Goal: Task Accomplishment & Management: Manage account settings

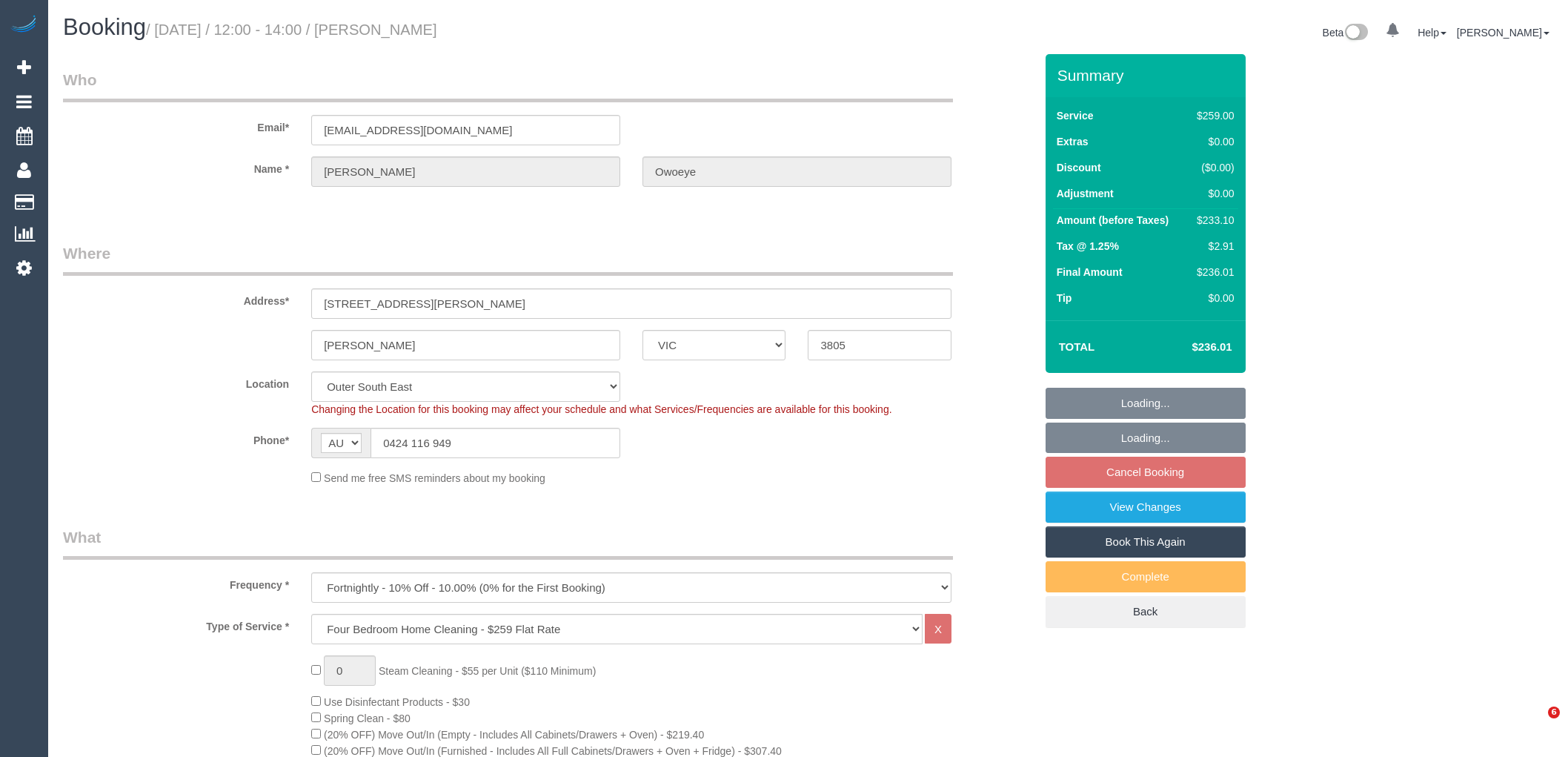
select select "VIC"
select select "number:27"
select select "number:14"
select select "number:18"
select select "number:24"
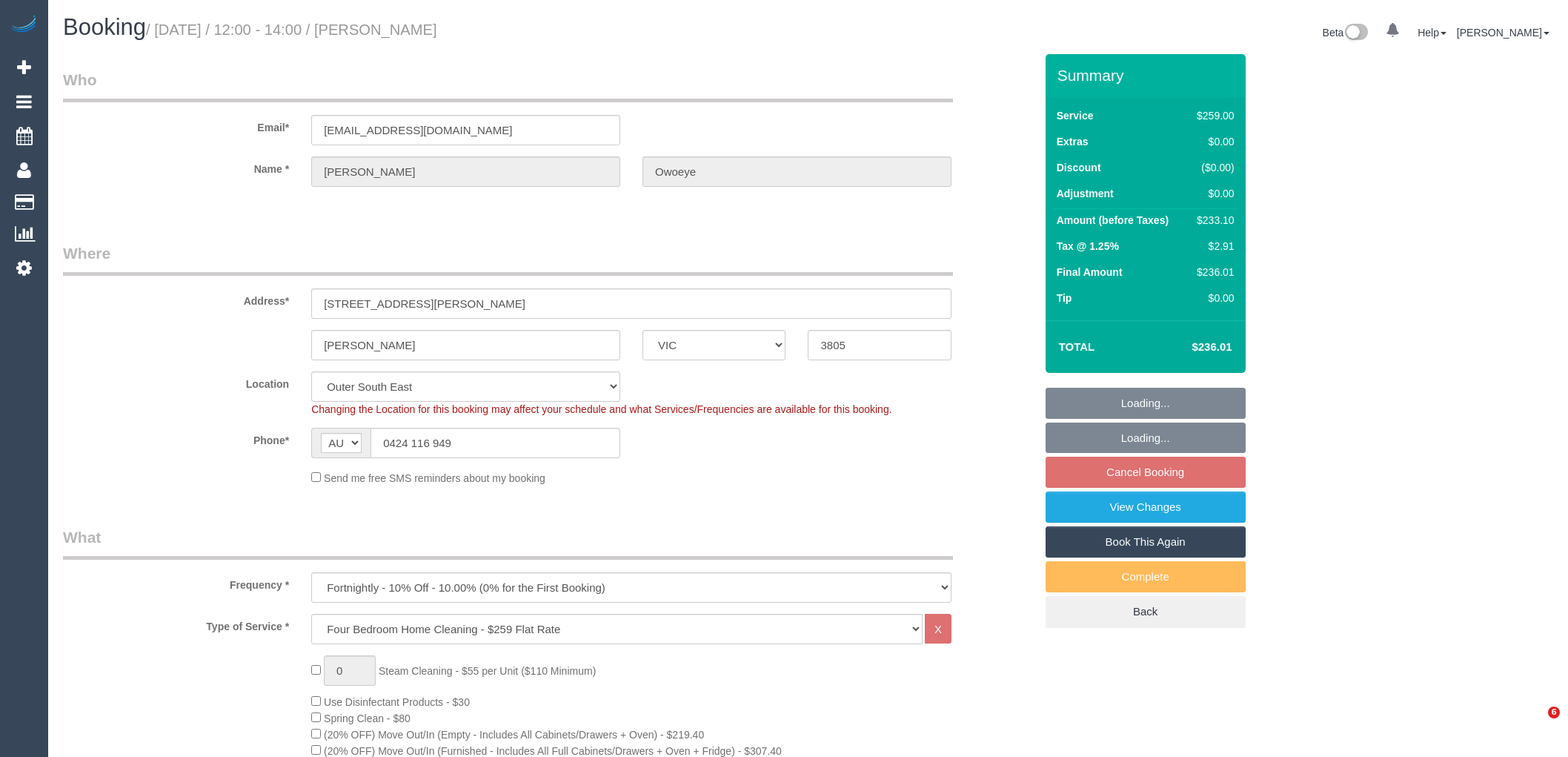
select select "number:35"
select select "number:26"
select select "object:788"
select select "spot4"
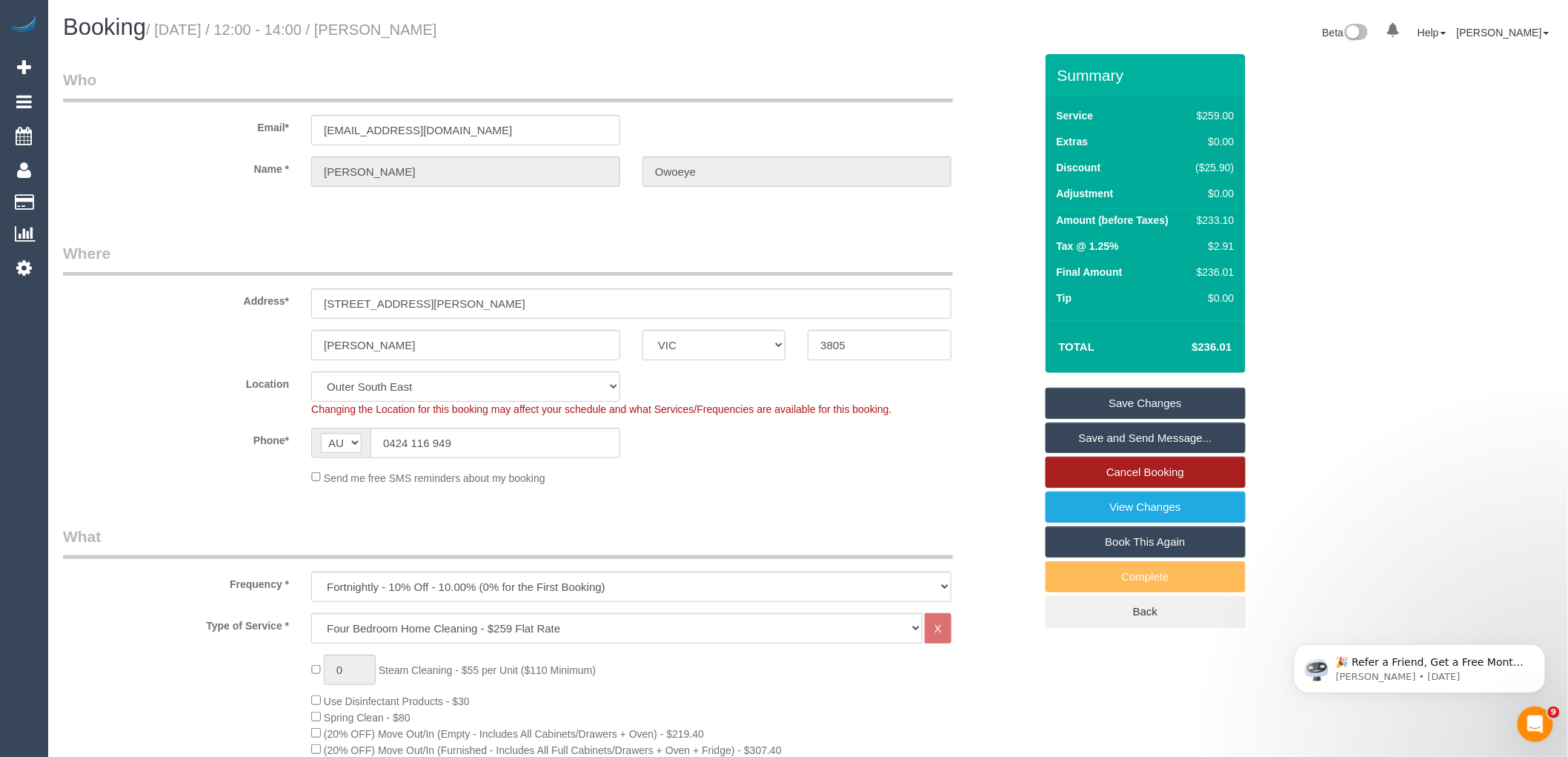
click at [1089, 474] on link "Cancel Booking" at bounding box center [1146, 472] width 200 height 31
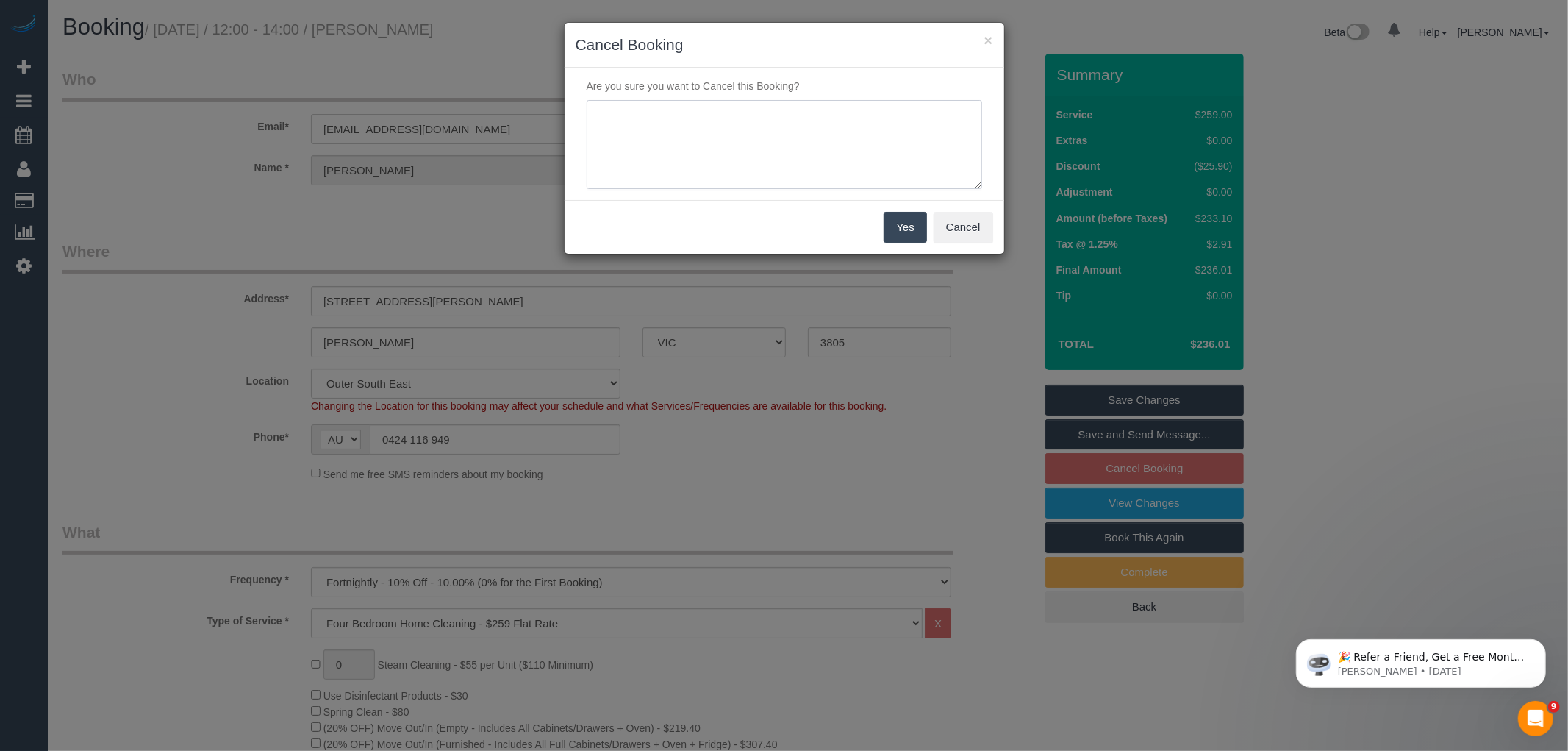
click at [788, 155] on textarea at bounding box center [784, 144] width 396 height 90
type textarea "Customer advising he is looking into other options - following up as nromal via…"
click at [922, 223] on button "Yes" at bounding box center [905, 227] width 43 height 31
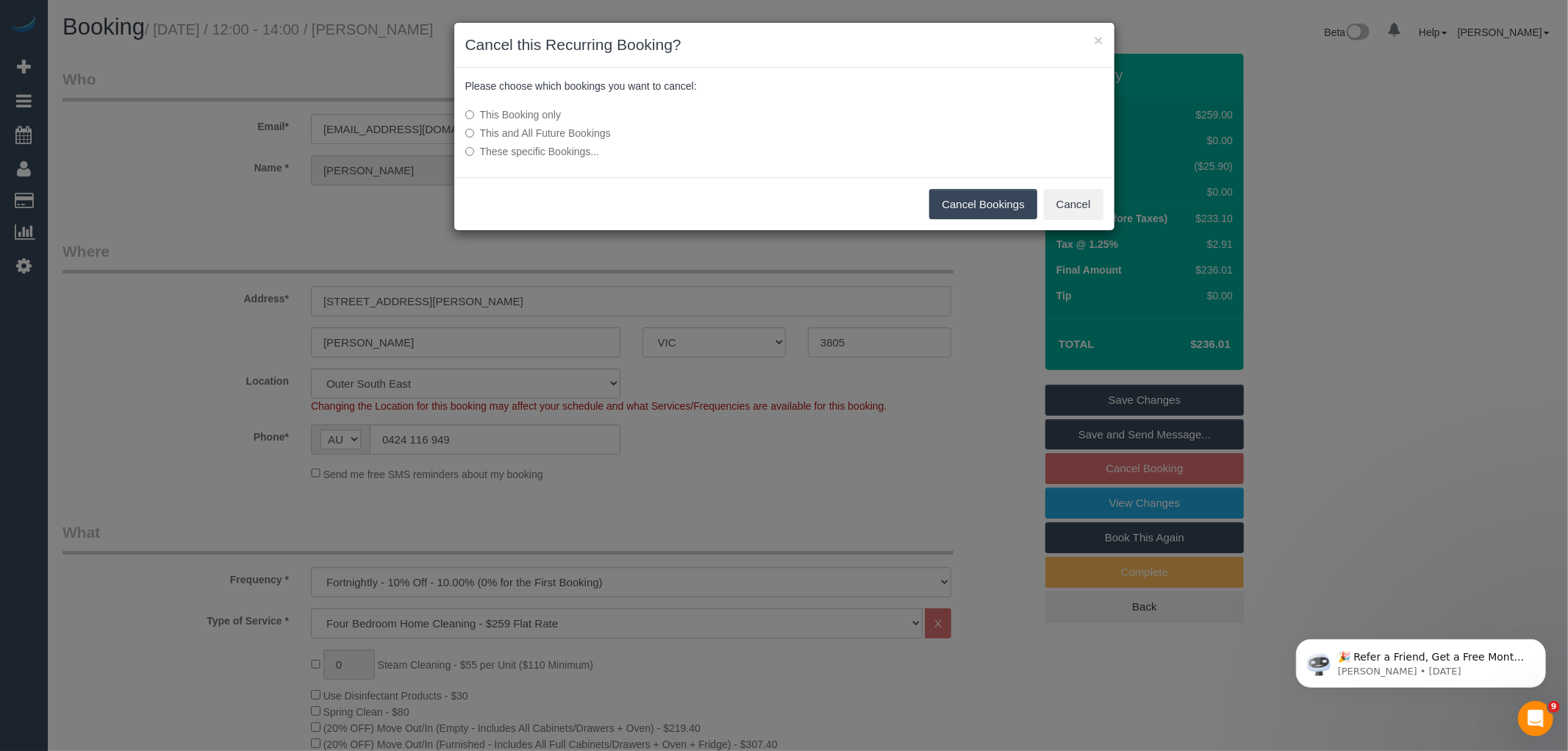
click at [499, 137] on label "This and All Future Bookings" at bounding box center [675, 133] width 419 height 15
click at [1001, 198] on button "Cancel Bookings" at bounding box center [983, 204] width 108 height 31
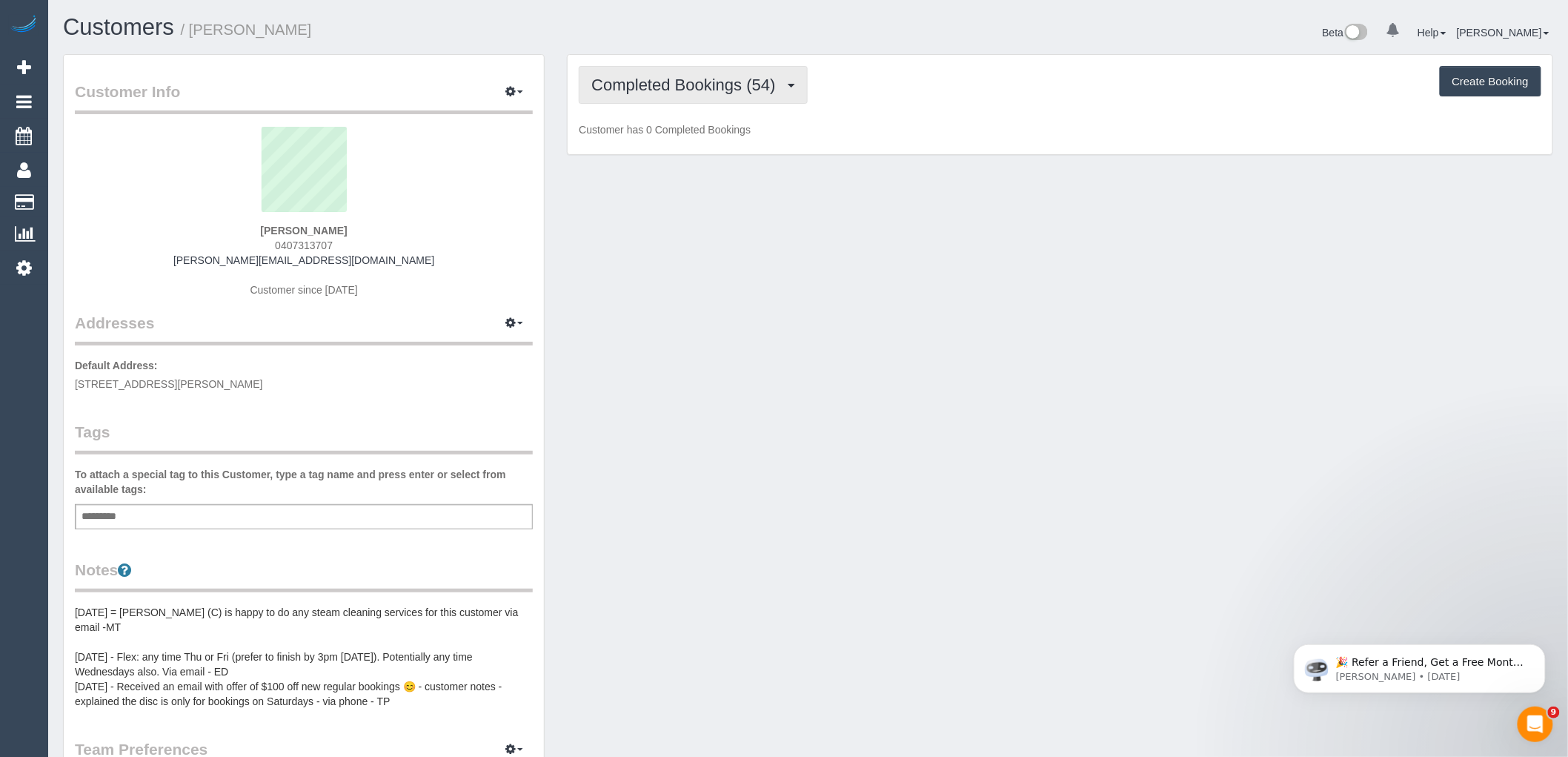
click at [701, 86] on span "Completed Bookings (54)" at bounding box center [687, 84] width 191 height 19
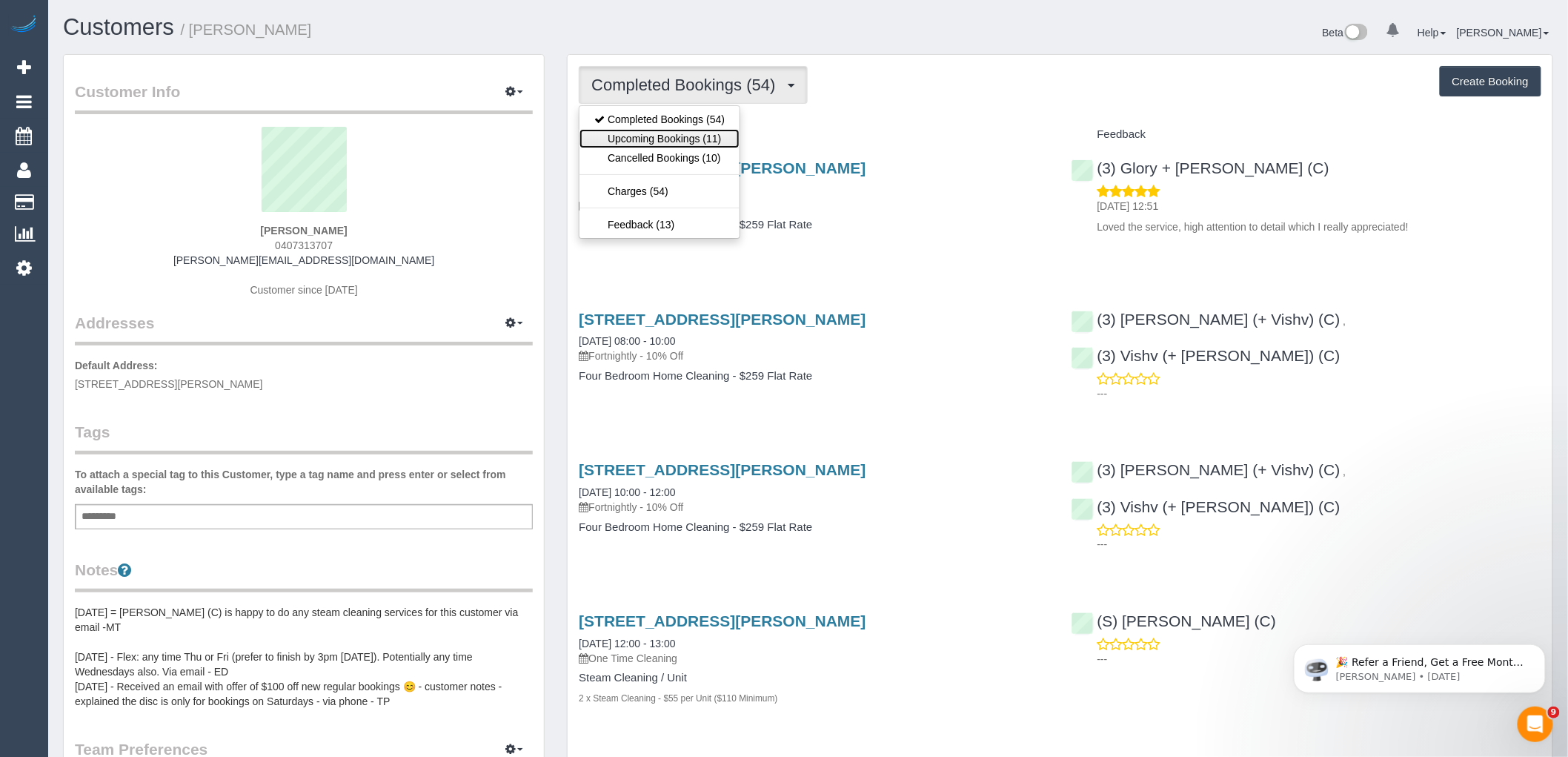
click at [713, 144] on link "Upcoming Bookings (11)" at bounding box center [659, 139] width 160 height 19
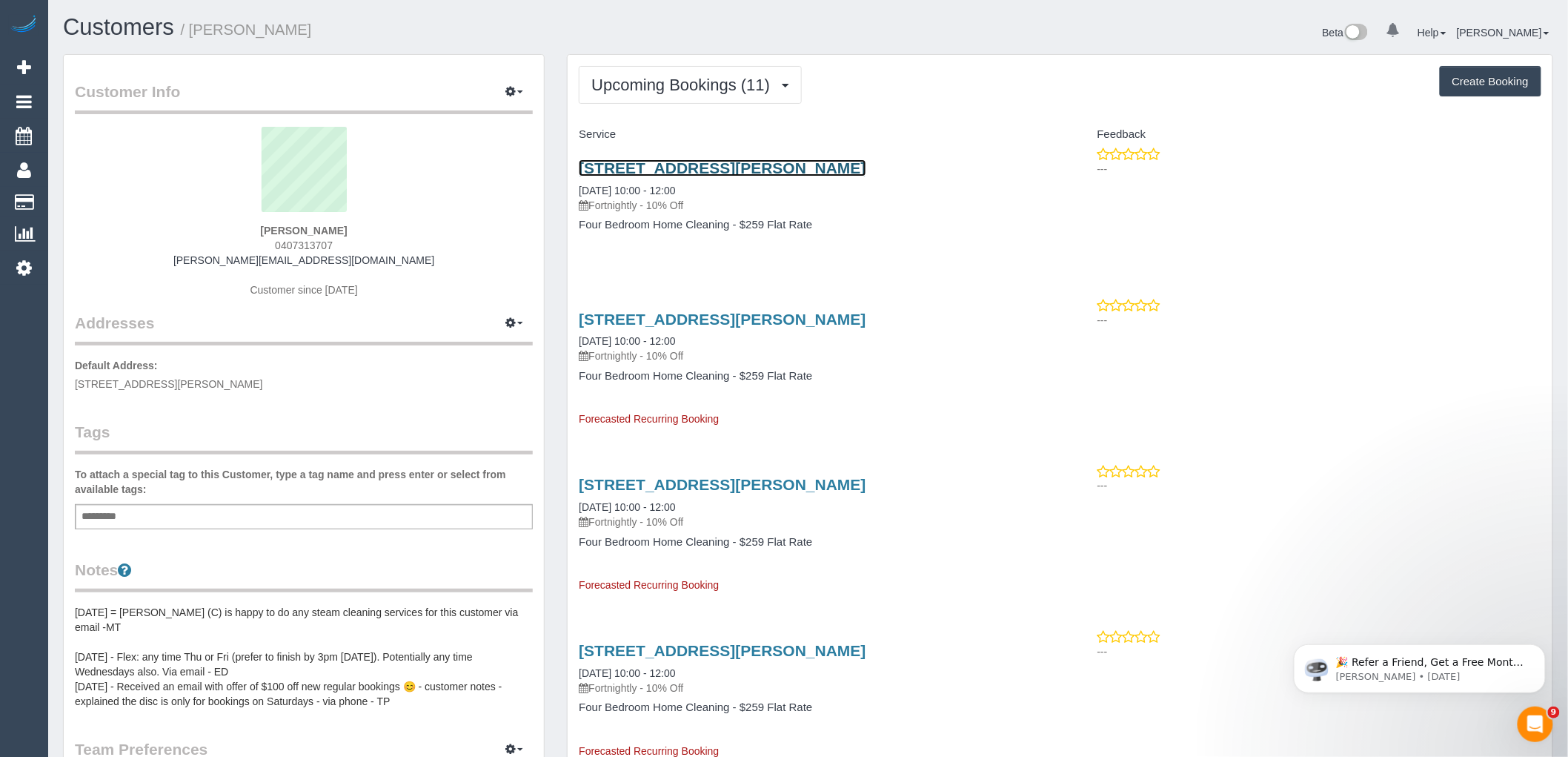
click at [777, 168] on link "15 Herbert St, Beaumaris, VIC 3193" at bounding box center [722, 168] width 287 height 17
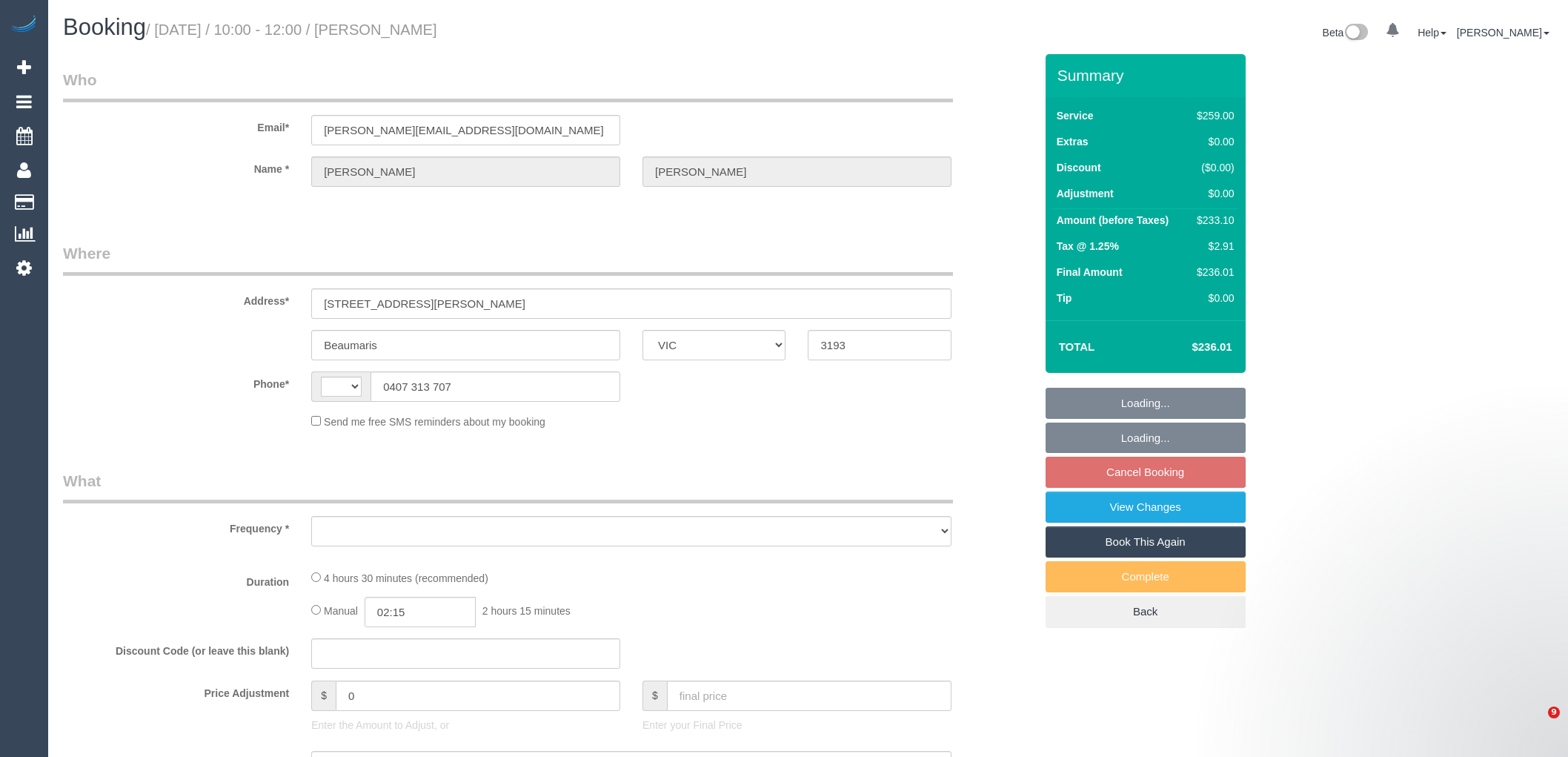
select select "VIC"
select select "string:stripe-pm_1P3ppP2GScqysDRV5IZYnecD"
select select "number:27"
select select "number:14"
select select "number:19"
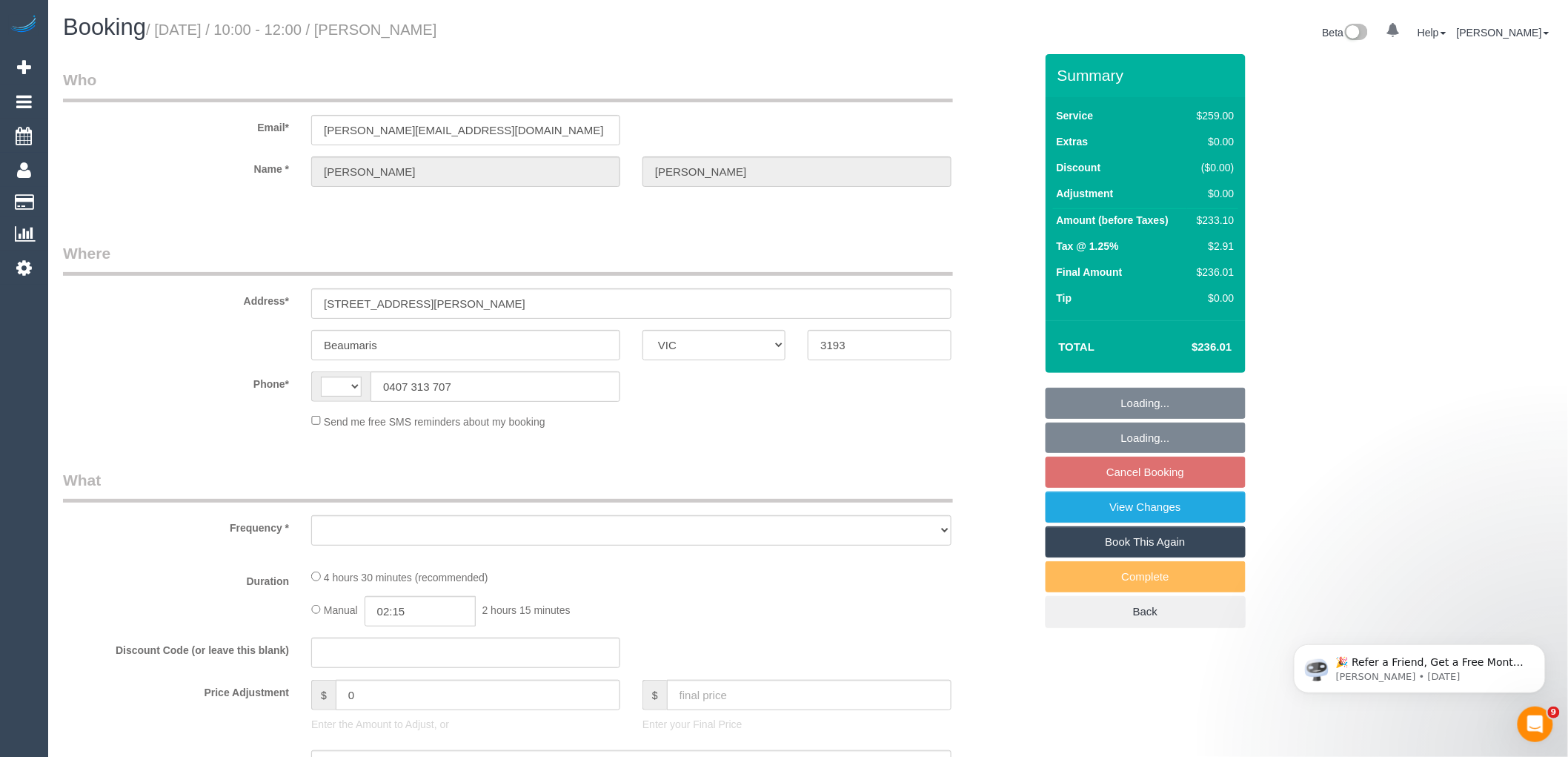
select select "number:22"
select select "number:35"
select select "number:11"
select select "string:AU"
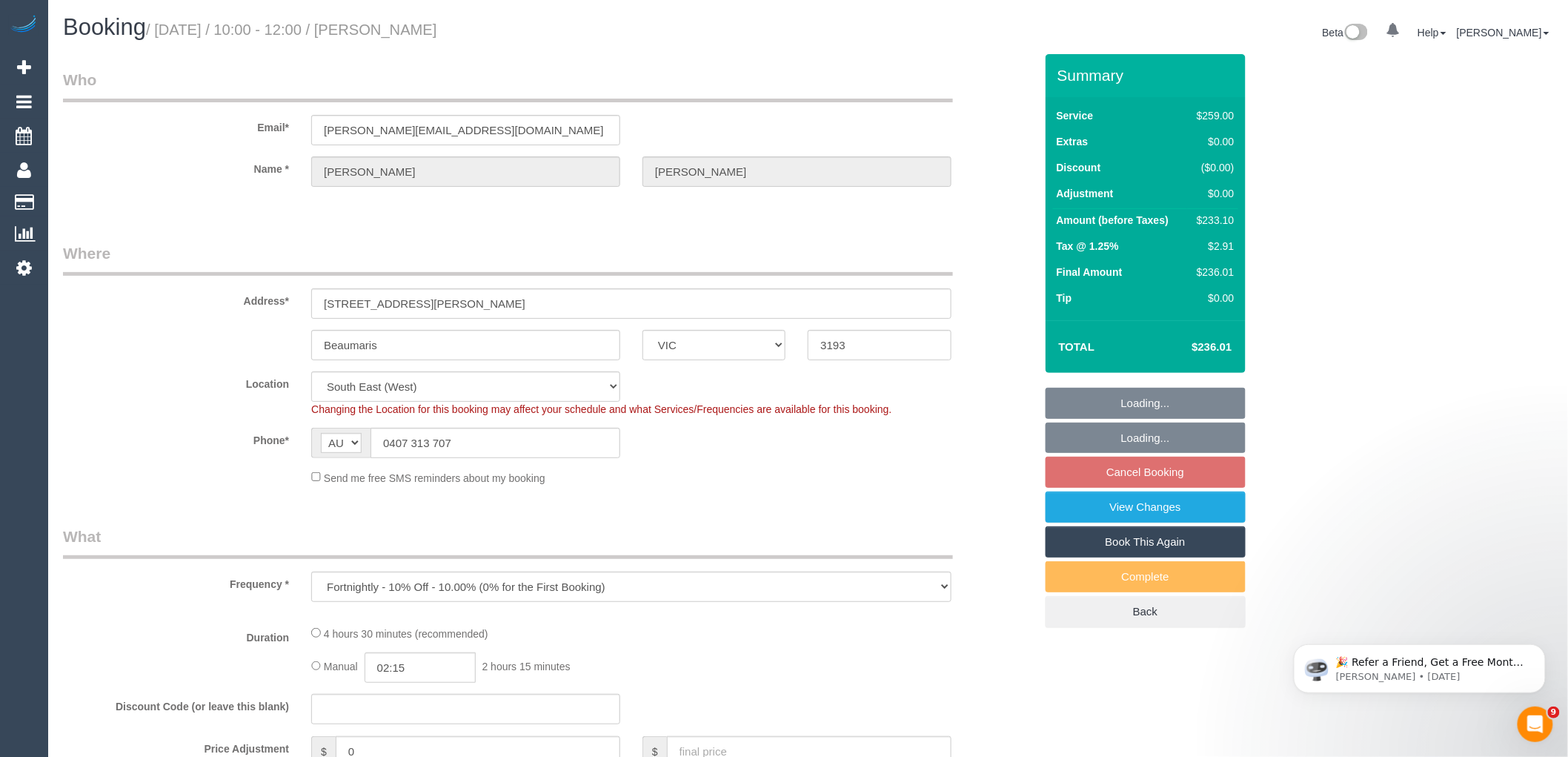
select select "object:1240"
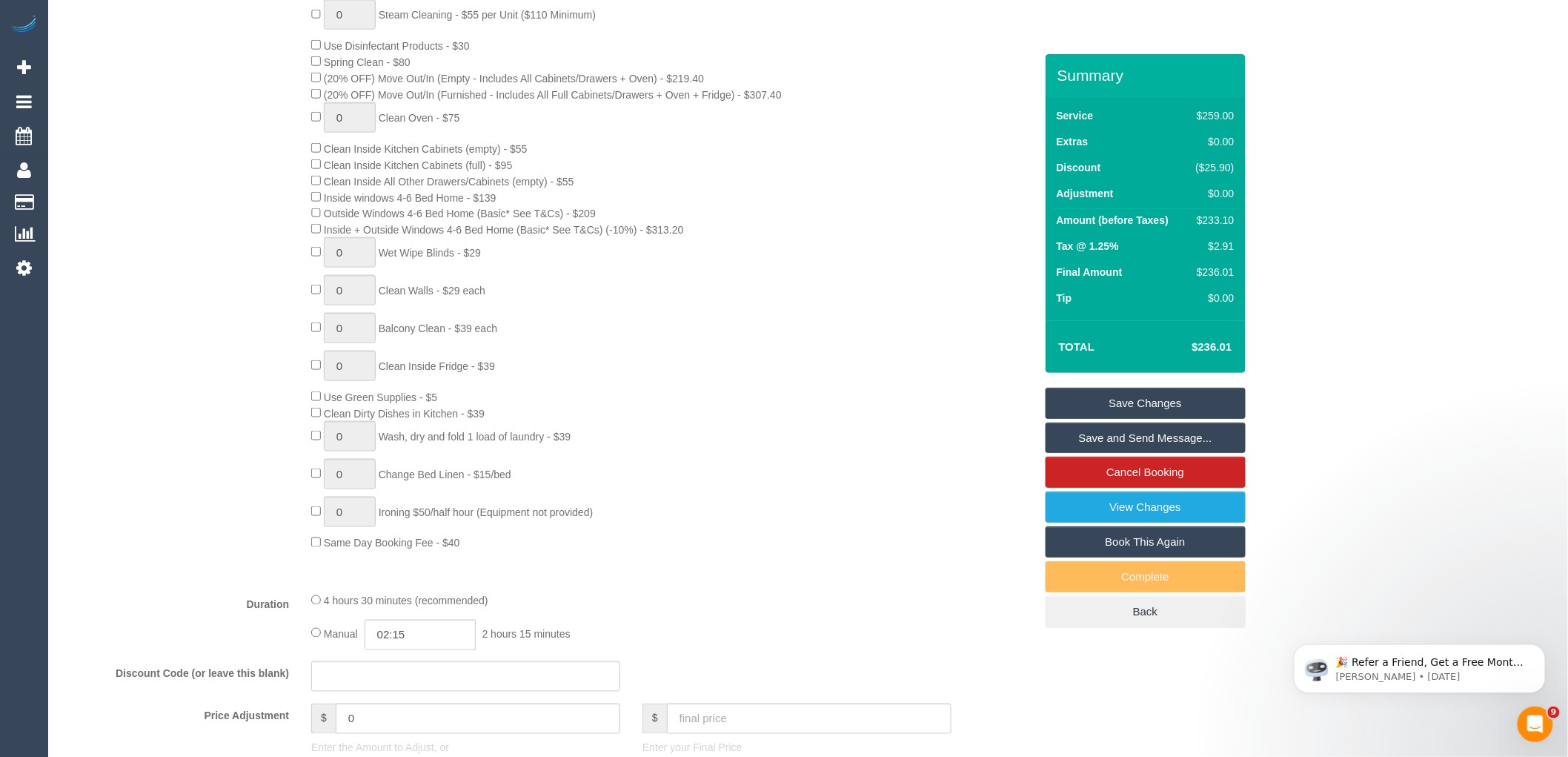
scroll to position [412, 0]
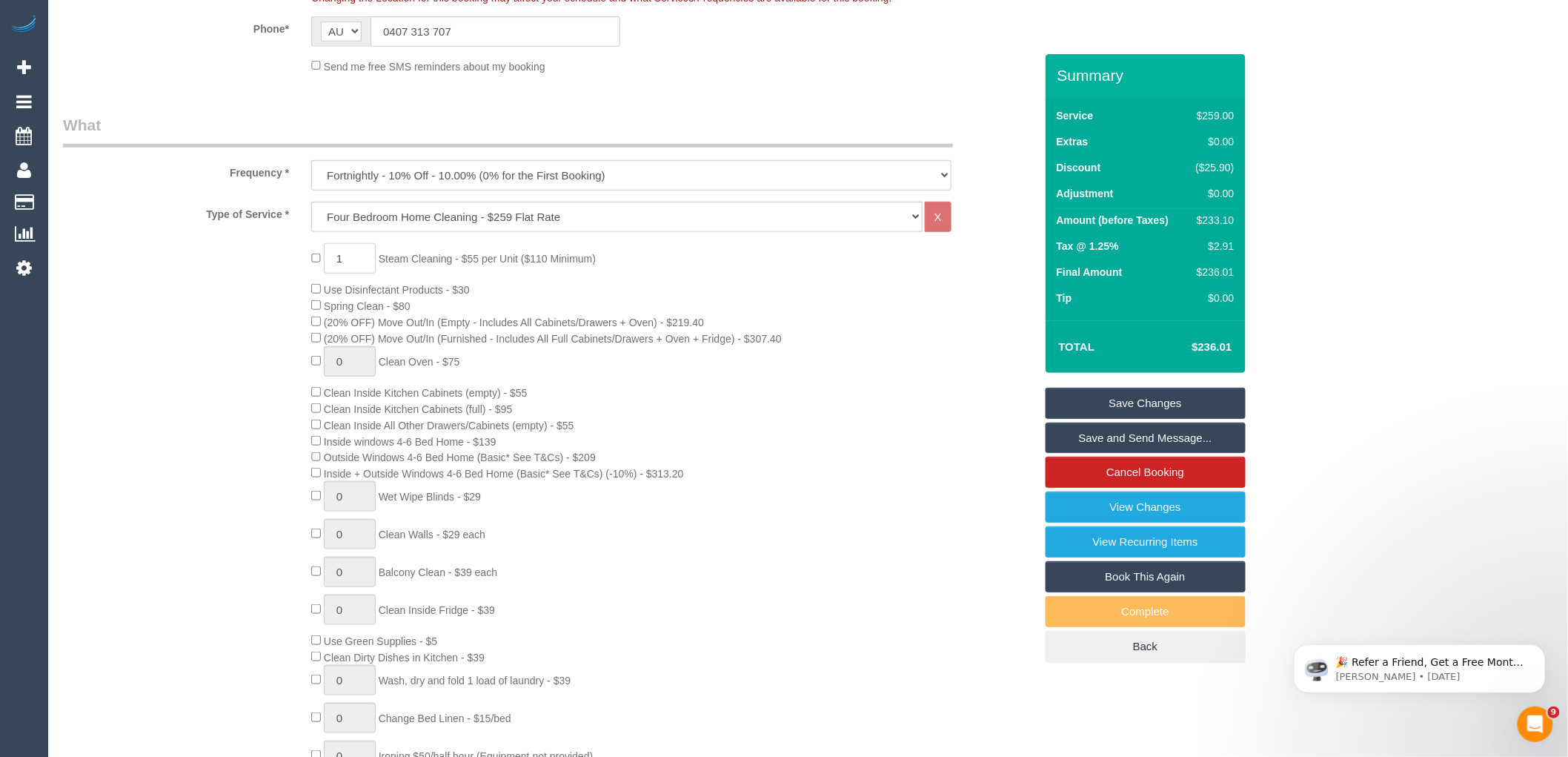
click at [351, 260] on input "1" at bounding box center [350, 258] width 52 height 31
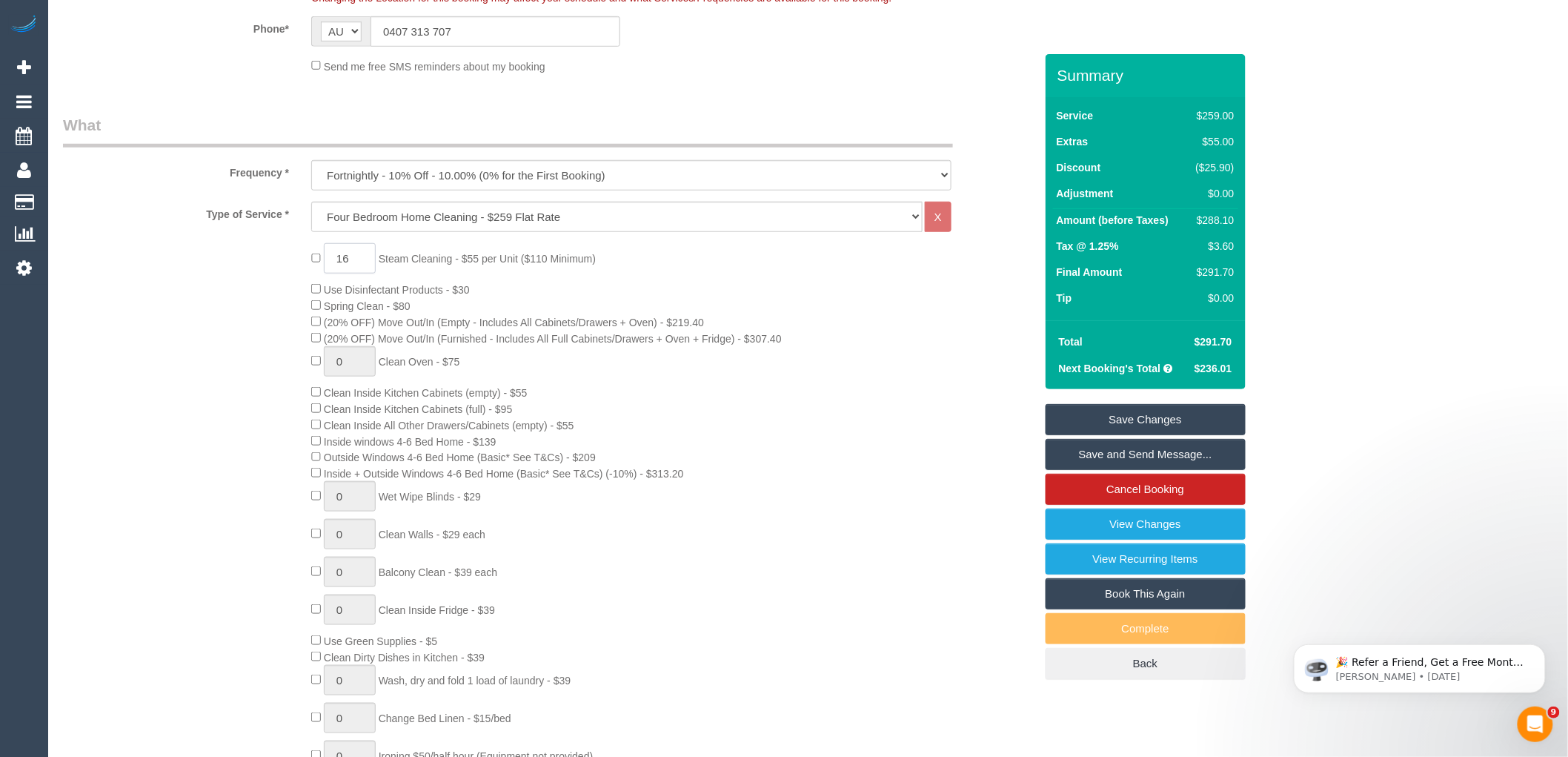
type input "1"
type input "6"
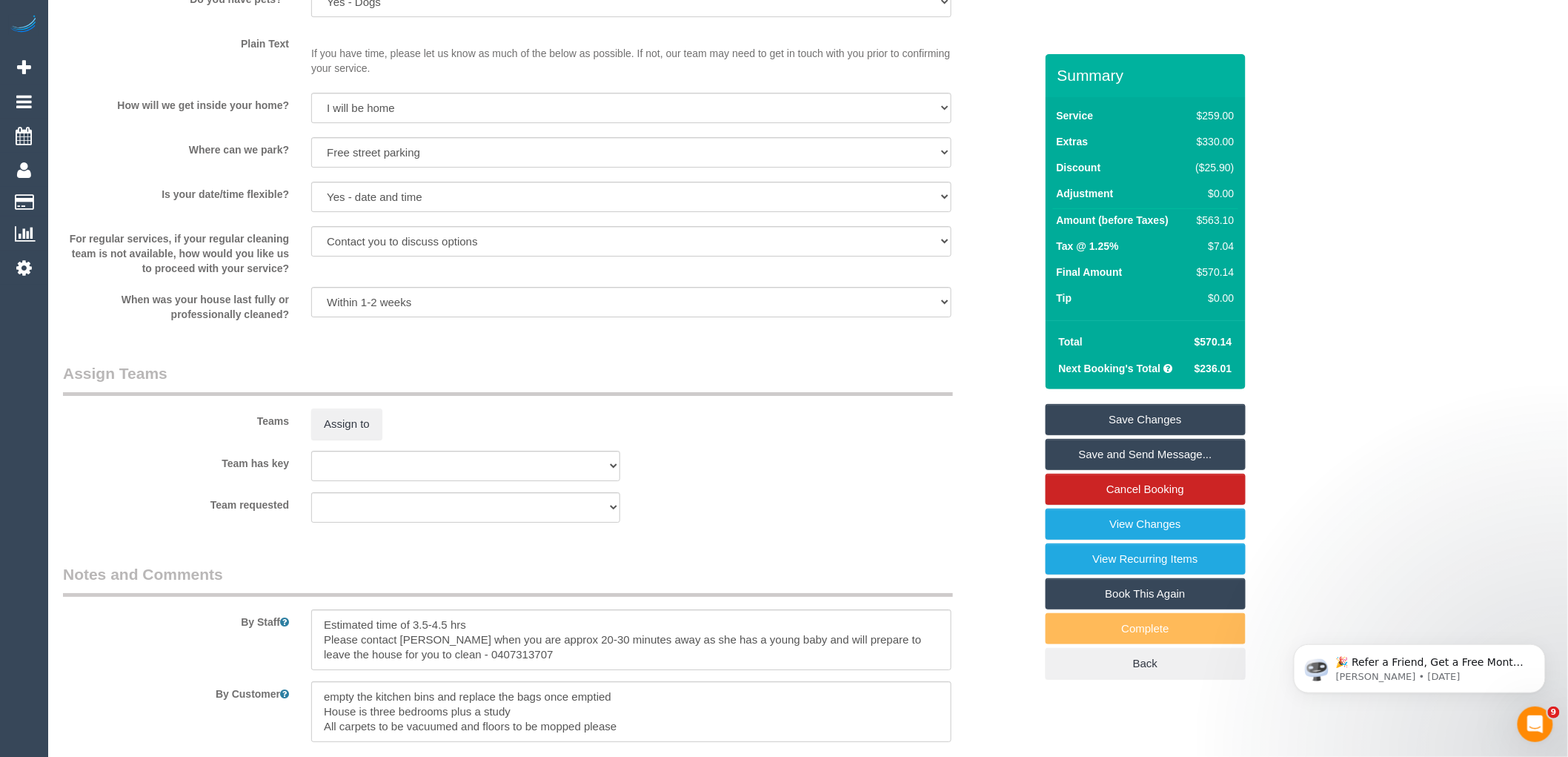
scroll to position [2224, 0]
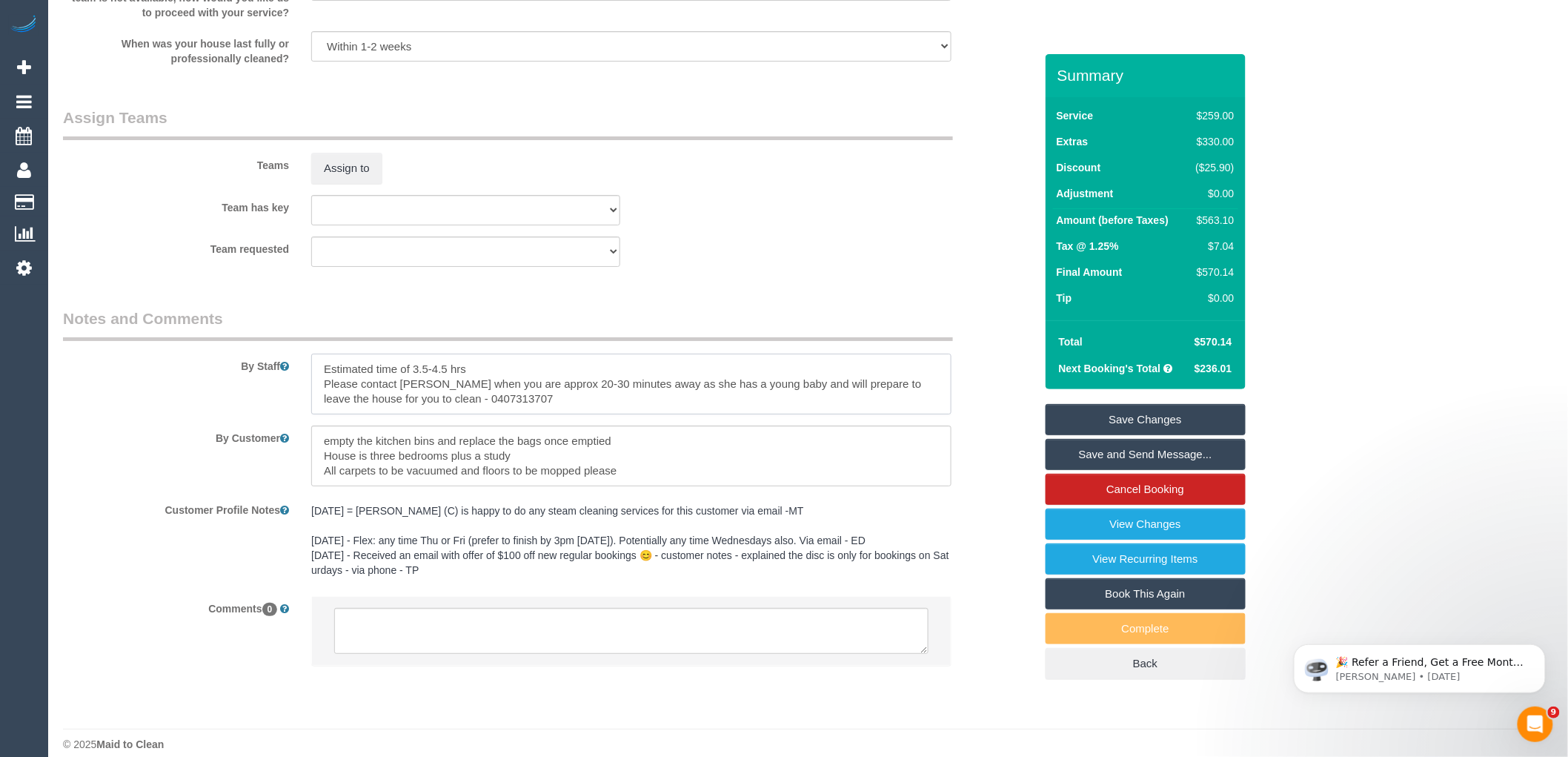
click at [593, 415] on textarea at bounding box center [631, 384] width 640 height 61
paste textarea "lounge room and master bedroom with the hallway and ottoman."
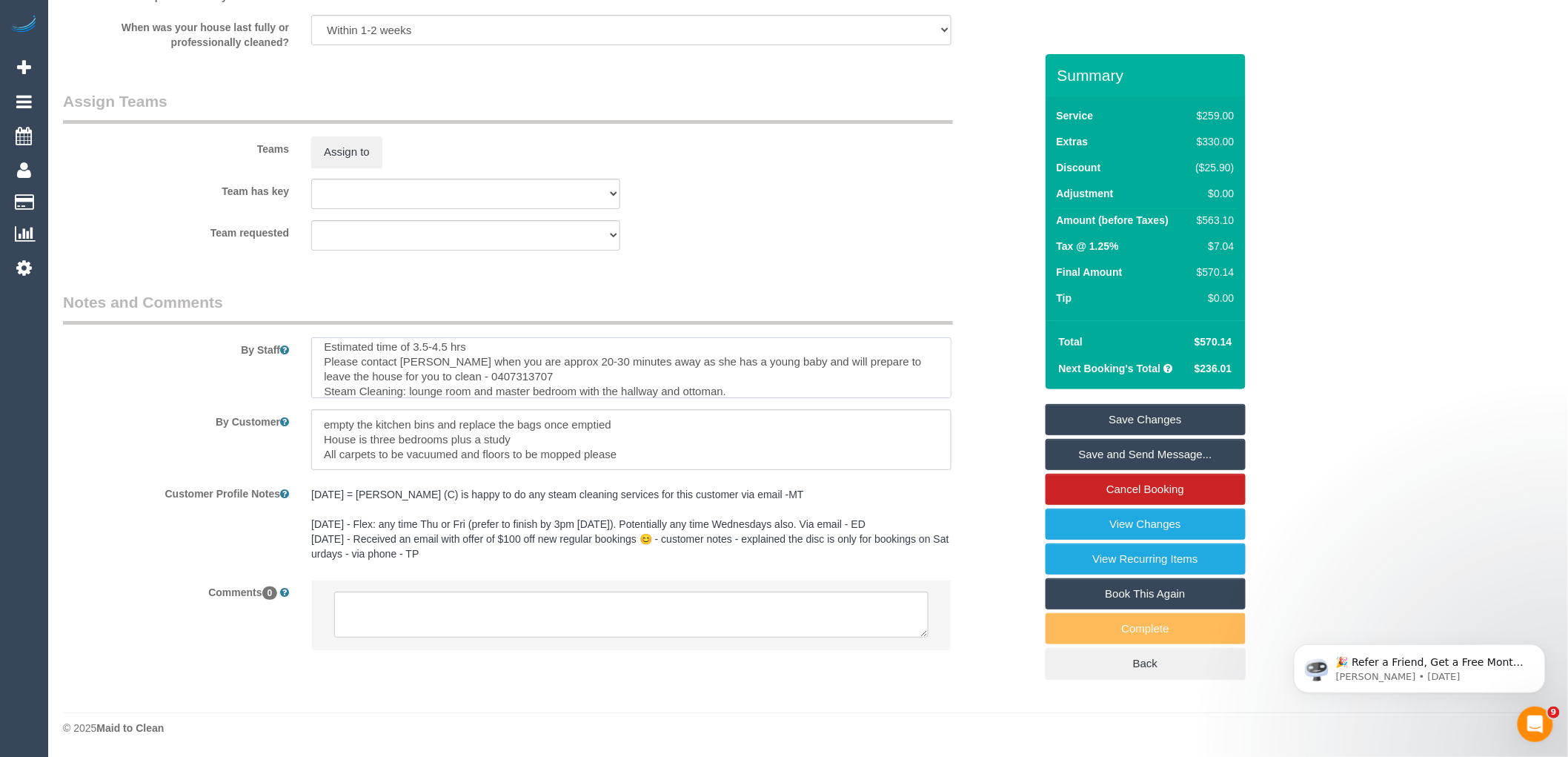
scroll to position [2259, 0]
type textarea "Estimated time of 3.5-4.5 hrs Please contact Jenna when you are approx 20-30 mi…"
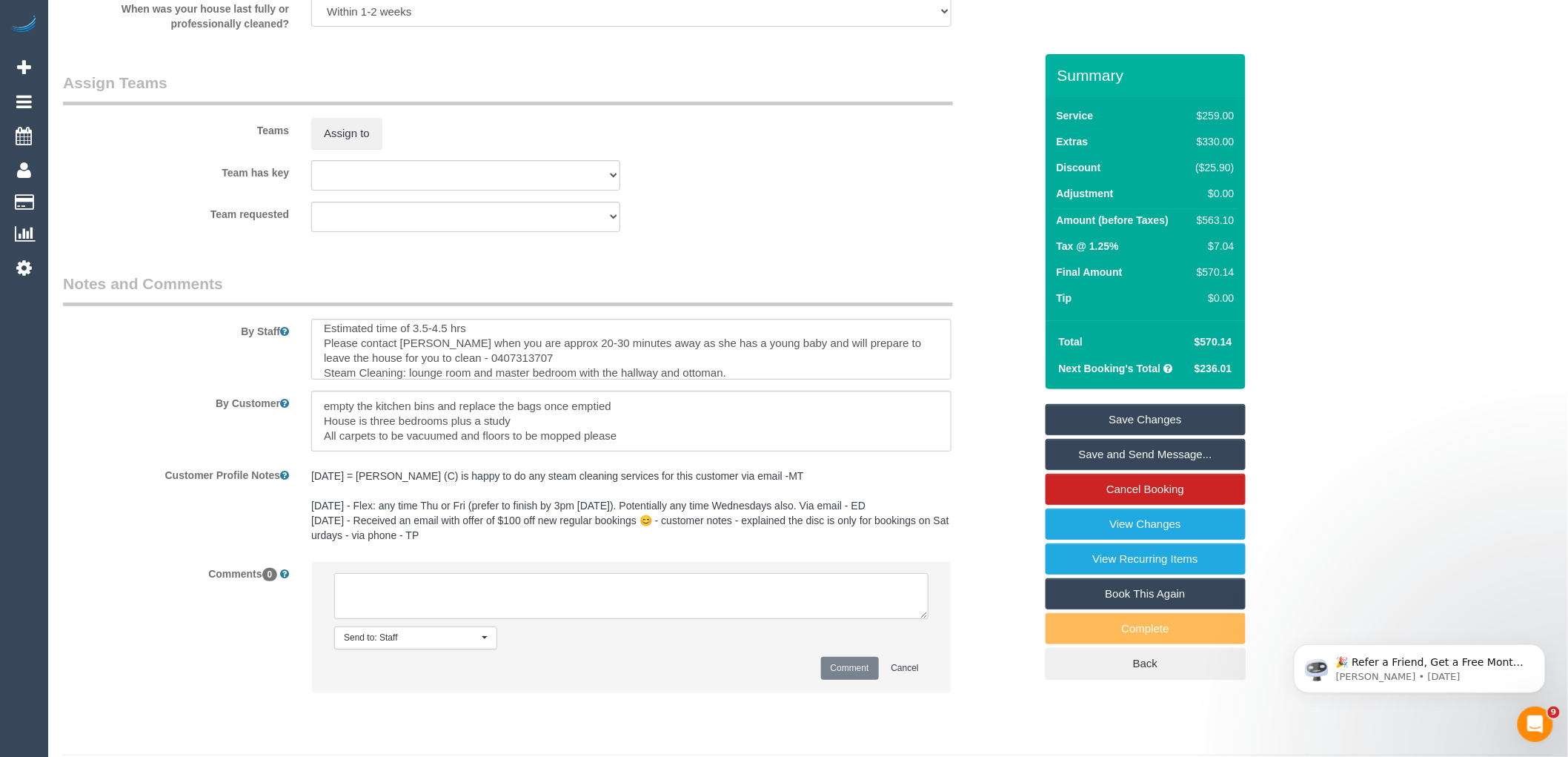
click at [523, 597] on textarea at bounding box center [631, 596] width 594 height 46
paste textarea "Please proceed with the lounge room and master bedroom with the hallway and ott…"
click at [335, 611] on textarea at bounding box center [631, 596] width 594 height 46
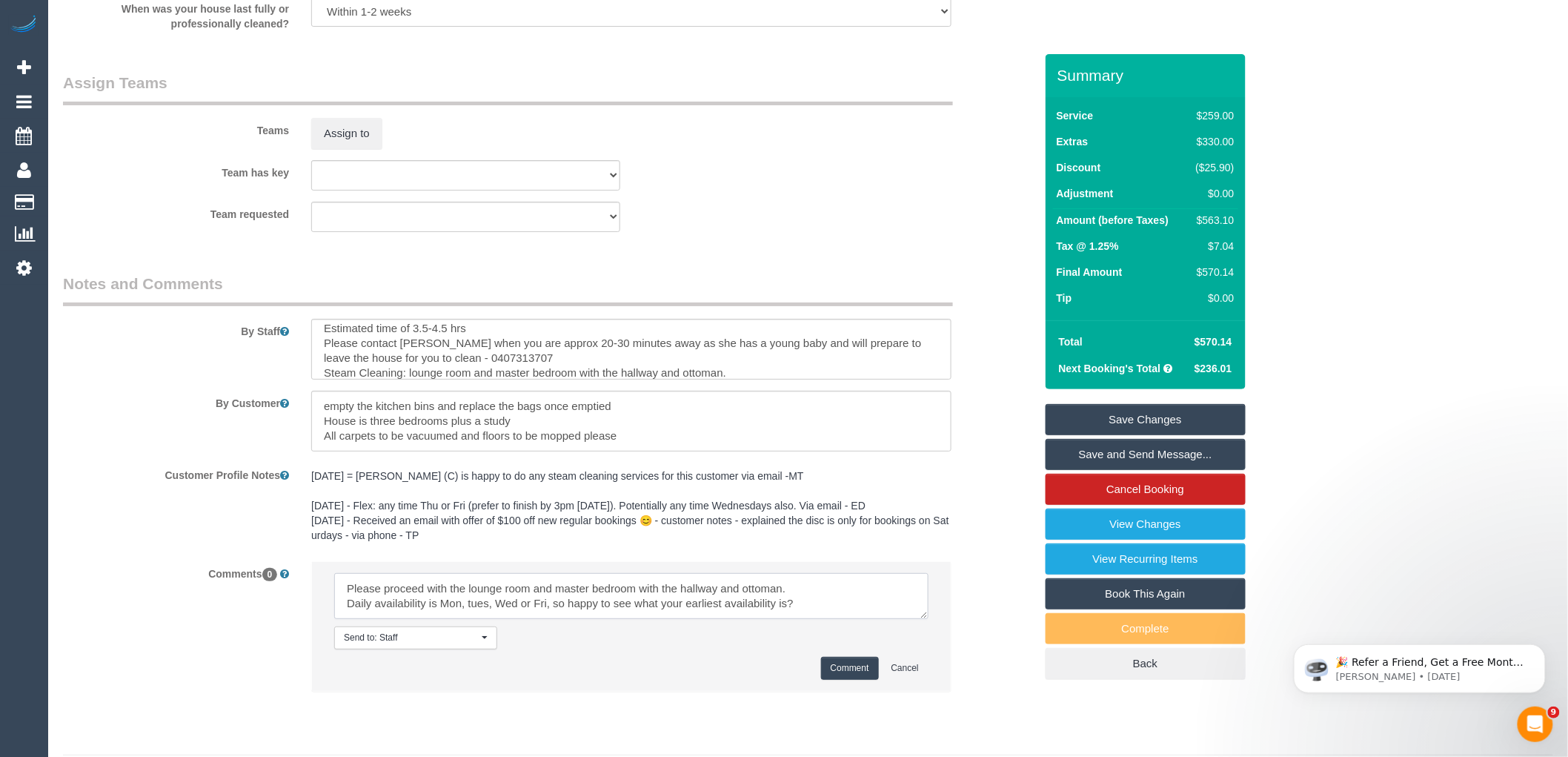
scroll to position [0, 0]
click at [535, 602] on textarea at bounding box center [631, 596] width 594 height 46
click at [684, 605] on textarea at bounding box center [631, 596] width 594 height 46
drag, startPoint x: 810, startPoint y: 627, endPoint x: 551, endPoint y: 626, distance: 259.0
click at [551, 619] on textarea at bounding box center [631, 596] width 594 height 46
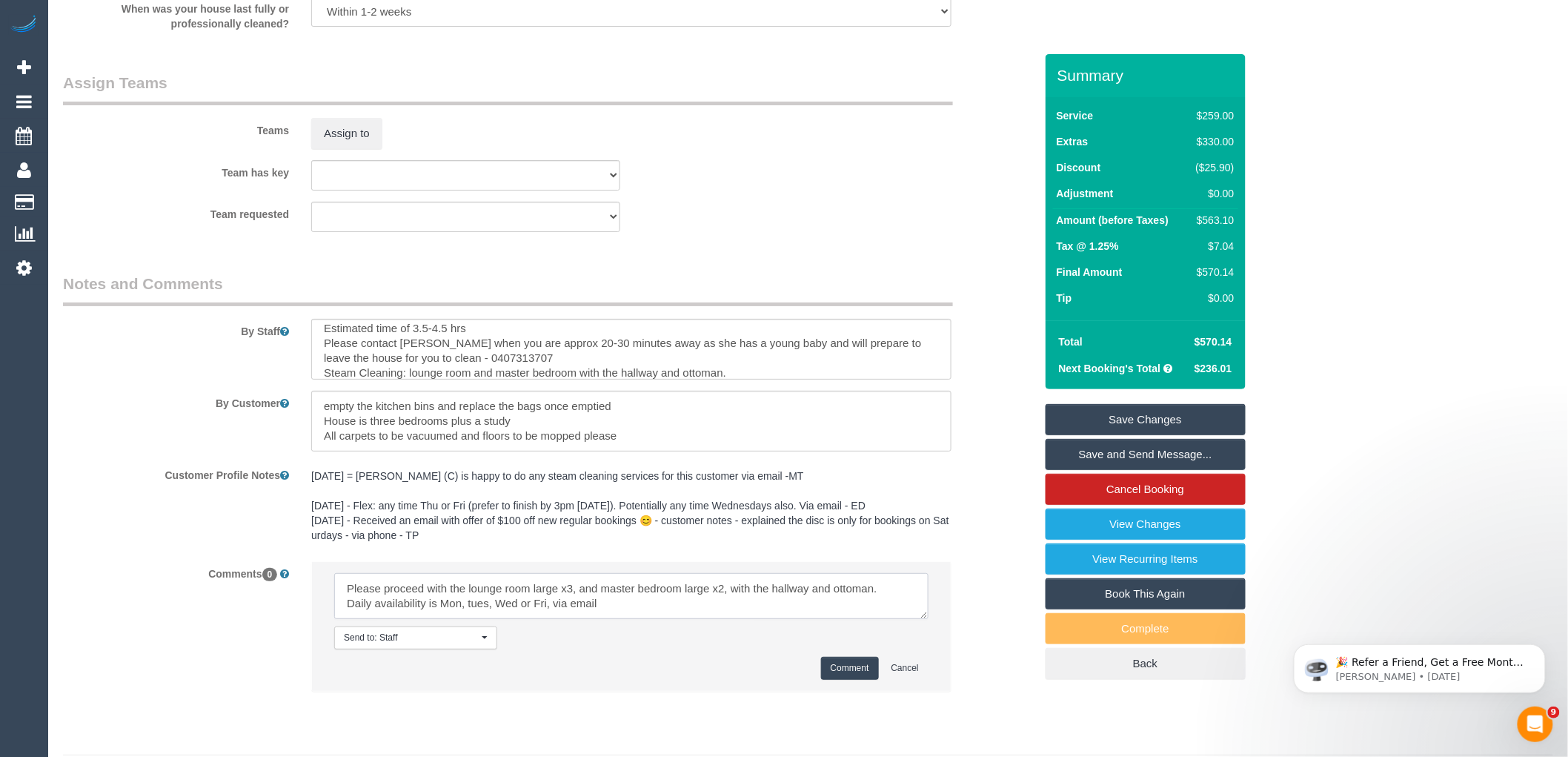
type textarea "Please proceed with the lounge room large x3, and master bedroom large x2, with…"
click at [861, 680] on button "Comment" at bounding box center [850, 668] width 58 height 23
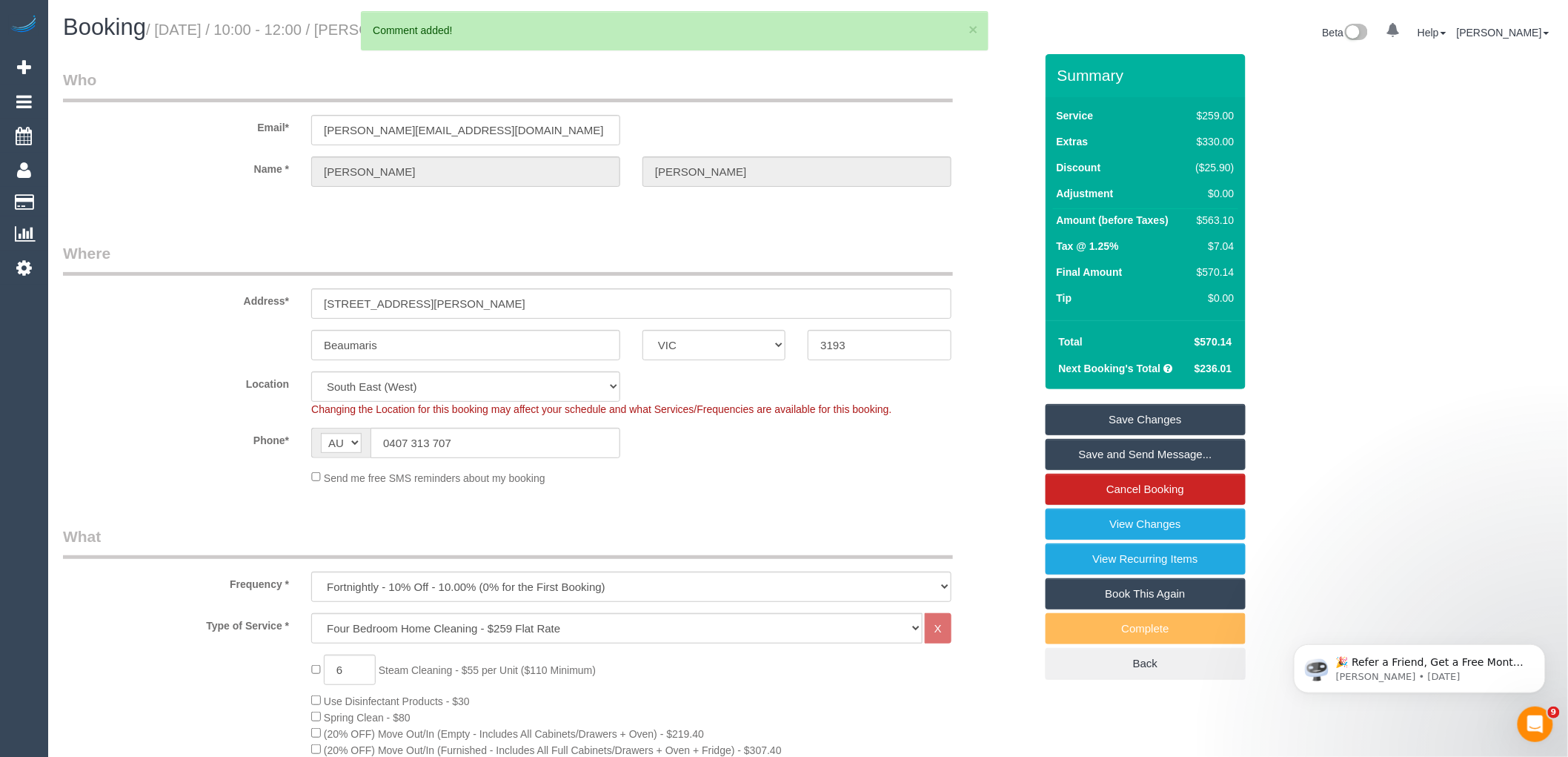
click at [1164, 413] on link "Save Changes" at bounding box center [1146, 420] width 200 height 31
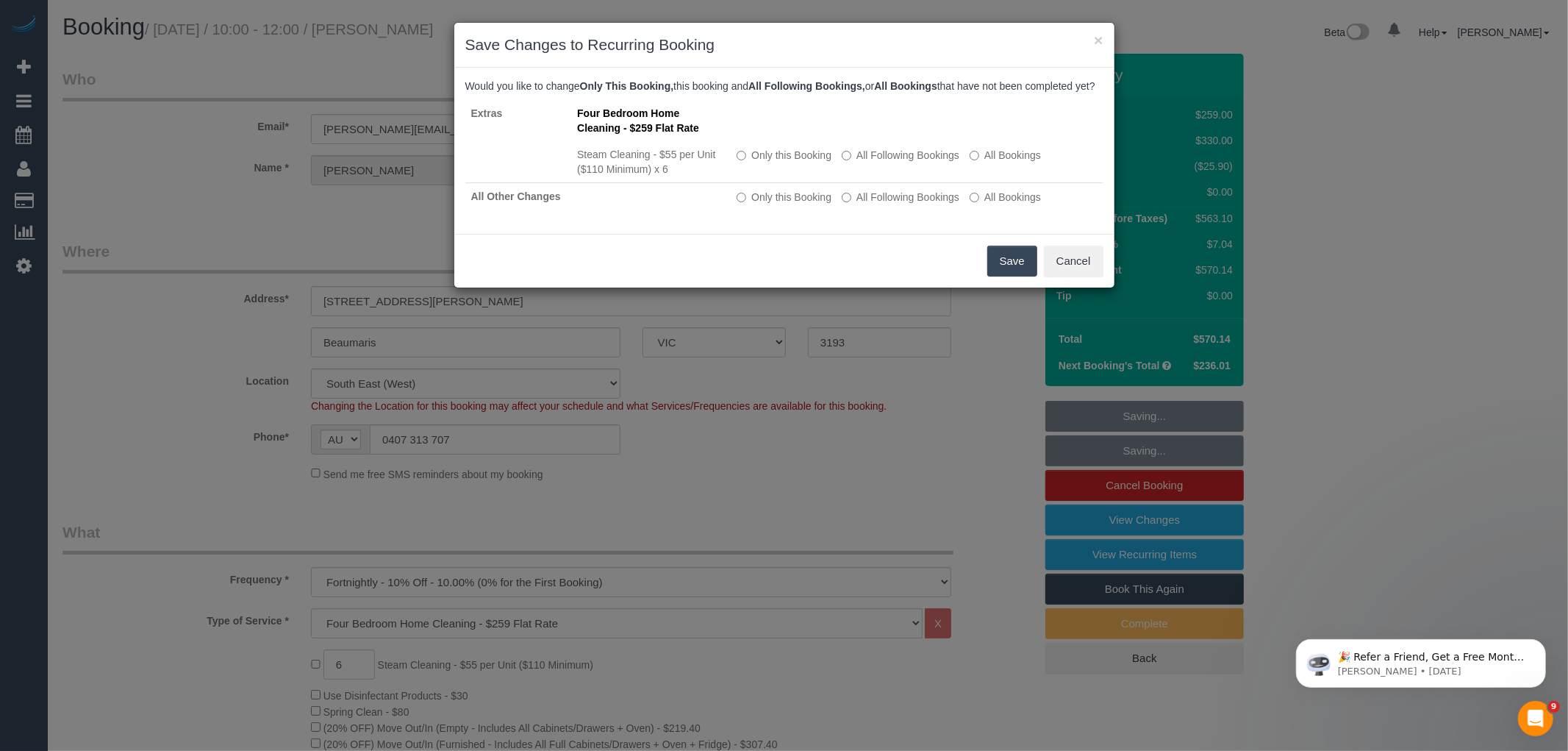
click at [1013, 263] on button "Save" at bounding box center [1013, 261] width 50 height 31
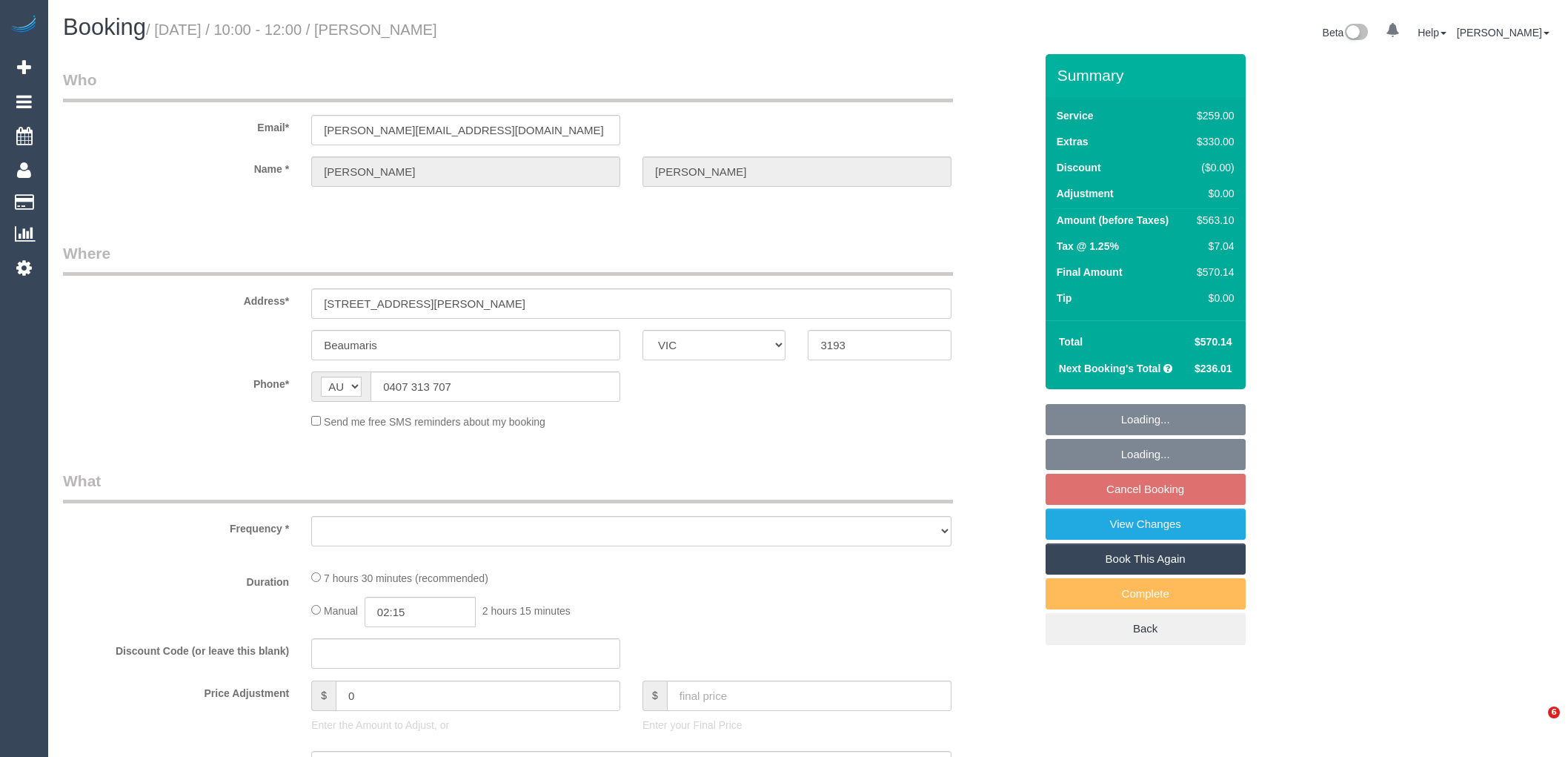
select select "VIC"
select select "object:650"
select select "string:stripe-pm_1P3ppP2GScqysDRV5IZYnecD"
select select "number:27"
select select "number:14"
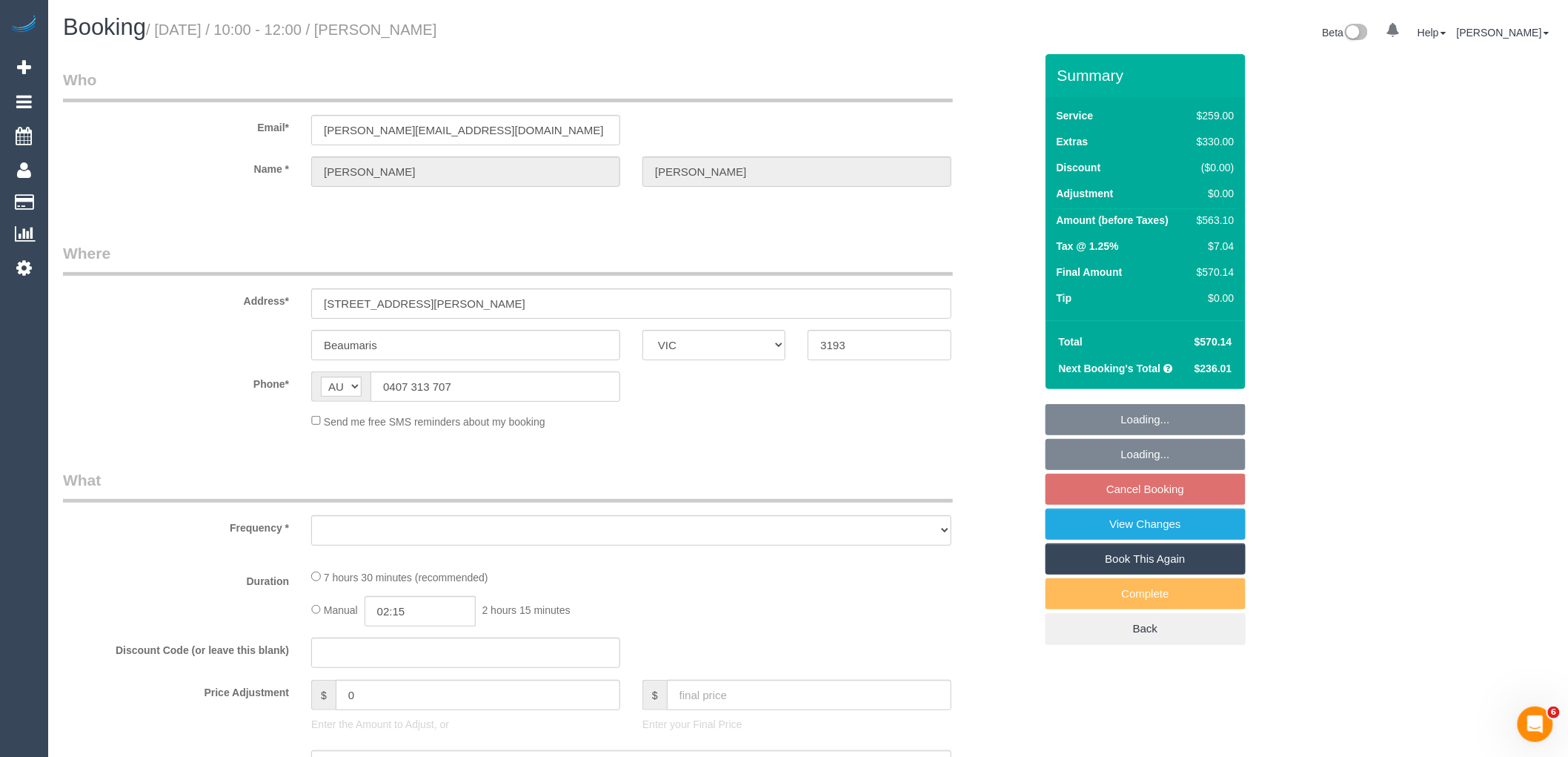
select select "number:19"
select select "number:22"
select select "number:35"
select select "number:11"
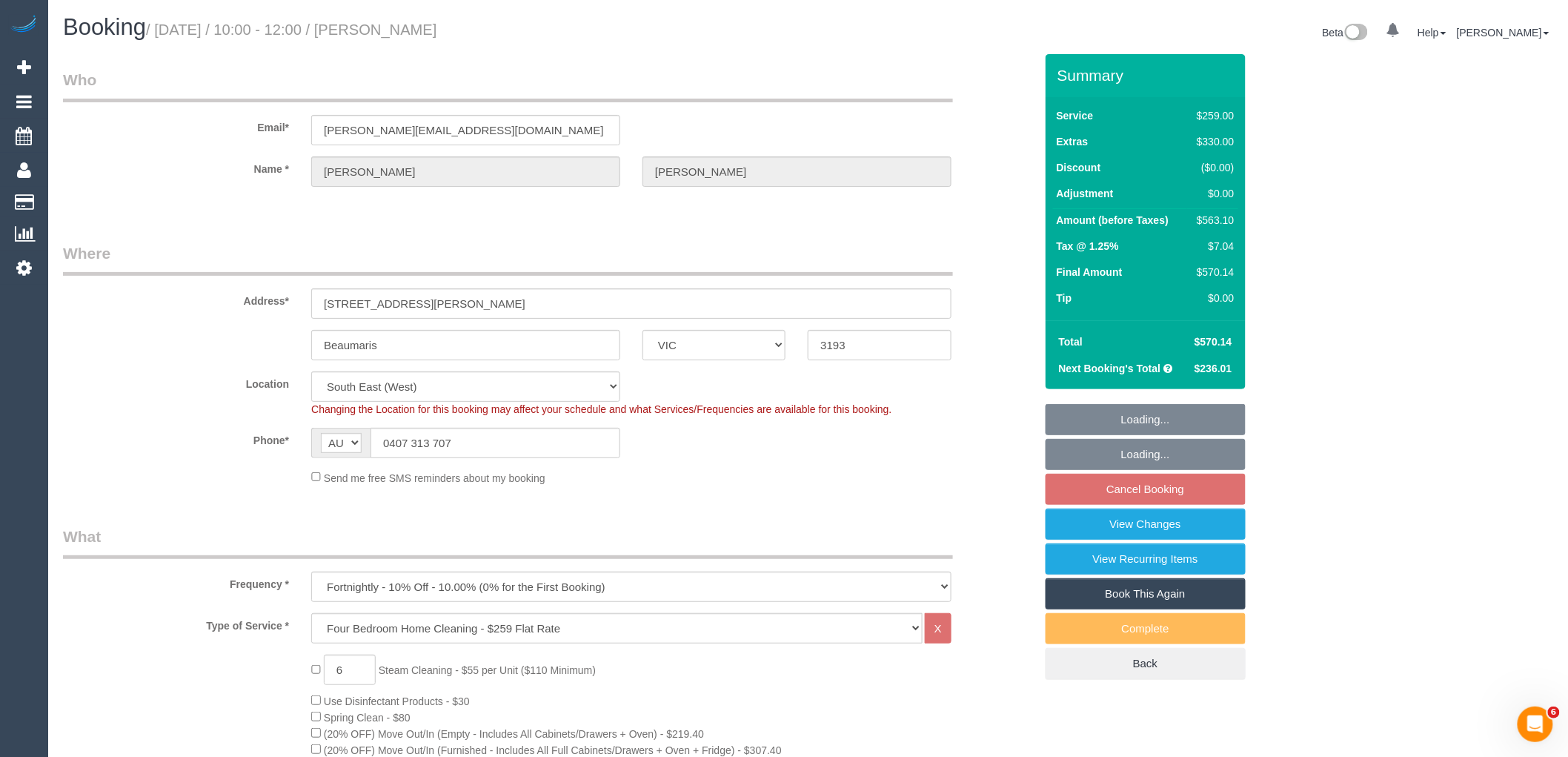
select select "object:803"
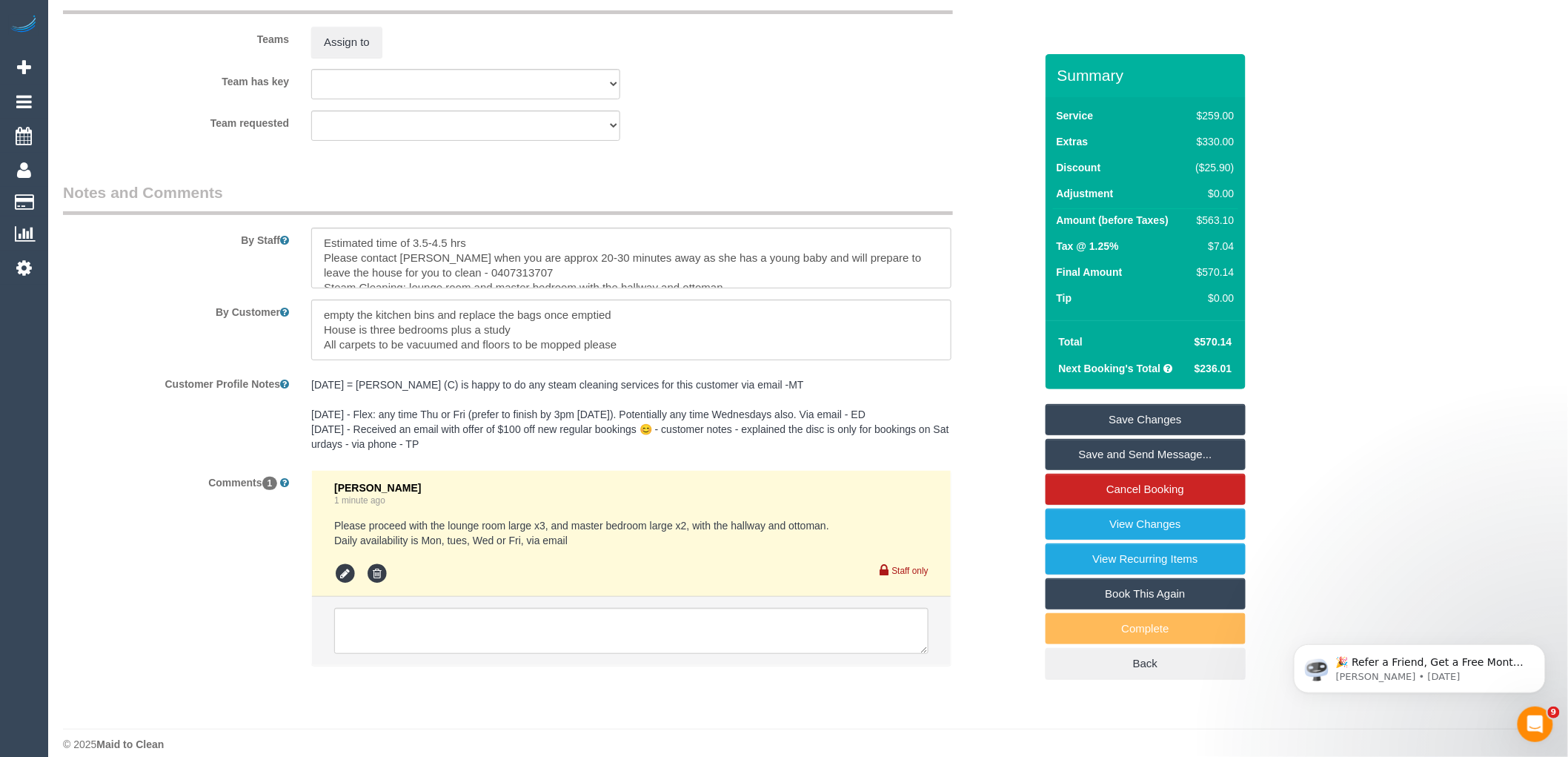
scroll to position [2411, 0]
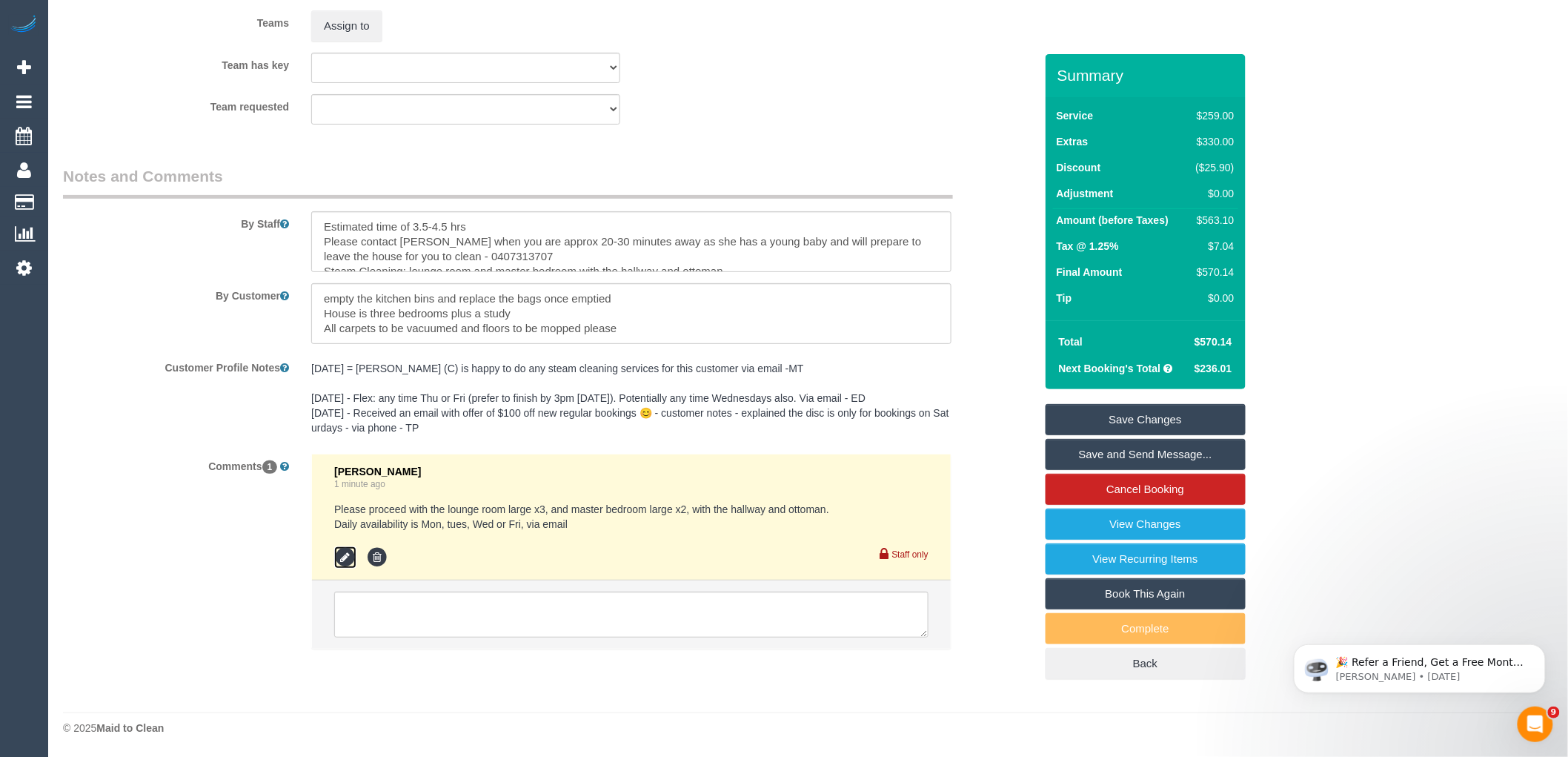
click at [341, 551] on icon at bounding box center [345, 558] width 22 height 22
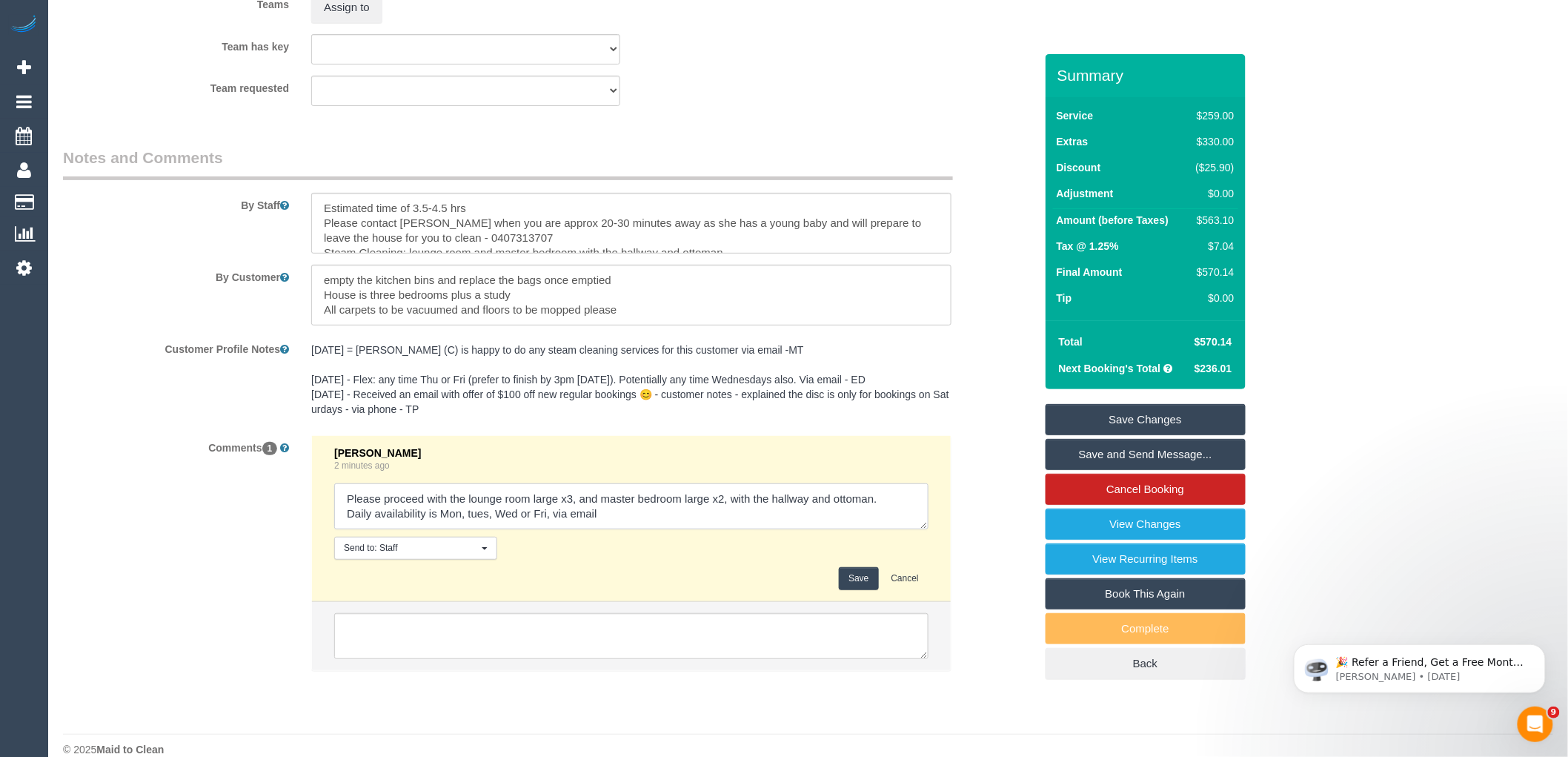
click at [640, 530] on textarea at bounding box center [631, 506] width 594 height 46
paste textarea "cnv_1fksmh94"
type textarea "Please proceed with the lounge room large x3, and master bedroom large x2, with…"
click at [863, 590] on button "Save" at bounding box center [858, 578] width 40 height 23
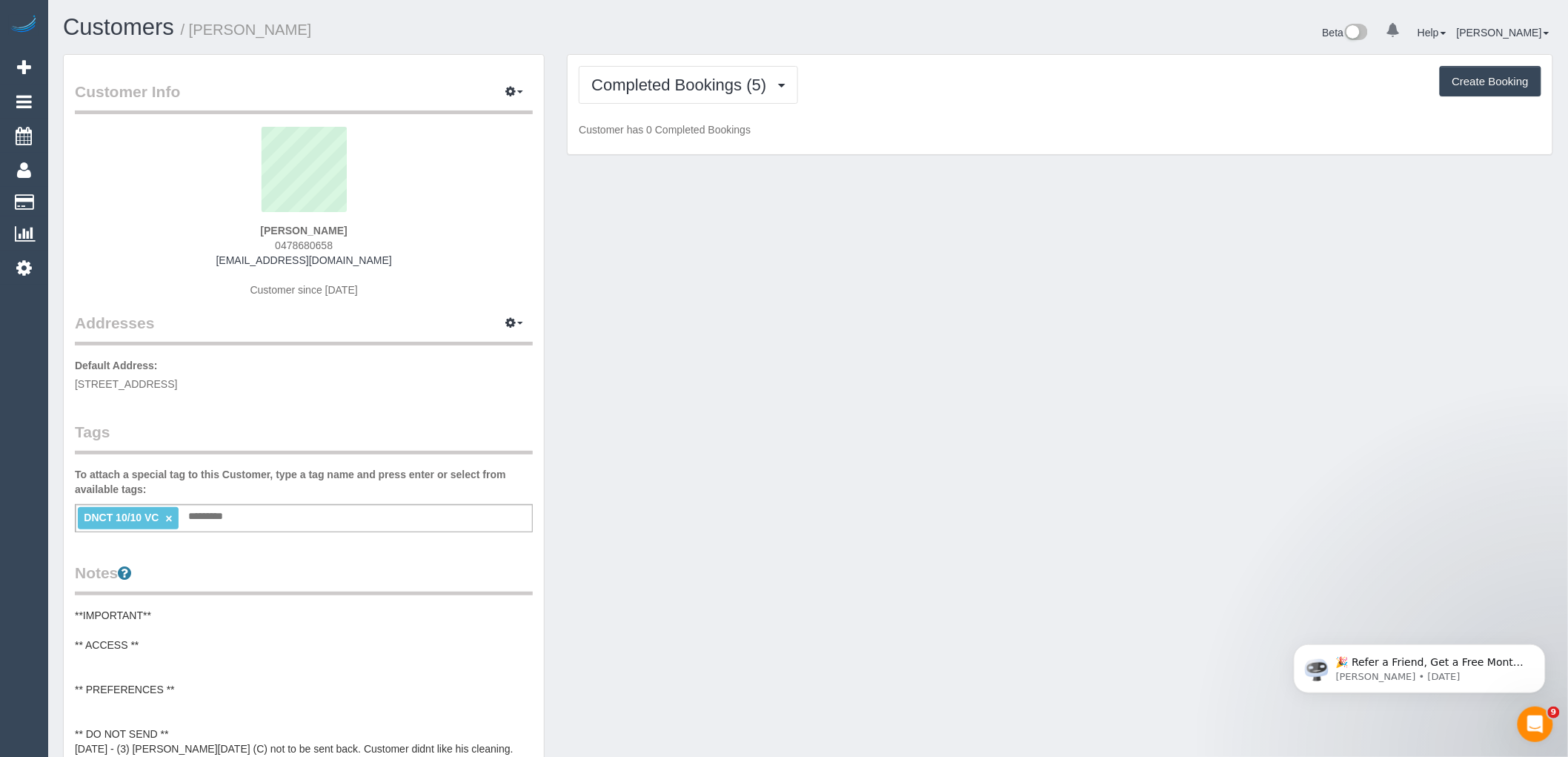
drag, startPoint x: 265, startPoint y: 245, endPoint x: 249, endPoint y: 245, distance: 16.0
click at [249, 245] on div "[PERSON_NAME] 0478680658 [EMAIL_ADDRESS][DOMAIN_NAME] Customer since [DATE]" at bounding box center [303, 219] width 458 height 186
copy span "0478680658"
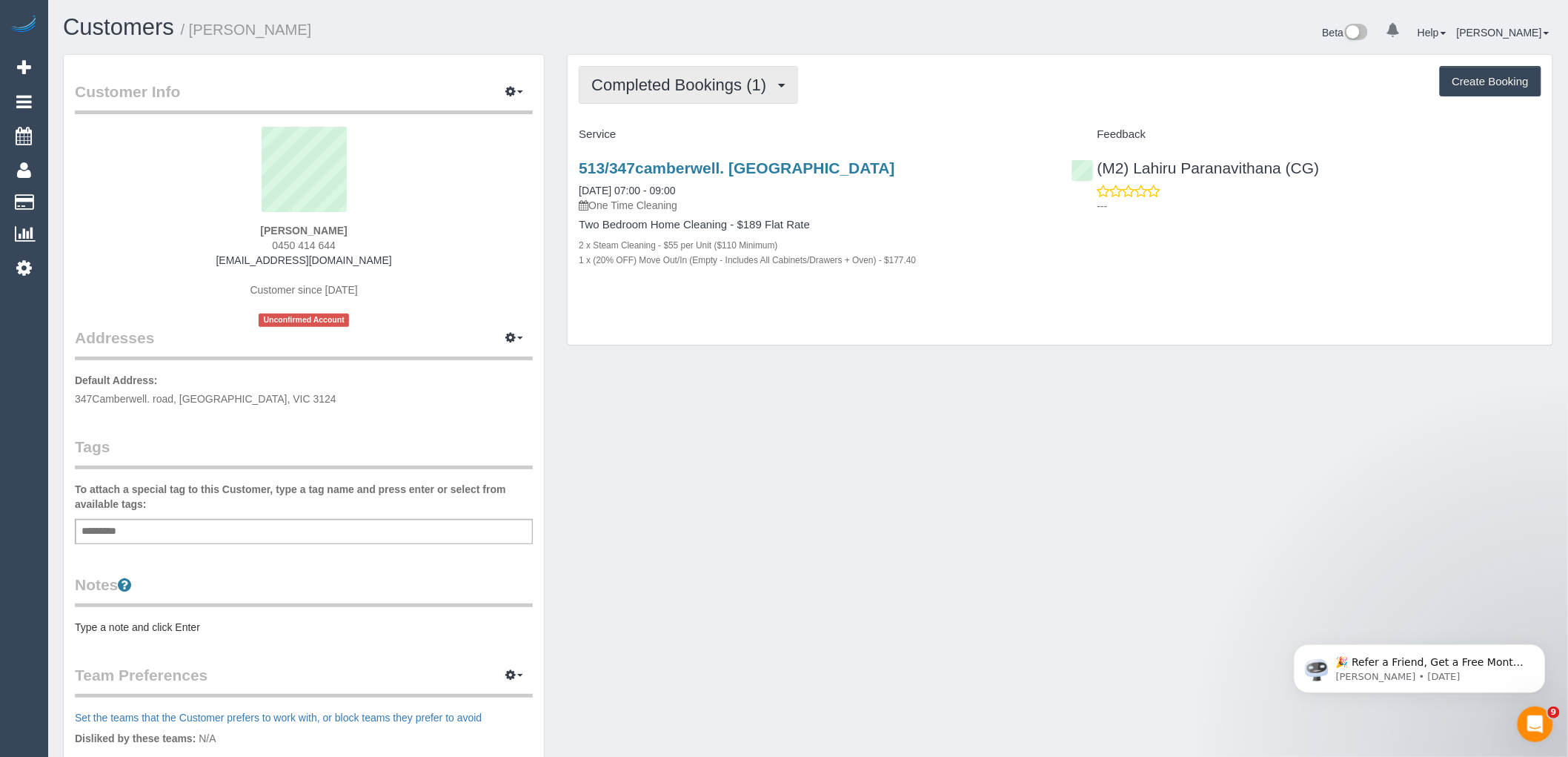
click at [661, 94] on button "Completed Bookings (1)" at bounding box center [688, 84] width 219 height 38
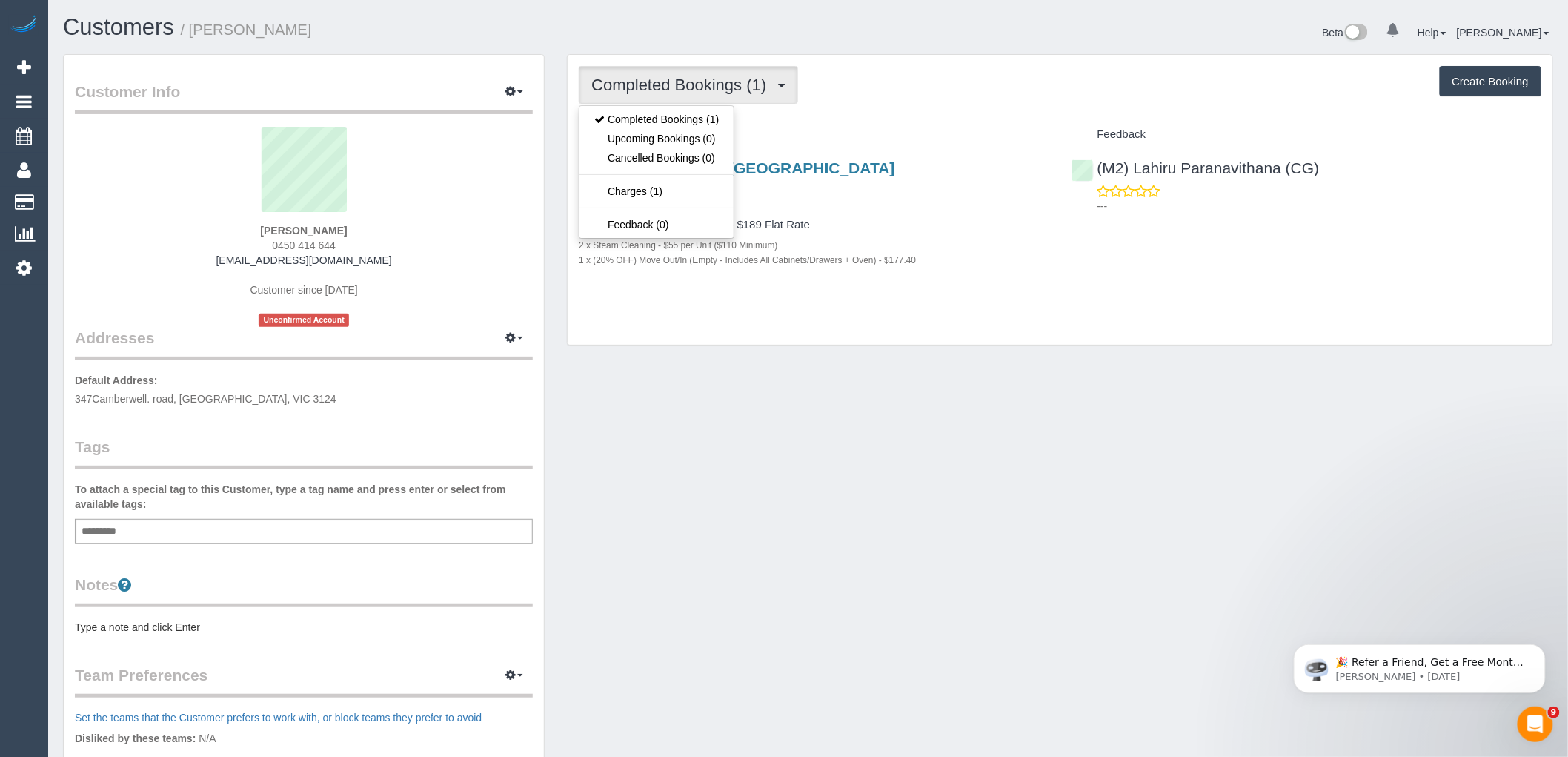
click at [879, 108] on div "Completed Bookings (1) Completed Bookings (1) Upcoming Bookings (0) Cancelled B…" at bounding box center [1059, 201] width 985 height 291
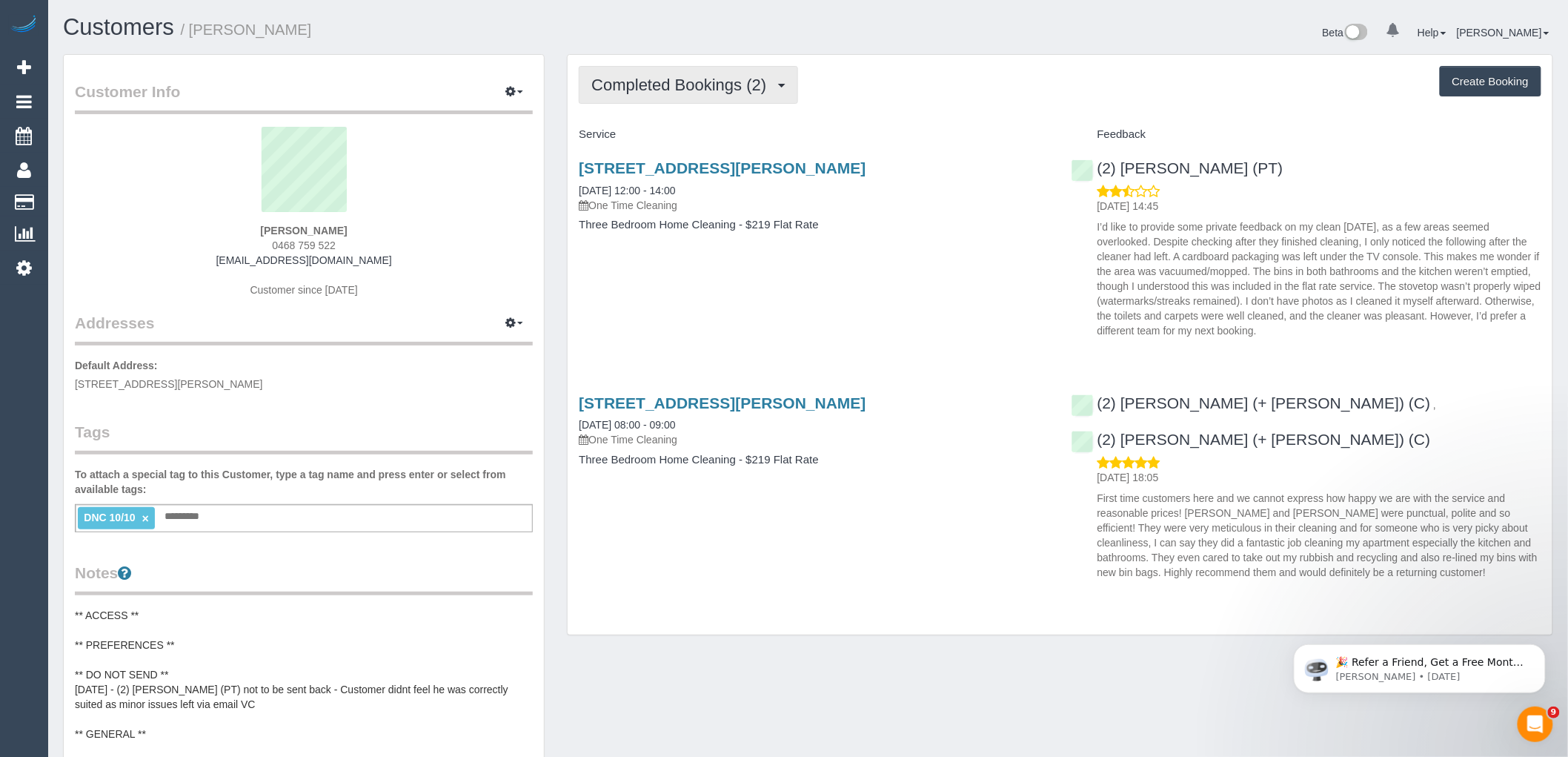
click at [731, 71] on button "Completed Bookings (2)" at bounding box center [688, 84] width 219 height 38
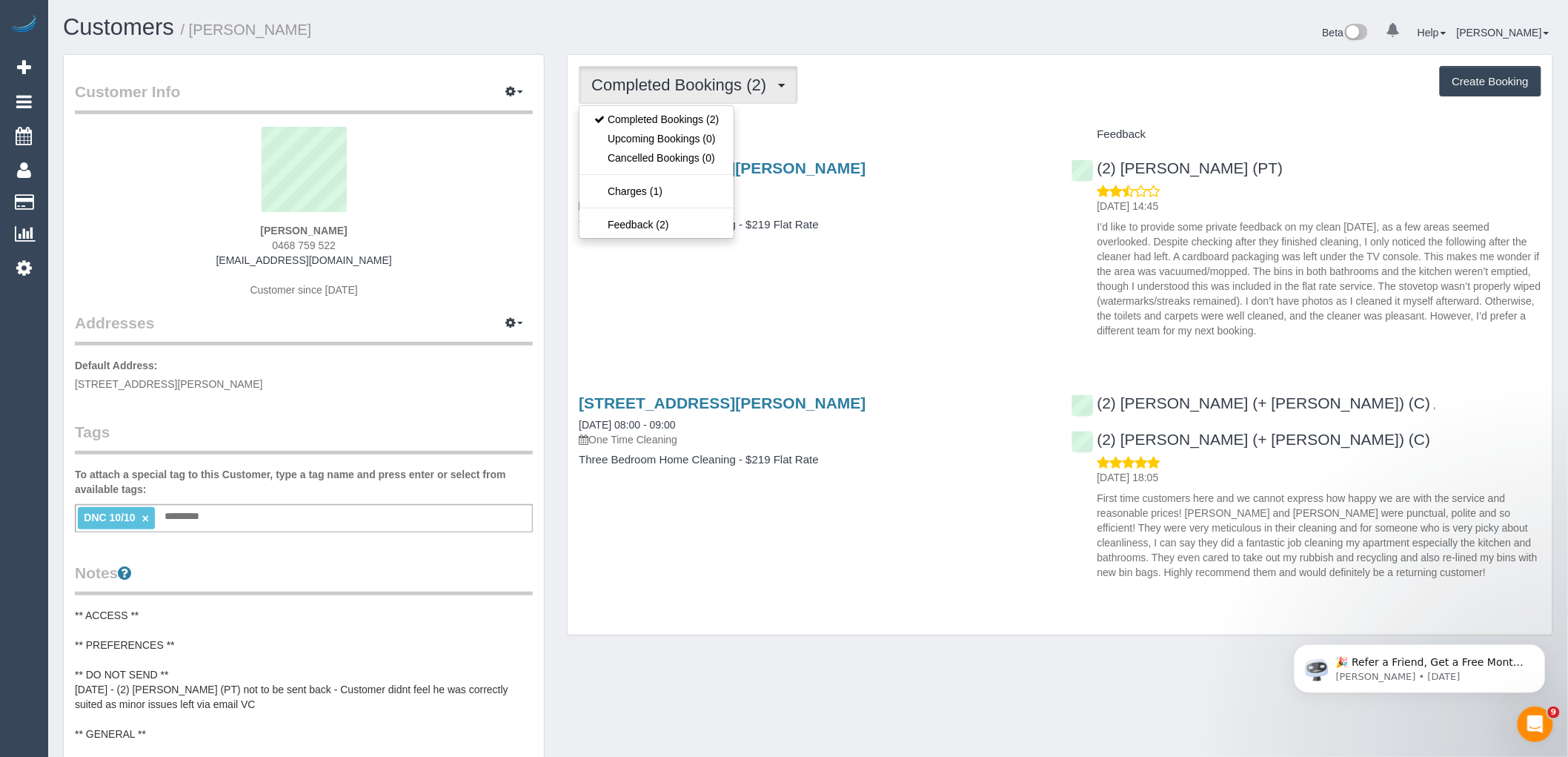
click at [920, 119] on div "Completed Bookings (2) Completed Bookings (2) Upcoming Bookings (0) Cancelled B…" at bounding box center [1059, 345] width 985 height 579
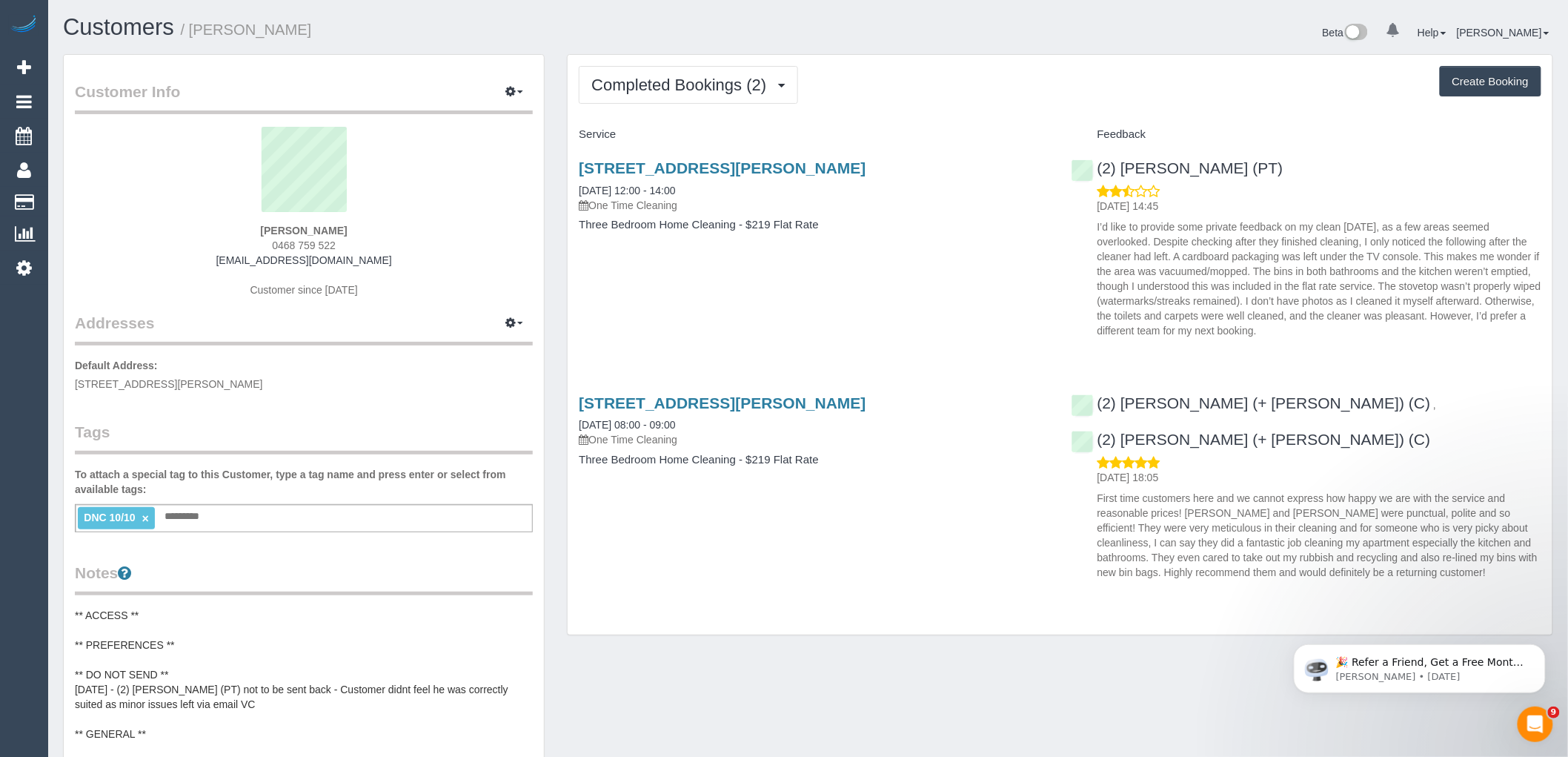
drag, startPoint x: 350, startPoint y: 228, endPoint x: 248, endPoint y: 216, distance: 102.7
click at [248, 216] on div "Grace Woo 0468 759 522 chrisandgrace92@gmail.com Customer since 2025" at bounding box center [303, 219] width 458 height 186
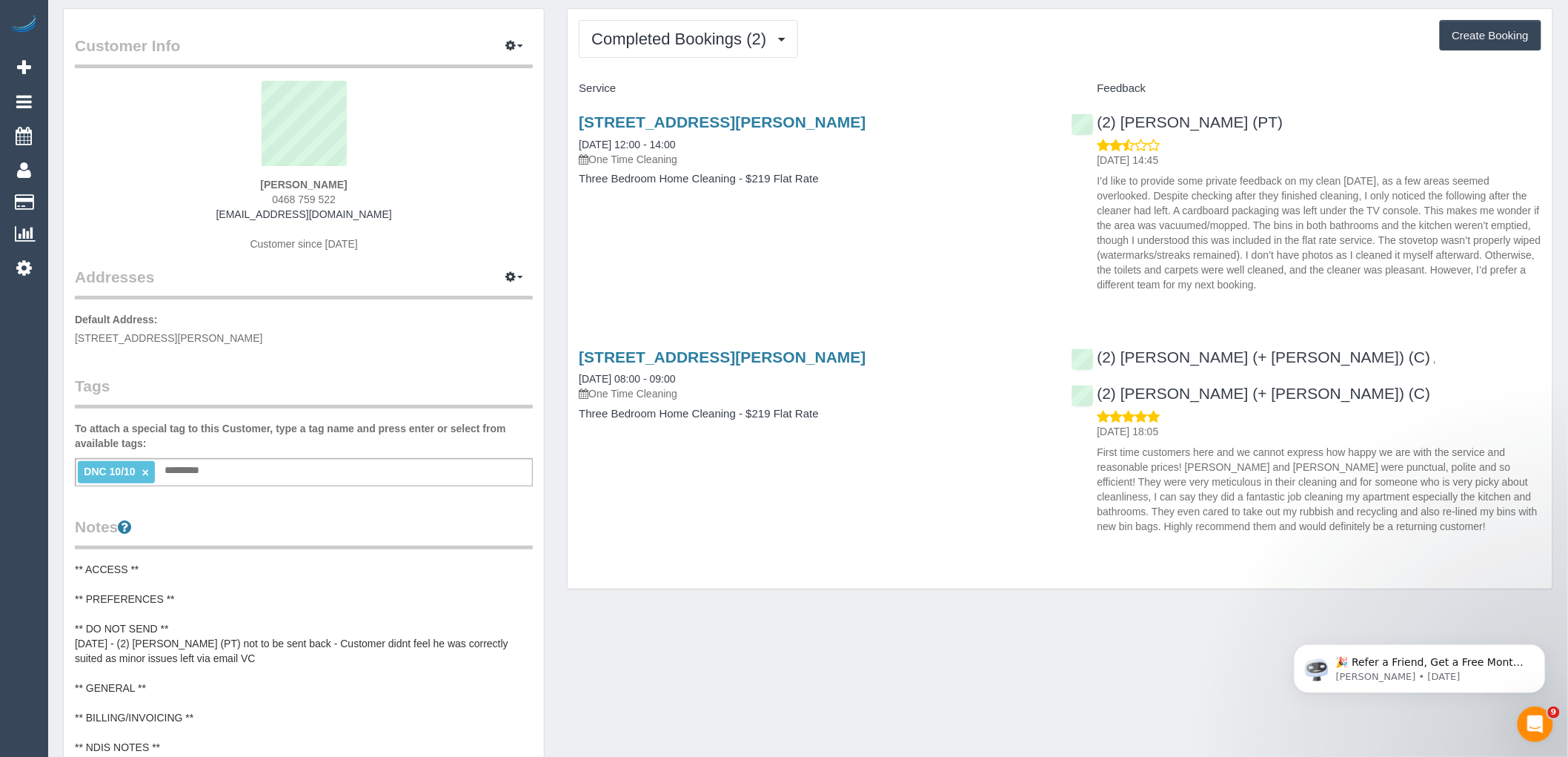
scroll to position [65, 0]
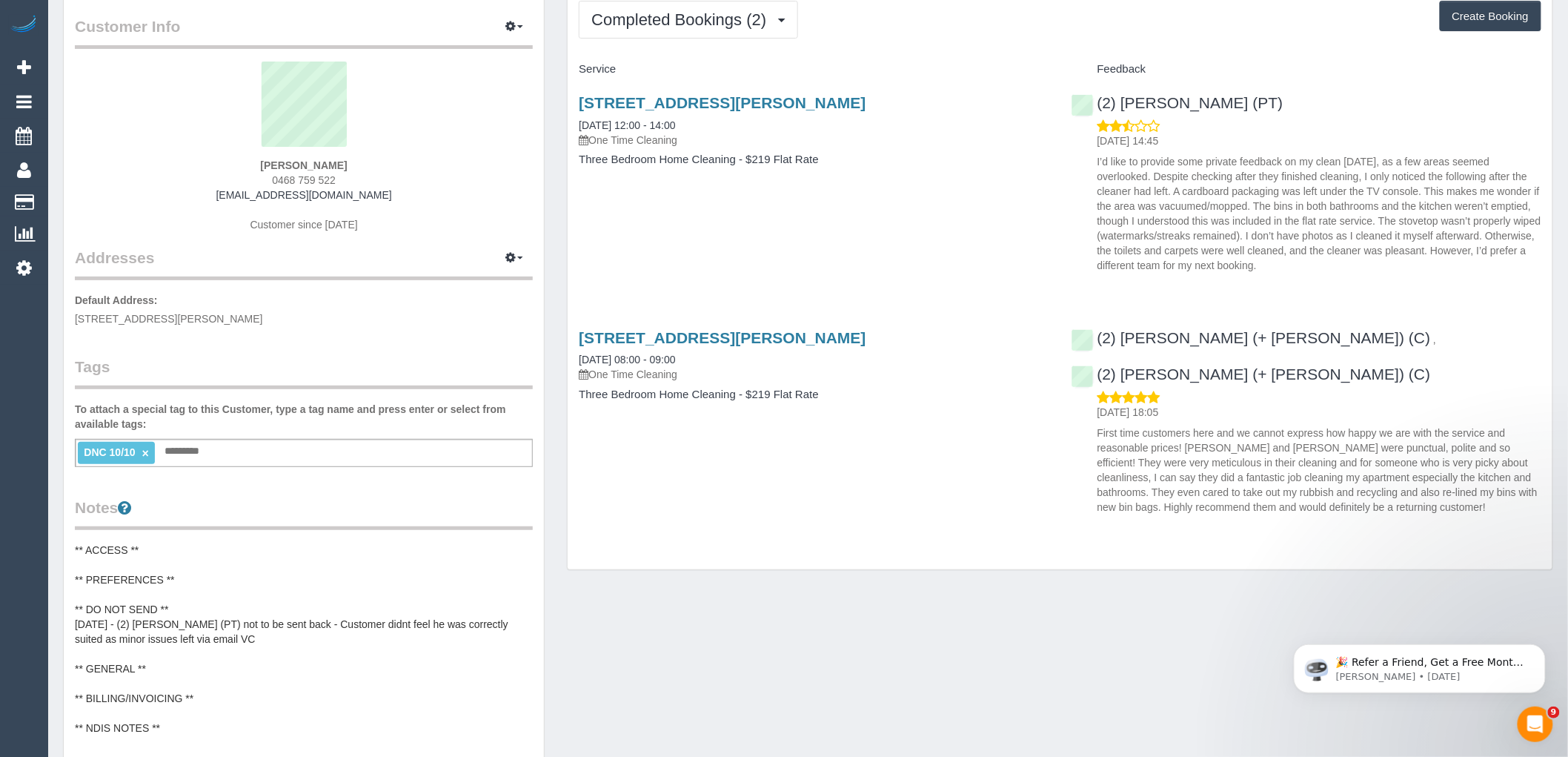
drag, startPoint x: 350, startPoint y: 165, endPoint x: 243, endPoint y: 164, distance: 107.0
click at [245, 164] on div "Grace Woo 0468 759 522 chrisandgrace92@gmail.com Customer since 2025" at bounding box center [303, 154] width 458 height 186
copy strong "Grace Woo"
click at [145, 450] on link "×" at bounding box center [145, 453] width 7 height 13
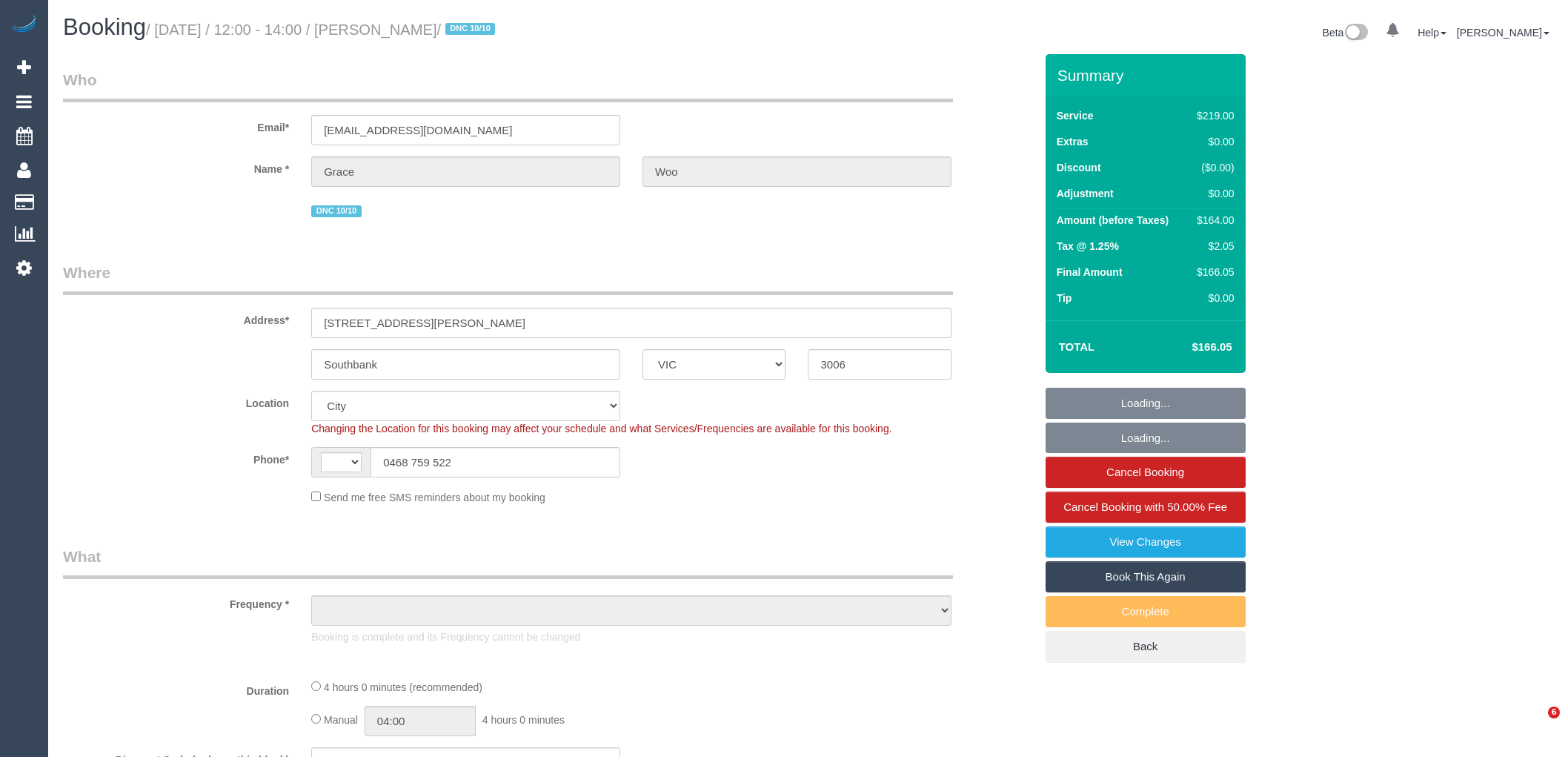
select select "VIC"
select select "string:AU"
select select "object:1240"
select select "number:28"
select select "number:14"
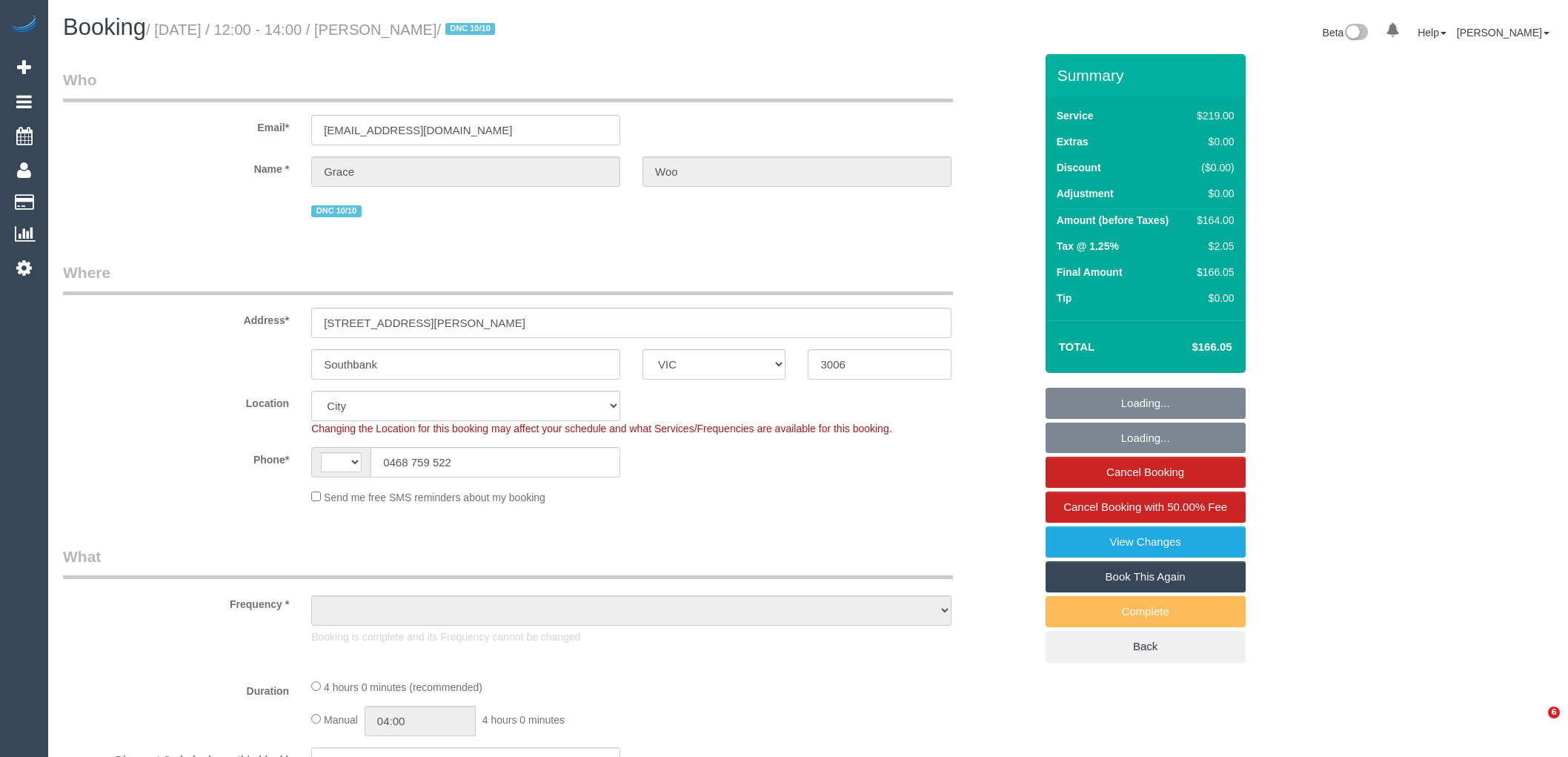
select select "number:18"
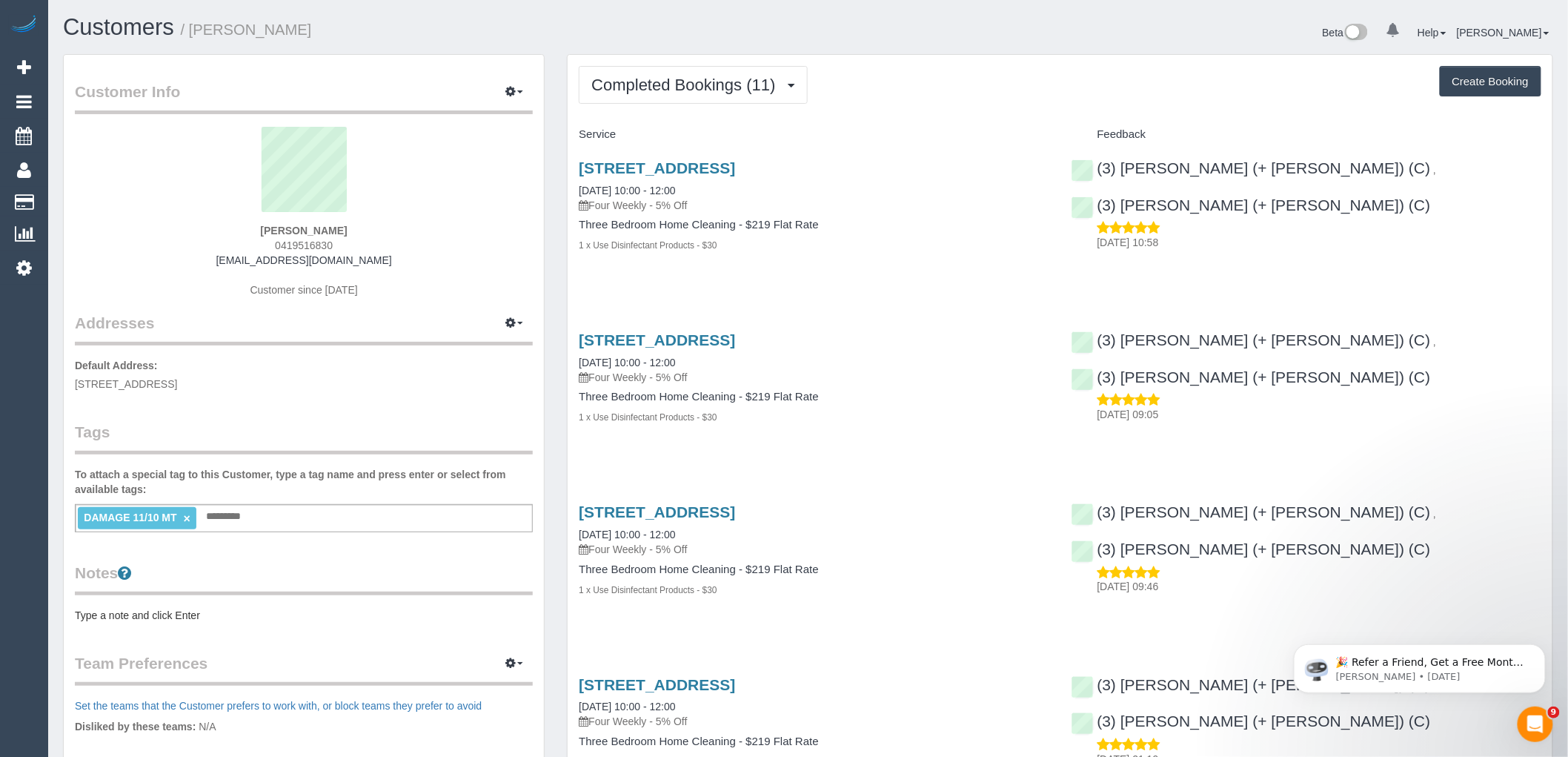
drag, startPoint x: 875, startPoint y: 166, endPoint x: 576, endPoint y: 169, distance: 299.0
click at [576, 169] on div "[STREET_ADDRESS] [DATE] 10:00 - 12:00 Four Weekly - 5% Off Three Bedroom Home C…" at bounding box center [813, 214] width 492 height 135
copy link "[STREET_ADDRESS]"
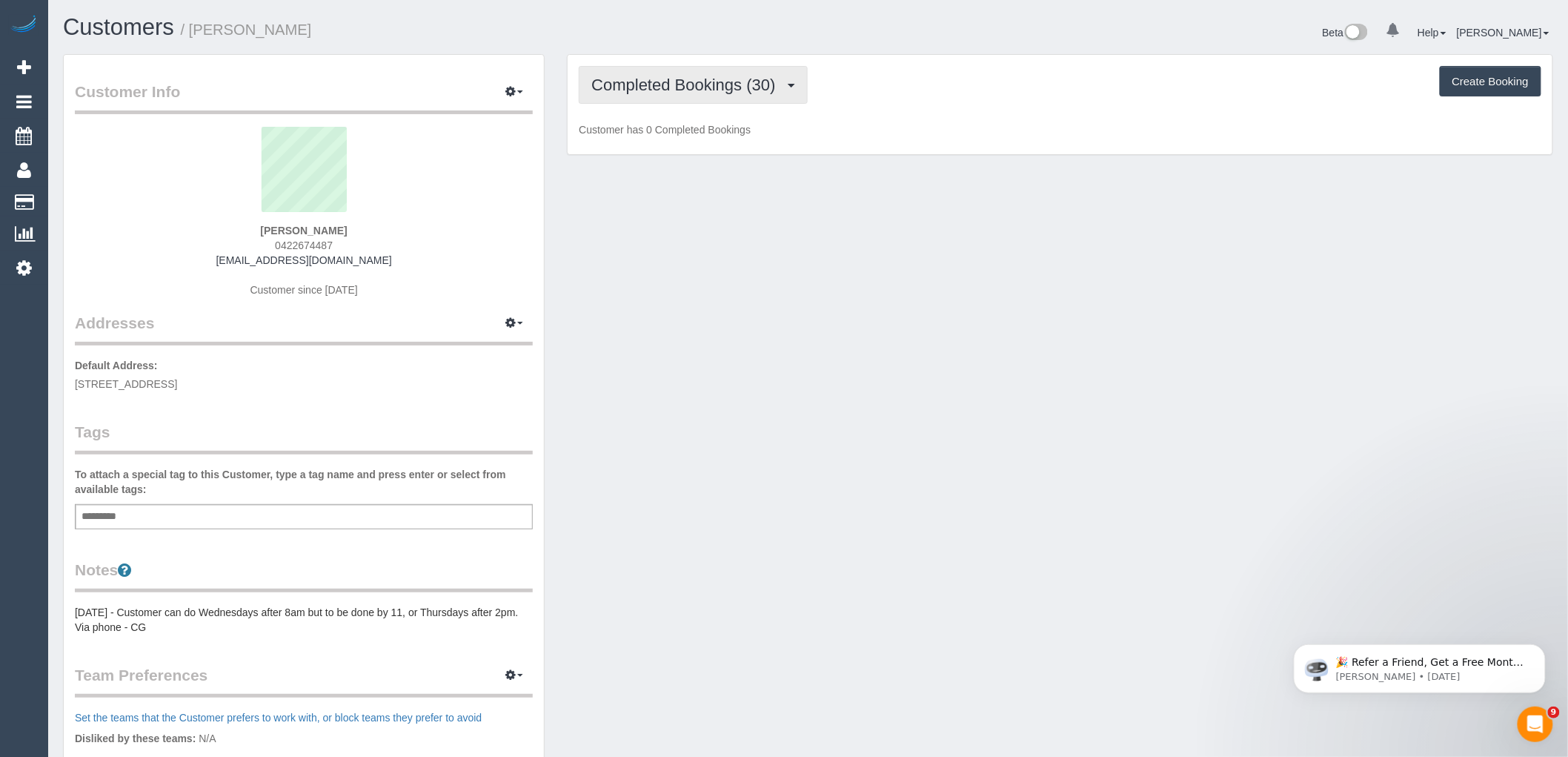
click at [673, 81] on span "Completed Bookings (30)" at bounding box center [687, 84] width 191 height 19
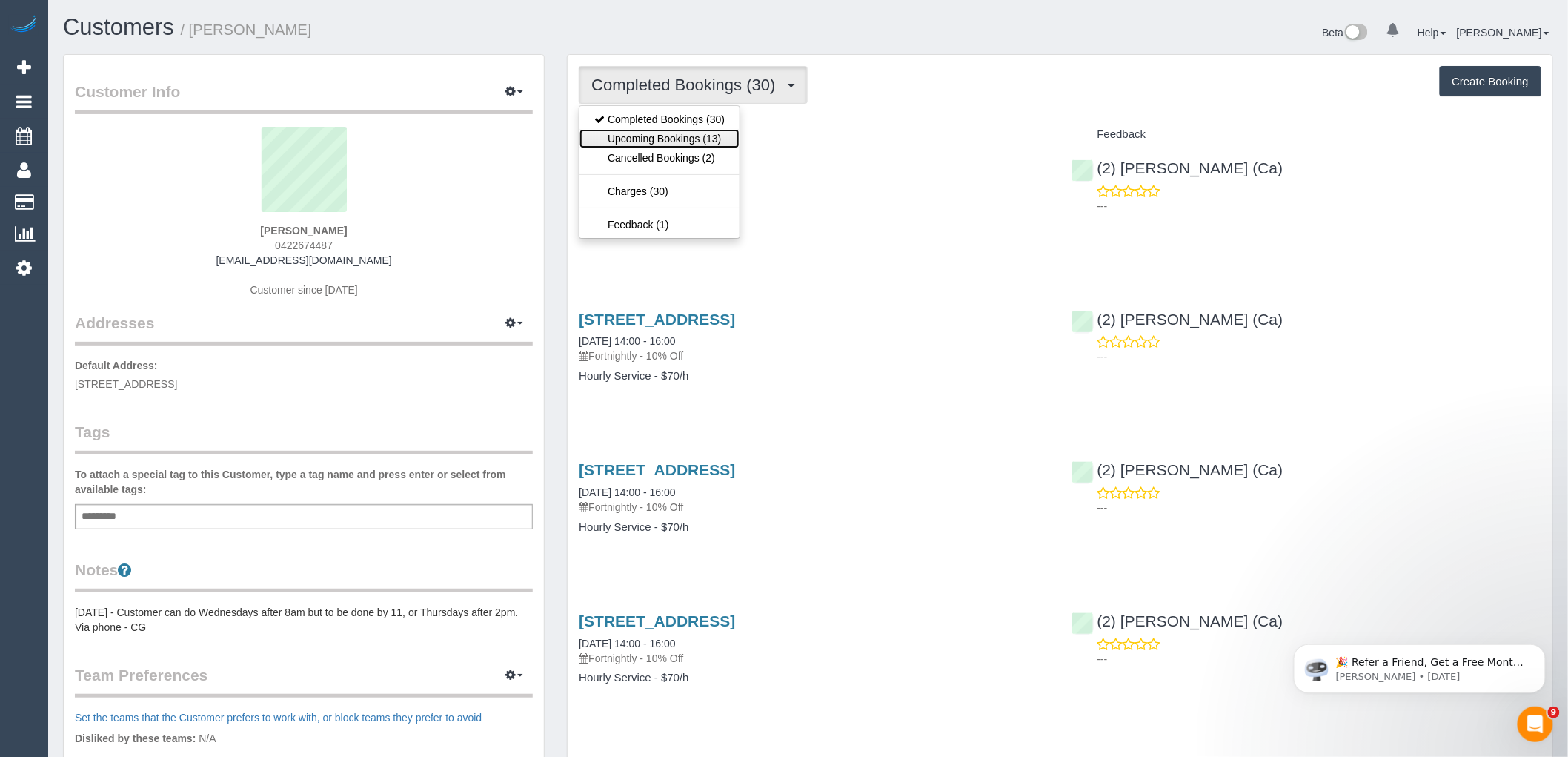
click at [678, 134] on link "Upcoming Bookings (13)" at bounding box center [659, 139] width 160 height 19
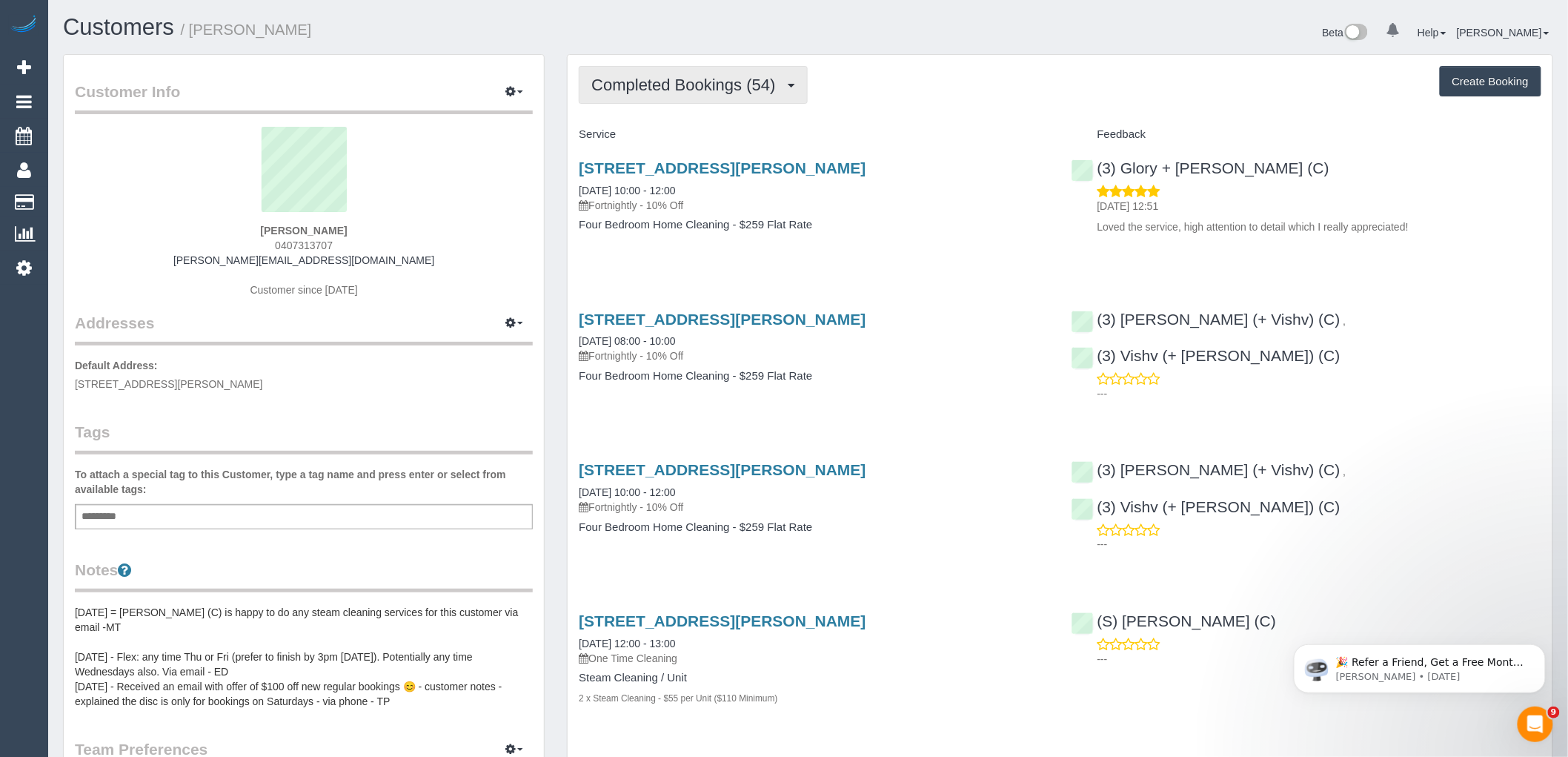
click at [707, 87] on span "Completed Bookings (54)" at bounding box center [687, 84] width 191 height 19
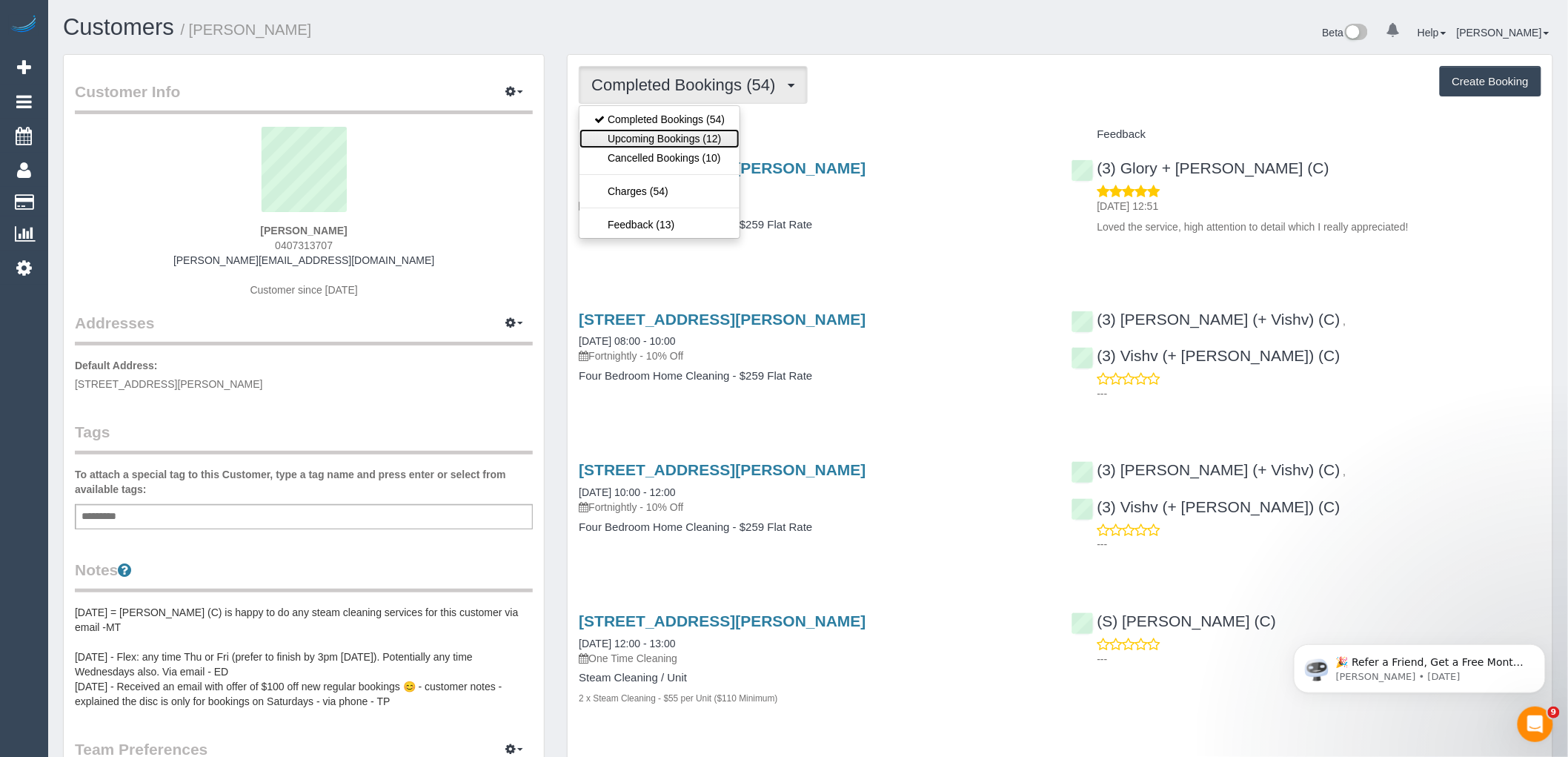
click at [708, 134] on link "Upcoming Bookings (12)" at bounding box center [659, 139] width 160 height 19
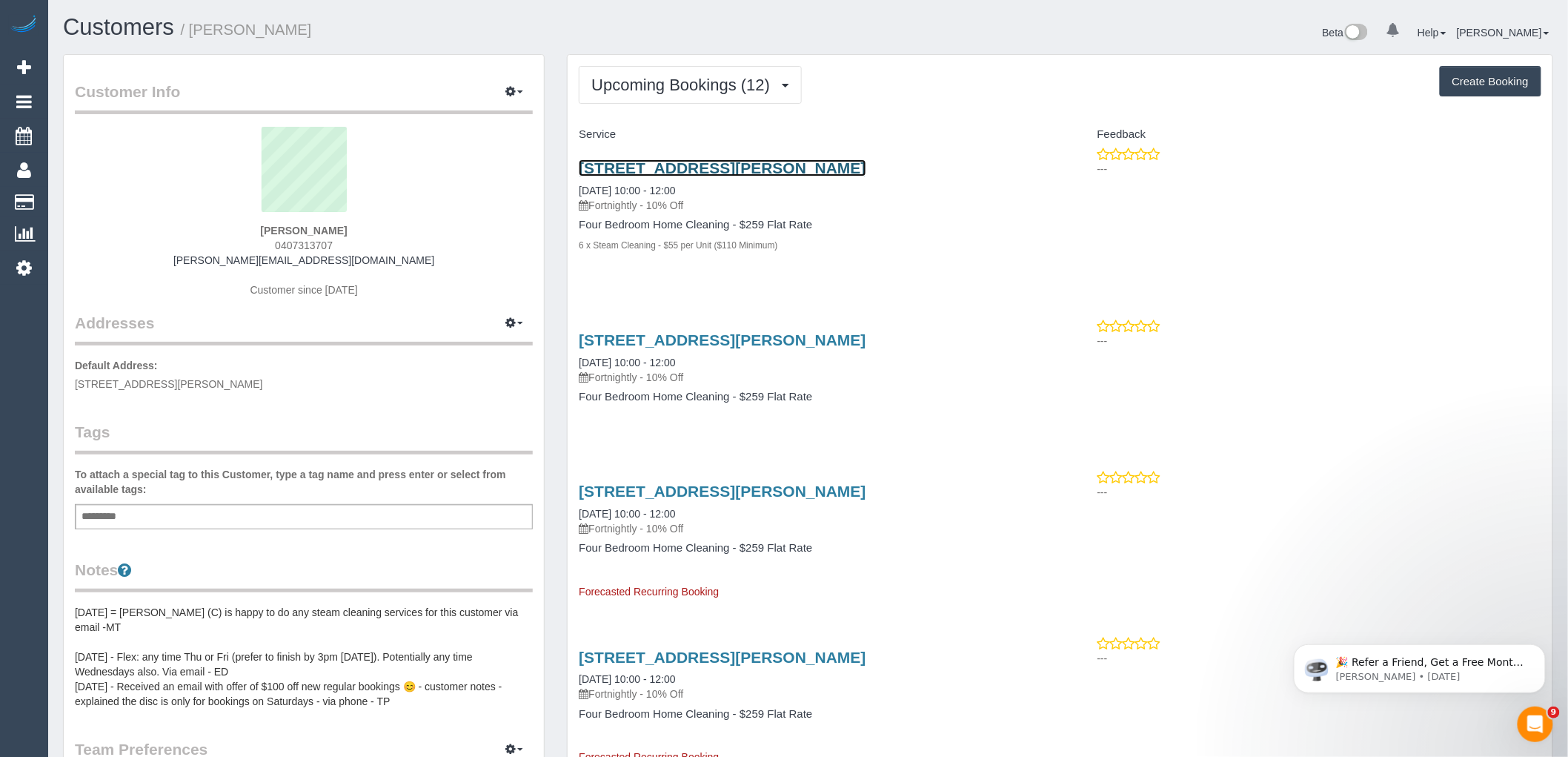
click at [744, 164] on link "15 Herbert St, Beaumaris, VIC 3193" at bounding box center [722, 168] width 287 height 17
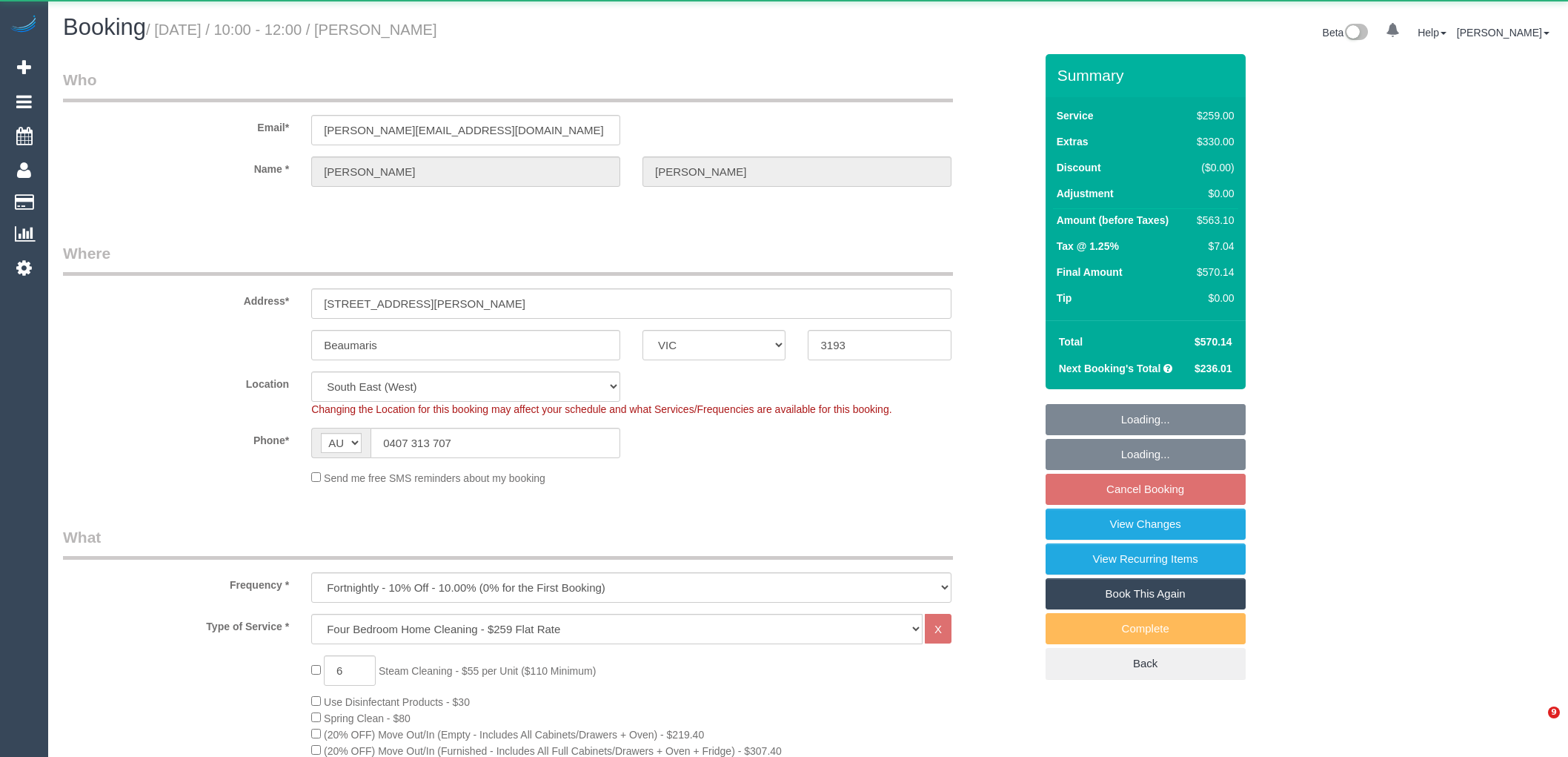
select select "VIC"
select select "string:stripe-pm_1P3ppP2GScqysDRV5IZYnecD"
select select "number:27"
select select "number:14"
select select "number:19"
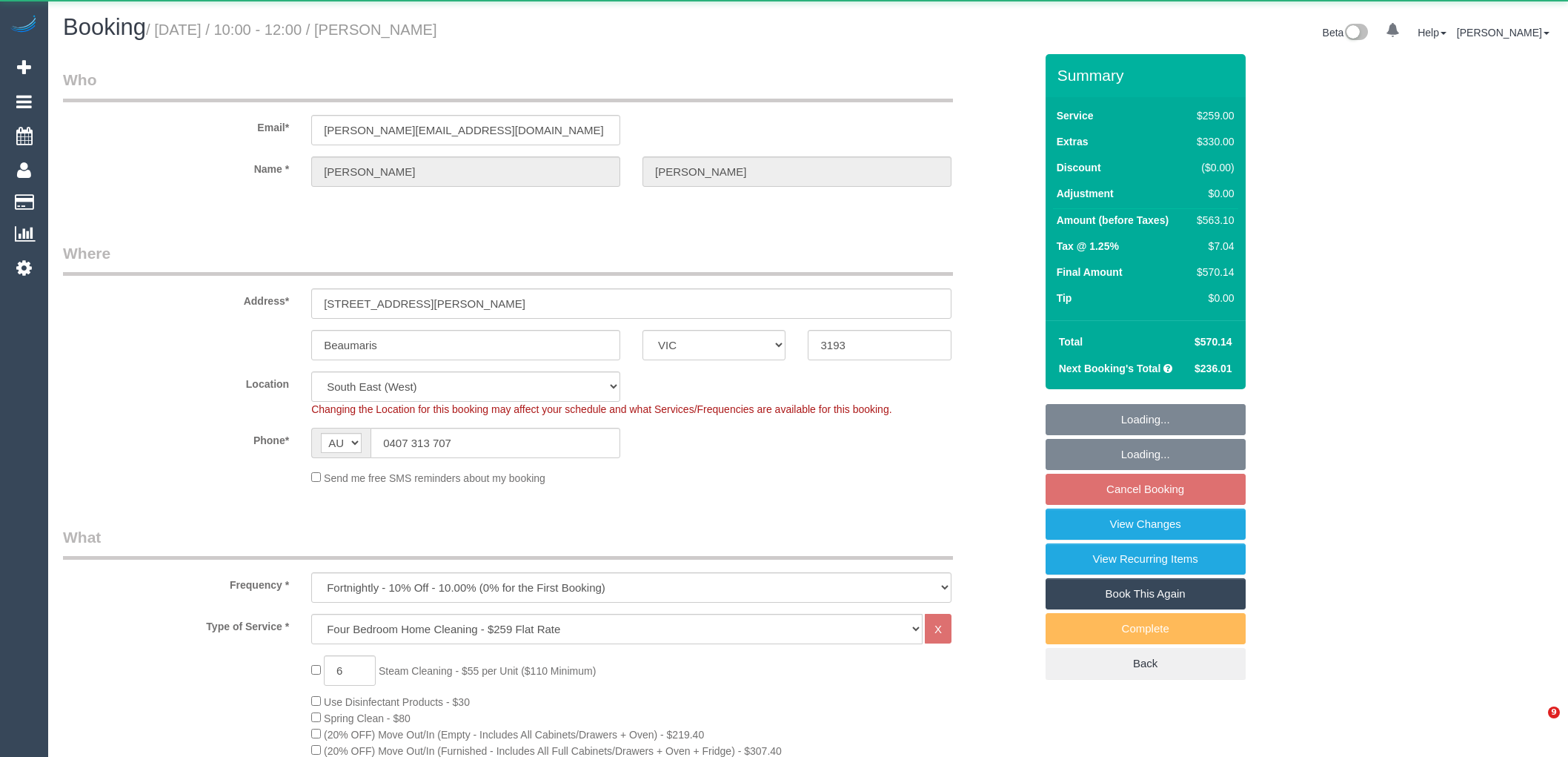
select select "number:22"
select select "number:35"
select select "number:11"
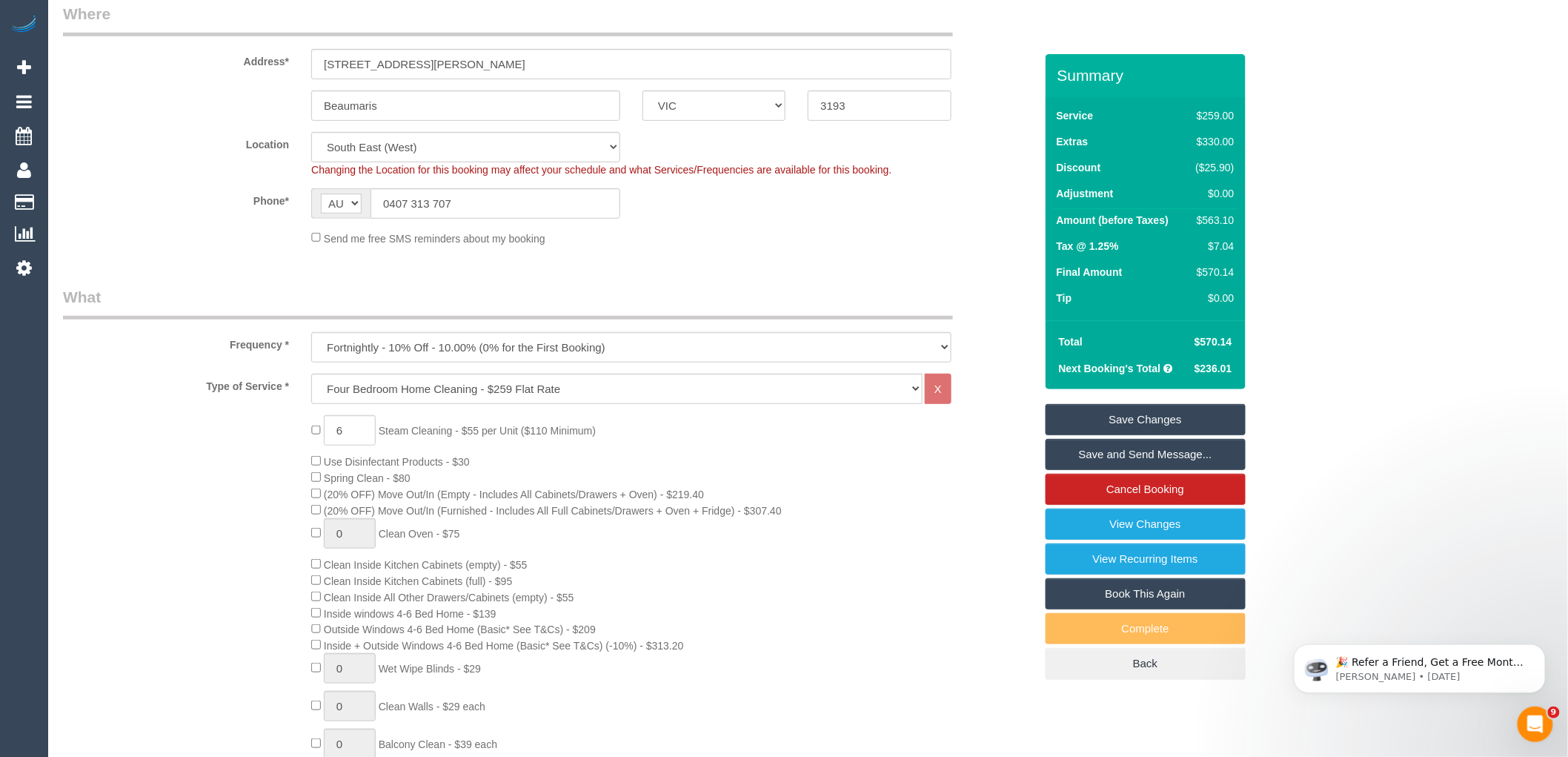
scroll to position [247, 0]
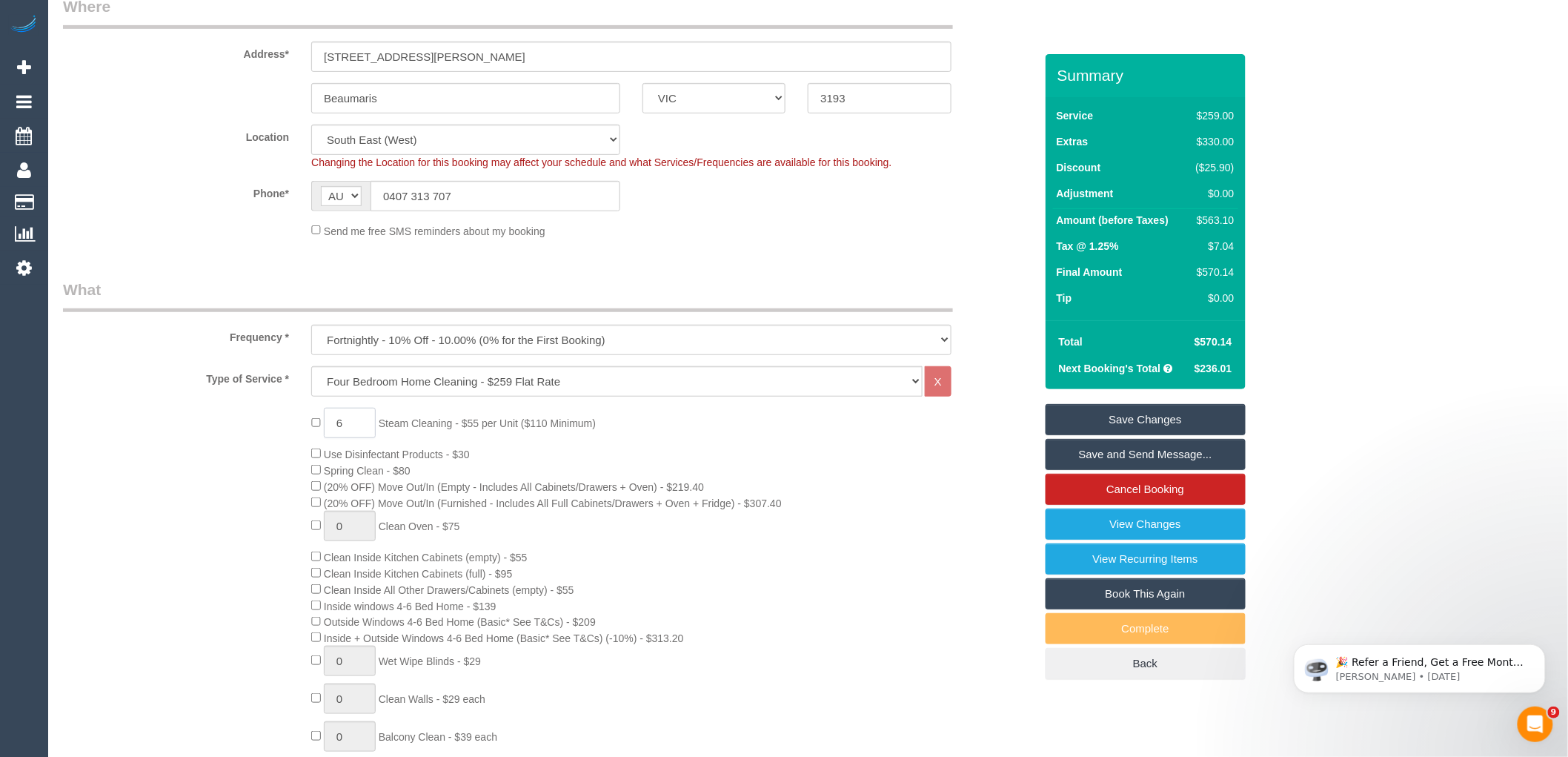
click at [344, 426] on input "6" at bounding box center [350, 423] width 52 height 31
type input "5"
click at [734, 578] on div "5 Steam Cleaning - $55 per Unit ($110 Minimum) Use Disinfectant Products - $30 …" at bounding box center [673, 684] width 745 height 552
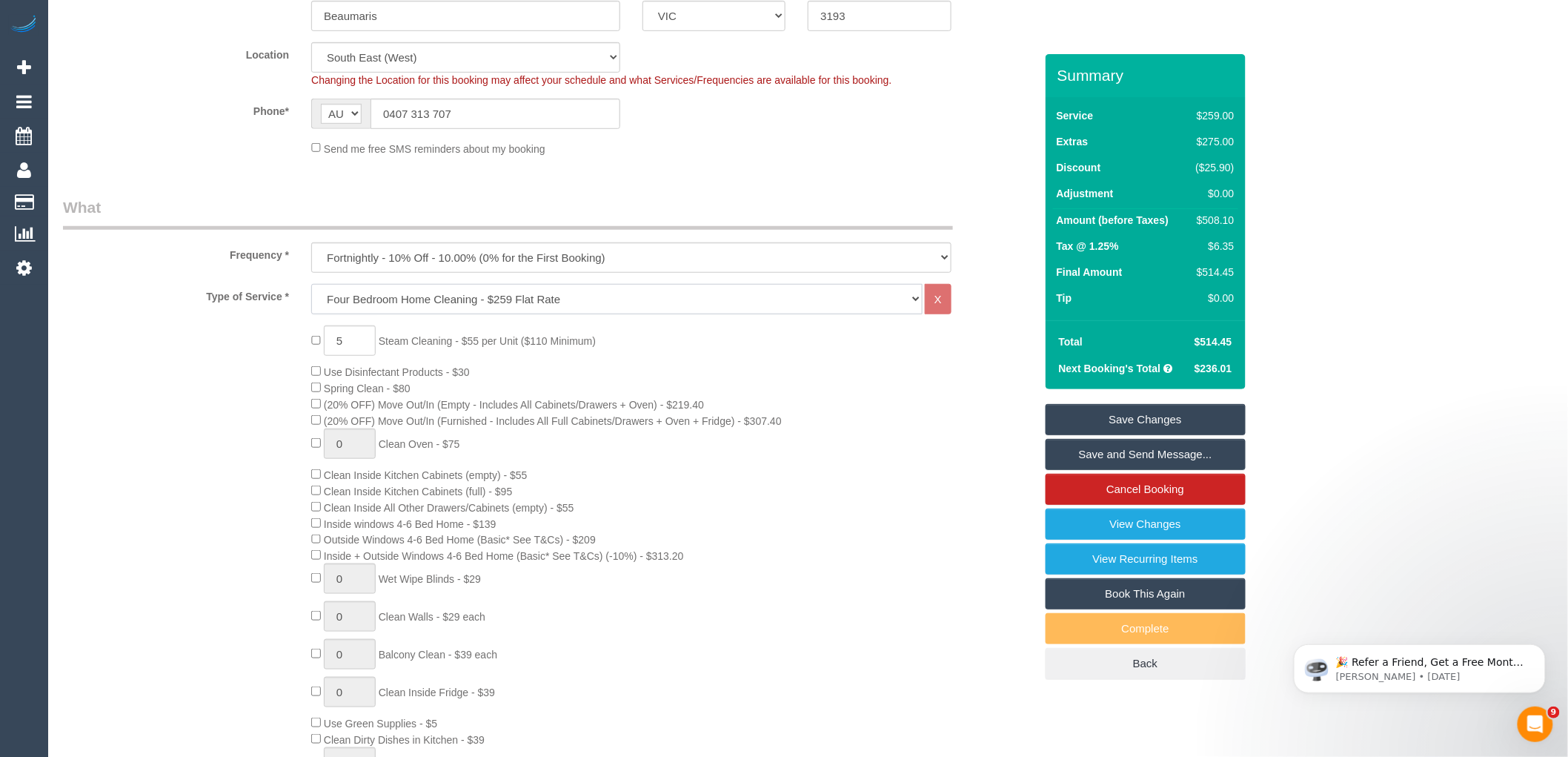
click at [359, 314] on select "Hourly Service - $70/h Hourly Service - $65/h Hourly Service - $60/h Hourly Ser…" at bounding box center [617, 299] width 611 height 31
select select "77"
click at [311, 285] on select "Hourly Service - $70/h Hourly Service - $65/h Hourly Service - $60/h Hourly Ser…" at bounding box center [617, 299] width 611 height 31
select select "1"
select select "120"
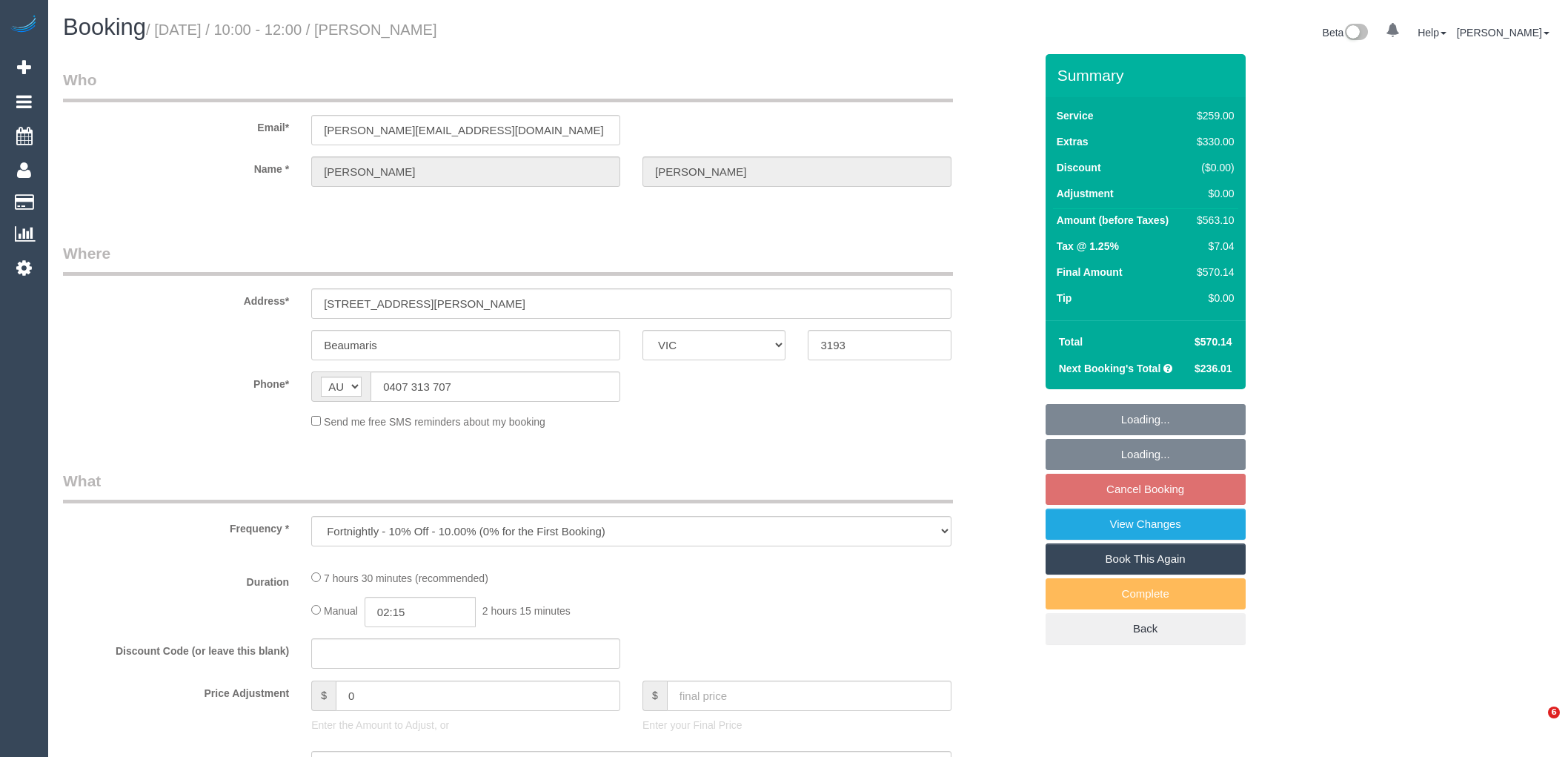
select select "VIC"
select select "string:stripe-pm_1P3ppP2GScqysDRV5IZYnecD"
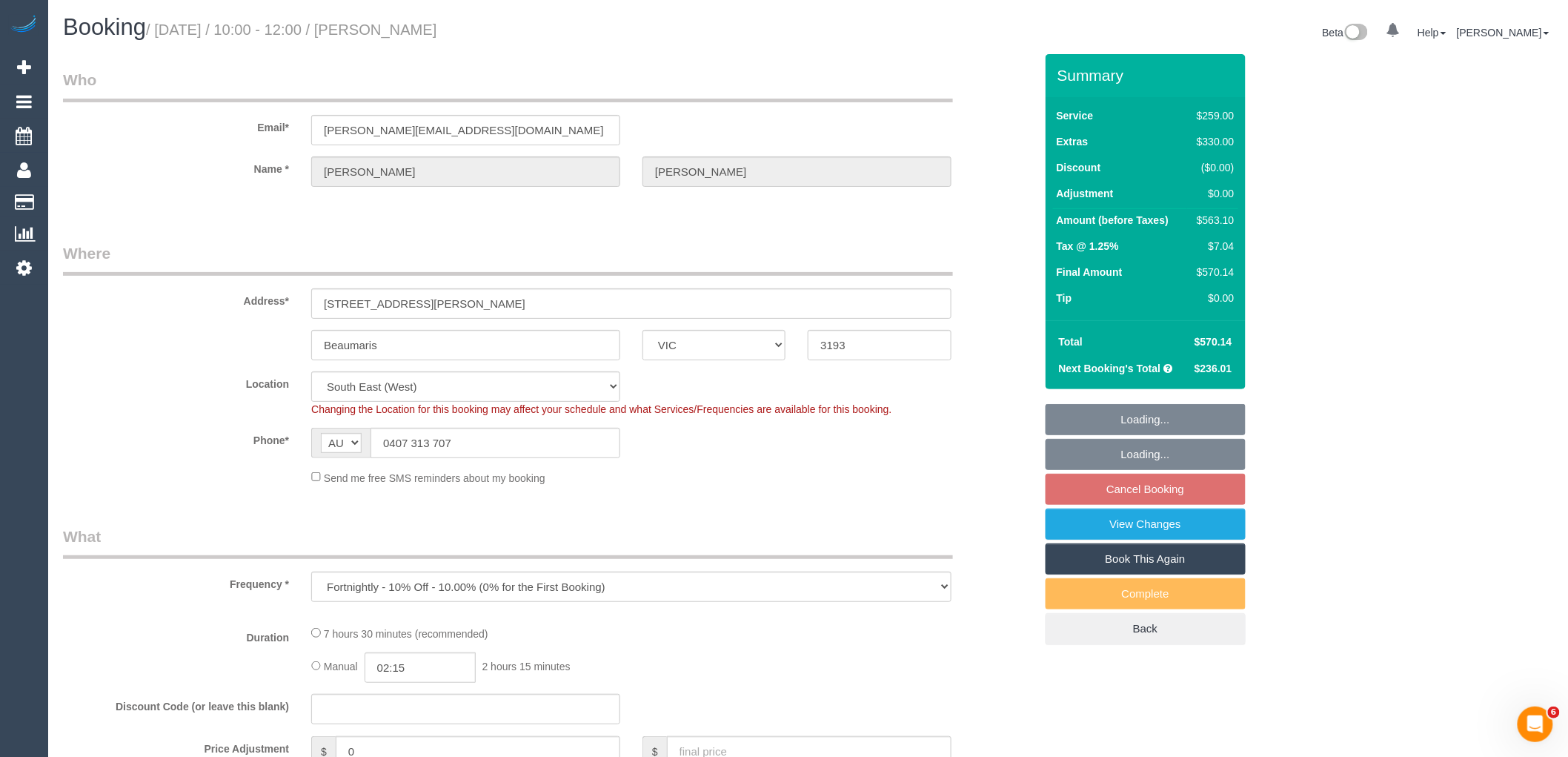
select select "object:806"
select select "number:27"
select select "number:14"
select select "number:19"
select select "number:22"
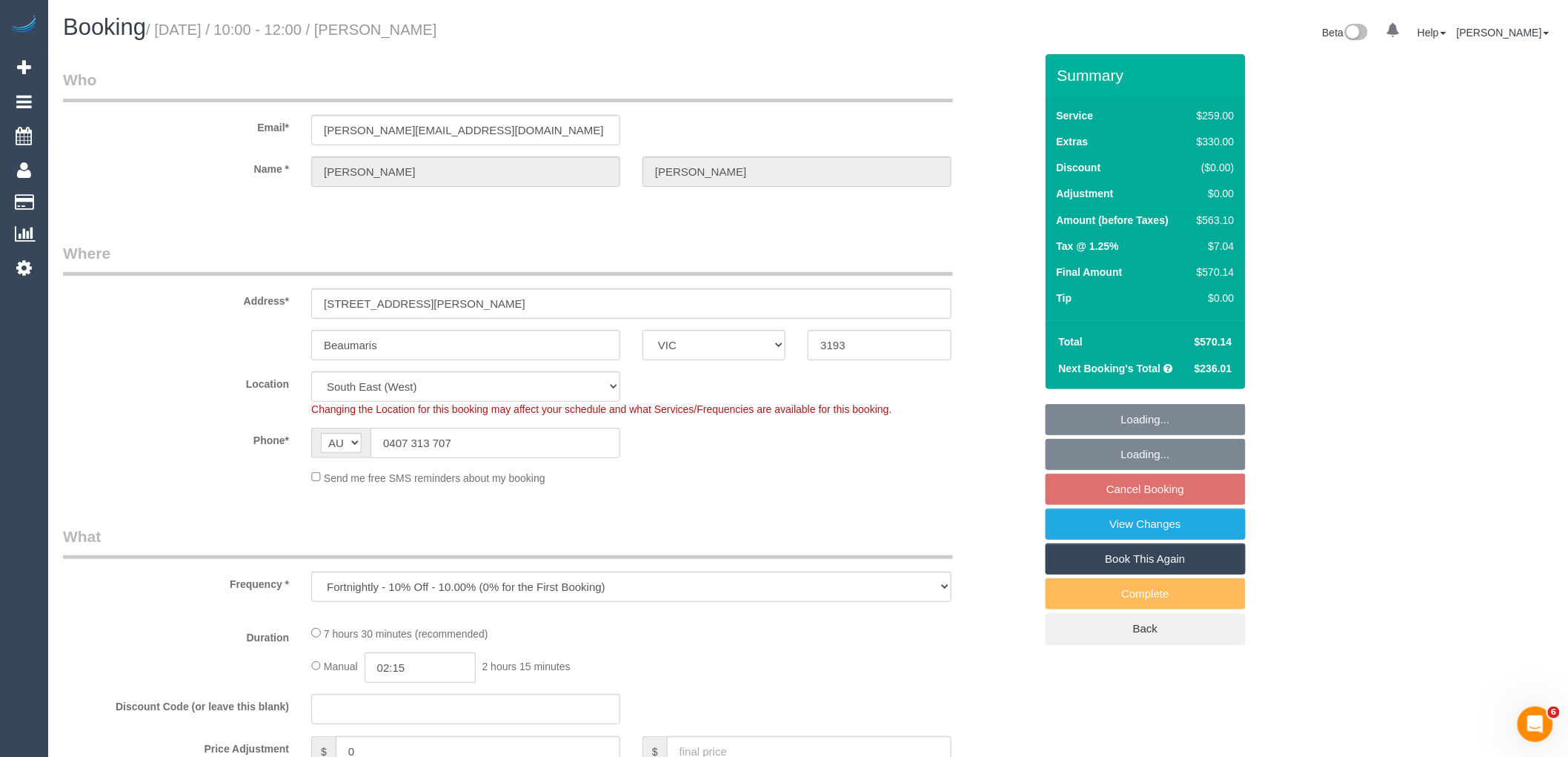
select select "number:35"
select select "number:11"
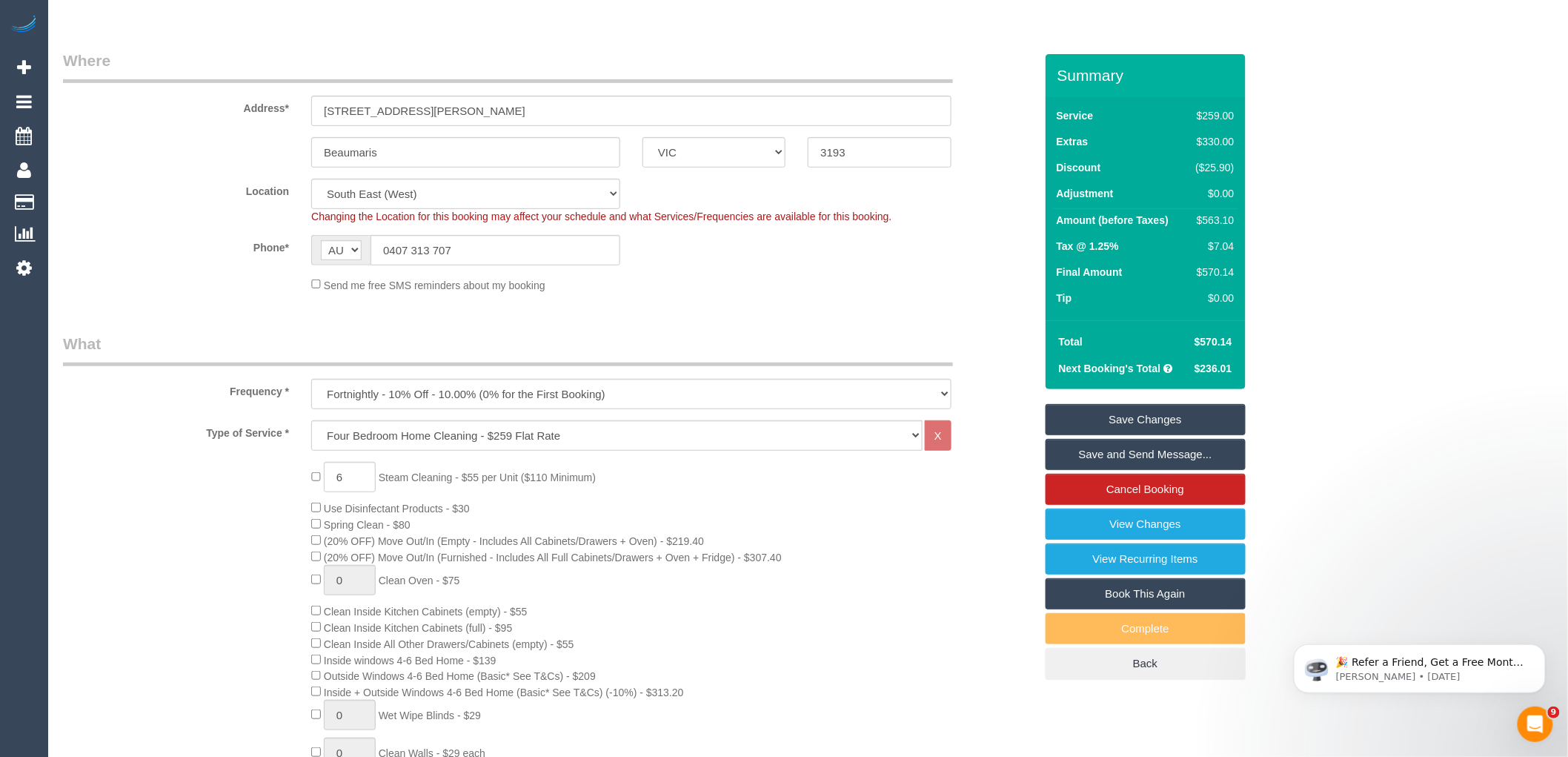
scroll to position [247, 0]
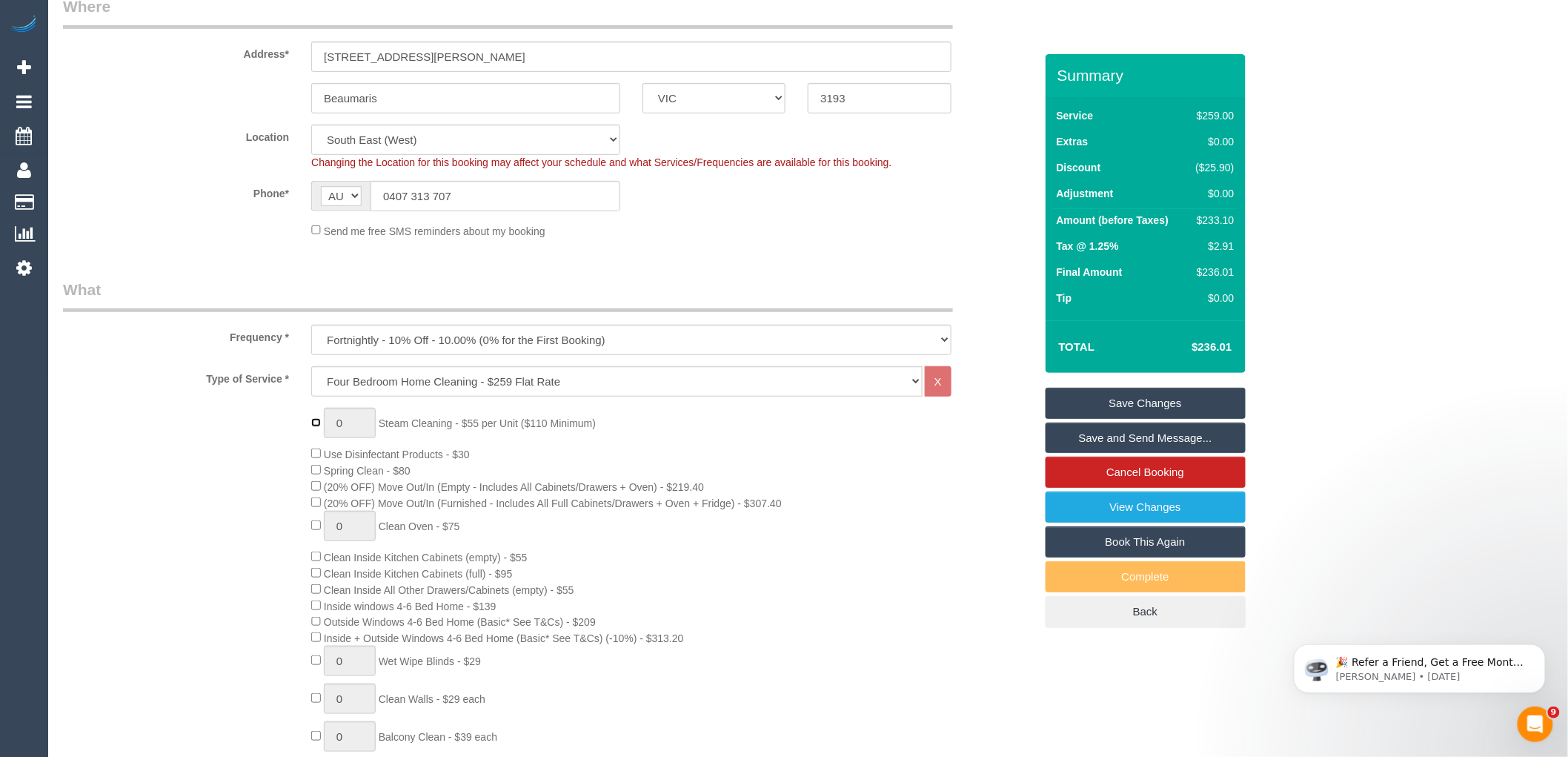
type input "1"
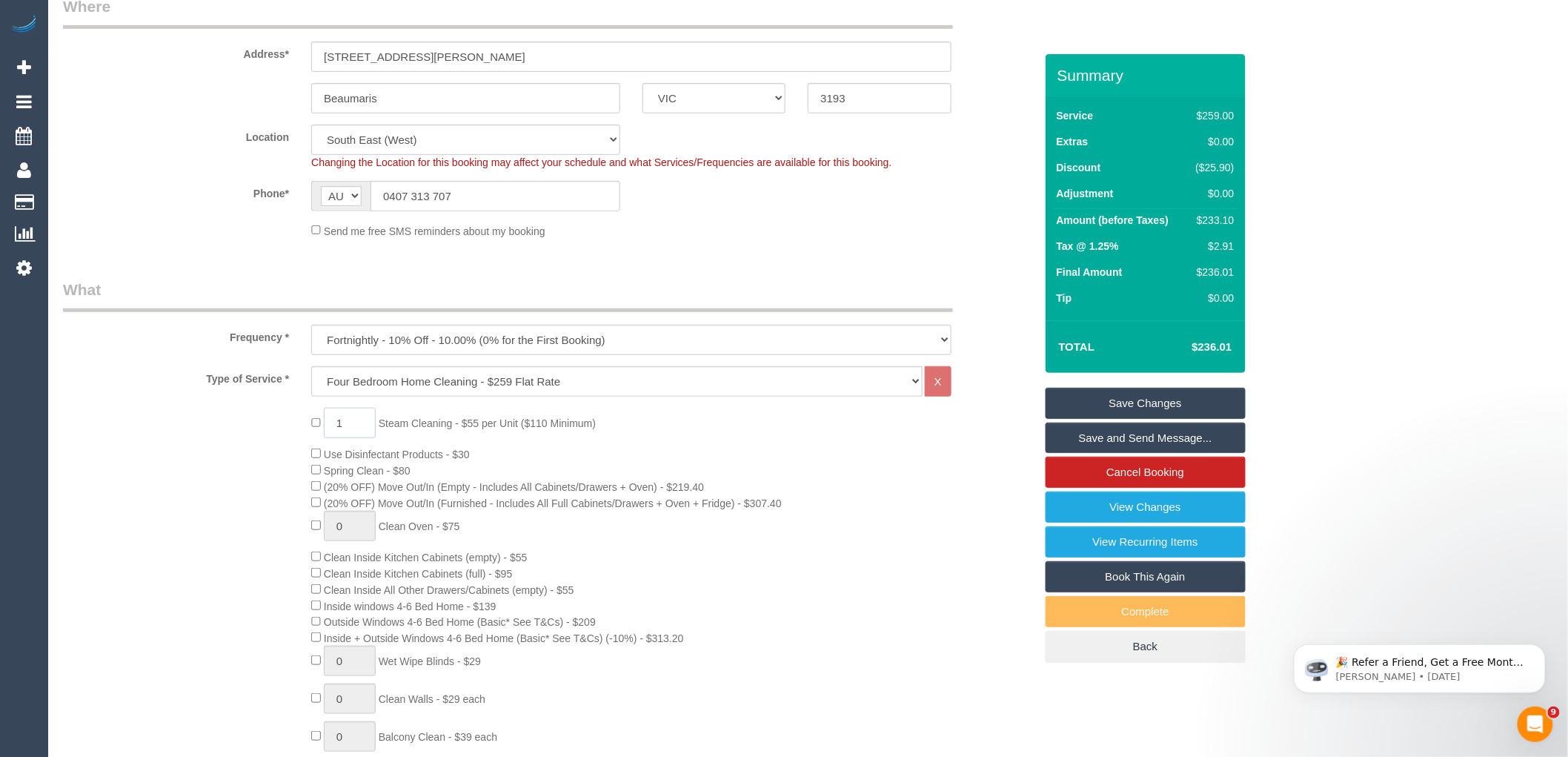
click at [365, 427] on input "1" at bounding box center [350, 423] width 52 height 31
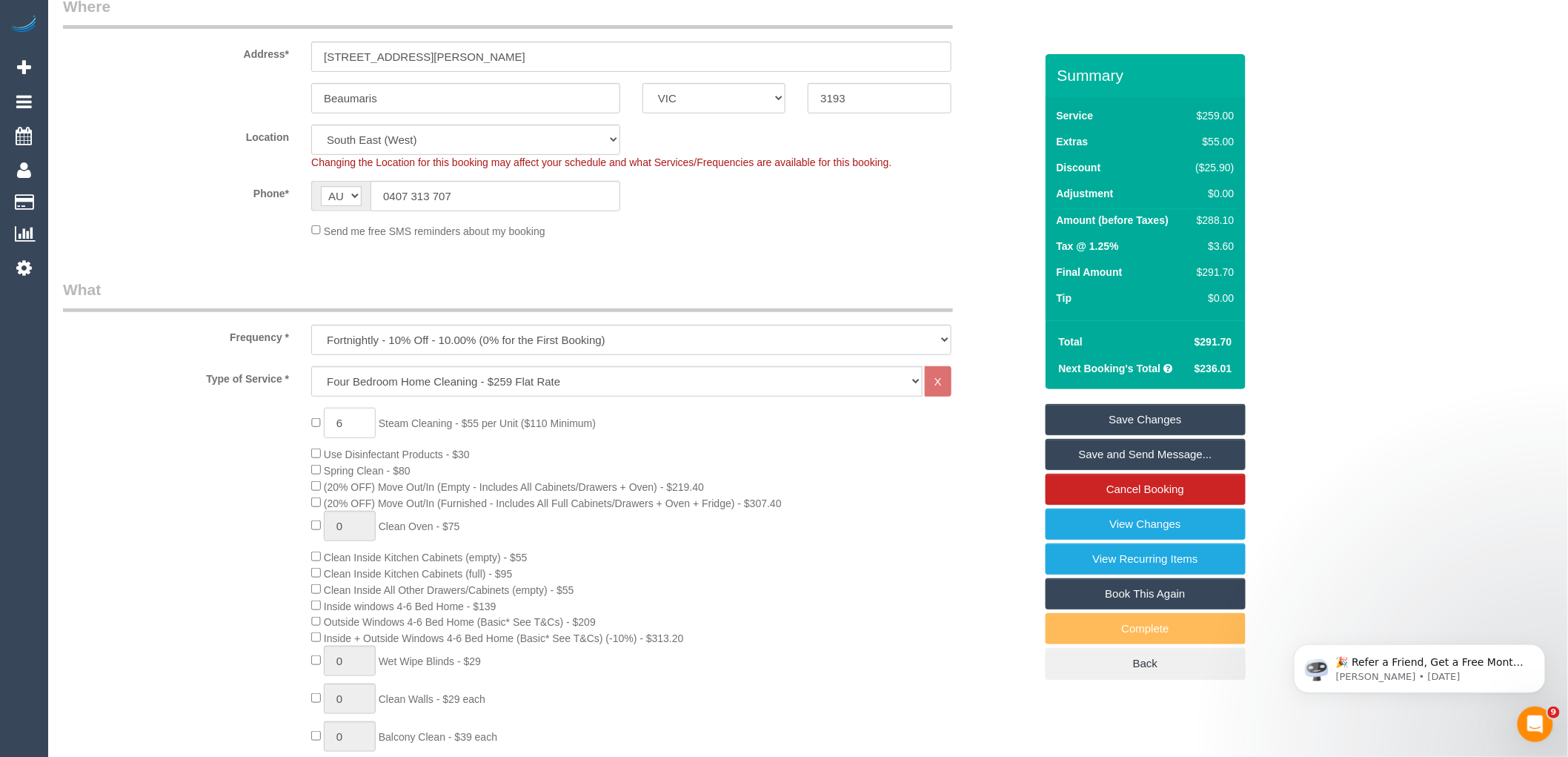
type input "6"
click at [693, 517] on div "6 Steam Cleaning - $55 per Unit ($110 Minimum) Use Disinfectant Products - $30 …" at bounding box center [673, 684] width 745 height 552
click at [696, 560] on div "6 Steam Cleaning - $55 per Unit ($110 Minimum) Use Disinfectant Products - $30 …" at bounding box center [673, 684] width 745 height 552
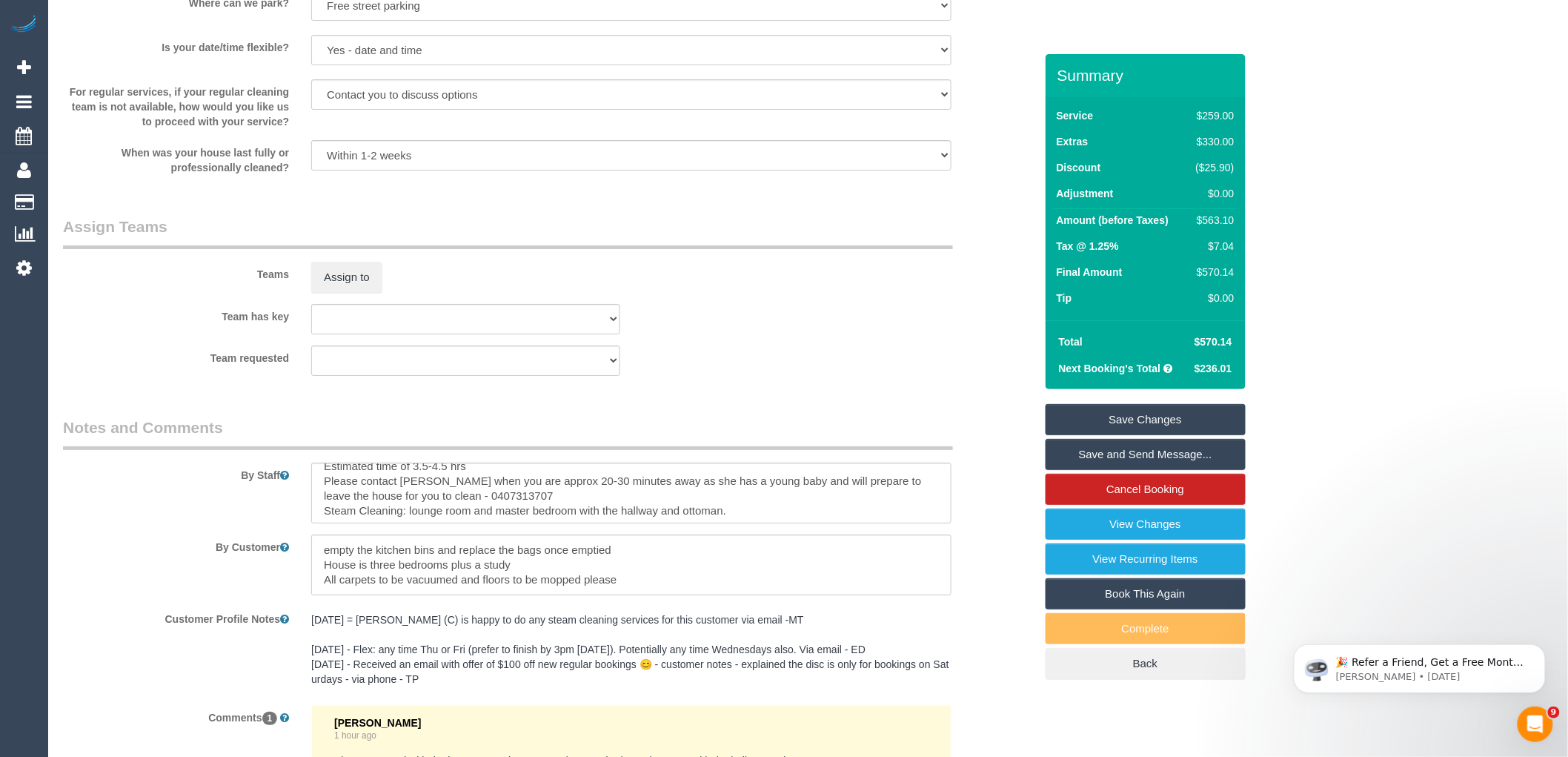
scroll to position [15, 0]
drag, startPoint x: 729, startPoint y: 524, endPoint x: 744, endPoint y: 525, distance: 15.0
click at [730, 524] on textarea at bounding box center [631, 493] width 640 height 61
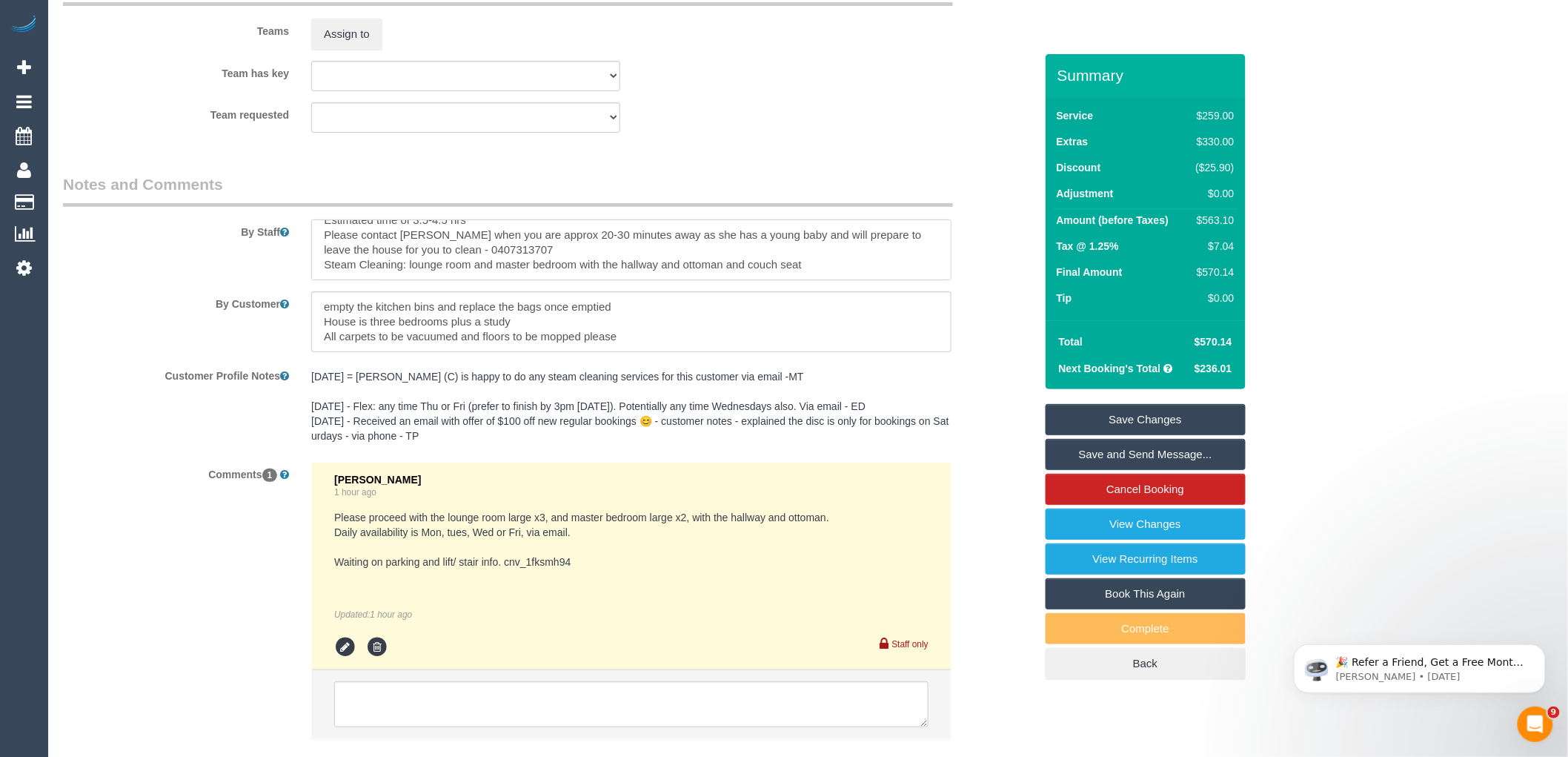
scroll to position [2389, 0]
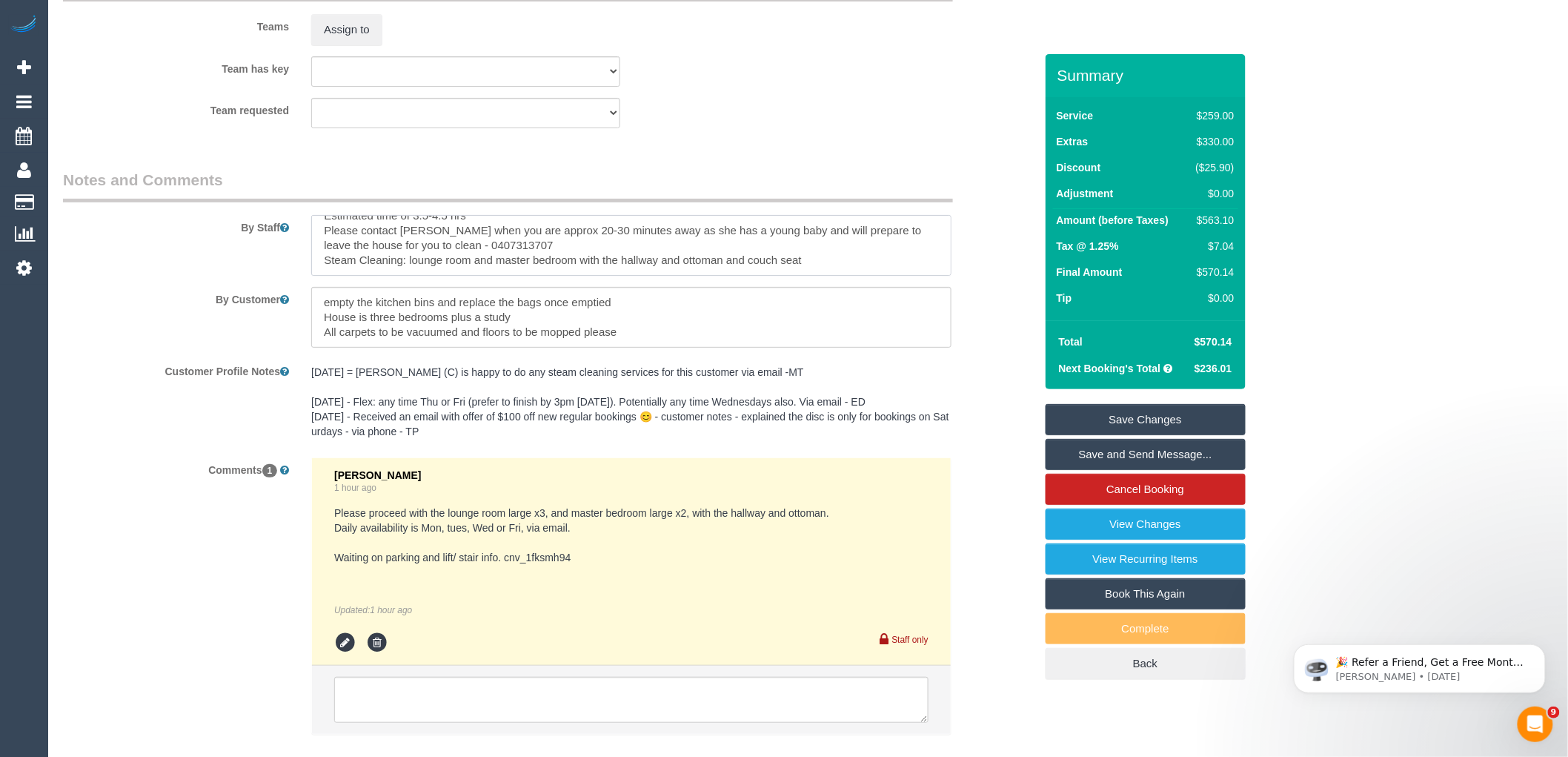
type textarea "Estimated time of 3.5-4.5 hrs Please contact Jenna when you are approx 20-30 mi…"
click at [344, 654] on icon at bounding box center [345, 643] width 22 height 22
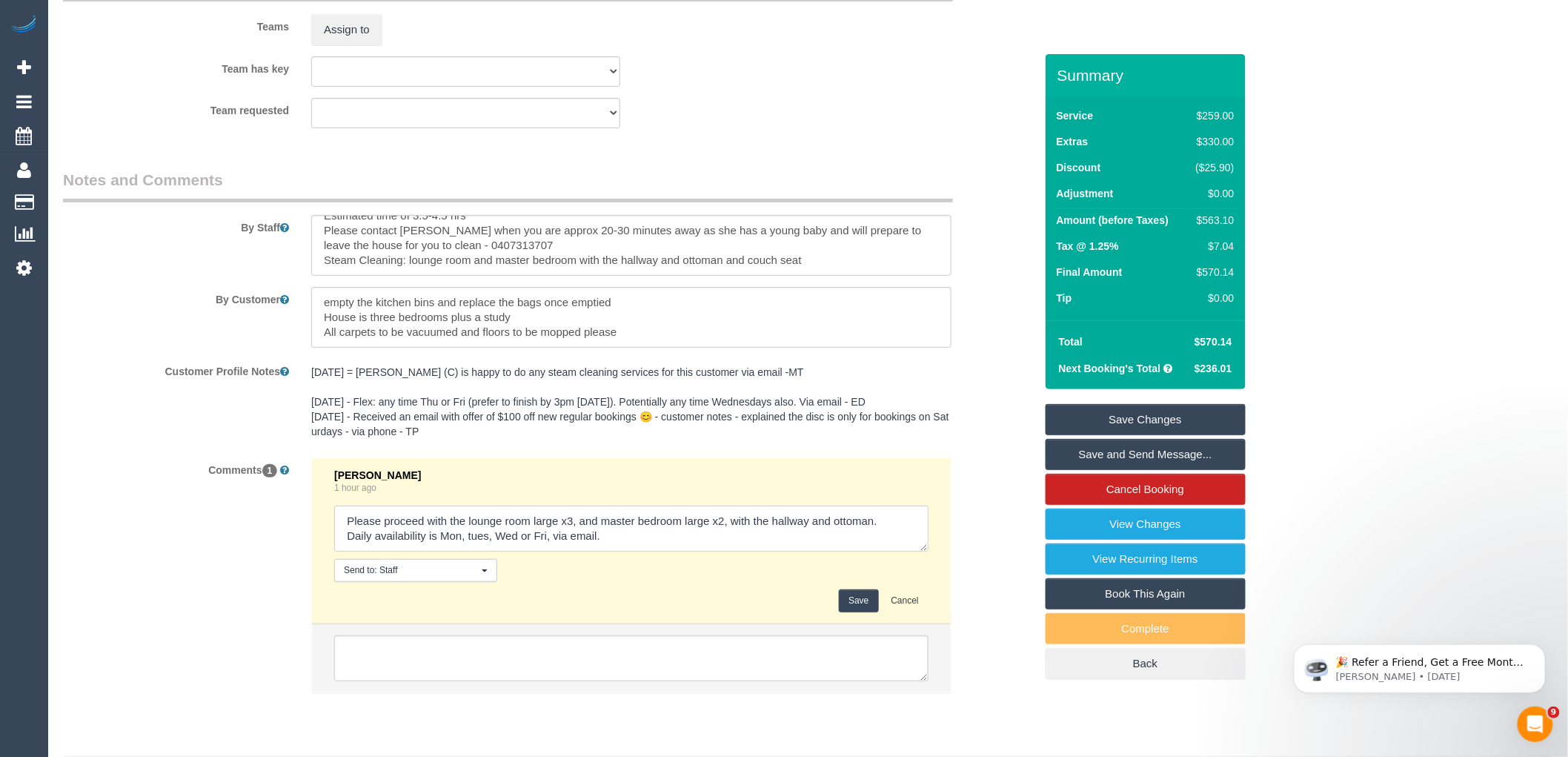
click at [895, 544] on textarea at bounding box center [631, 529] width 594 height 46
type textarea "Please proceed with the lounge room large x3, and master bedroom large x2, with…"
click at [852, 612] on button "Save" at bounding box center [858, 600] width 40 height 23
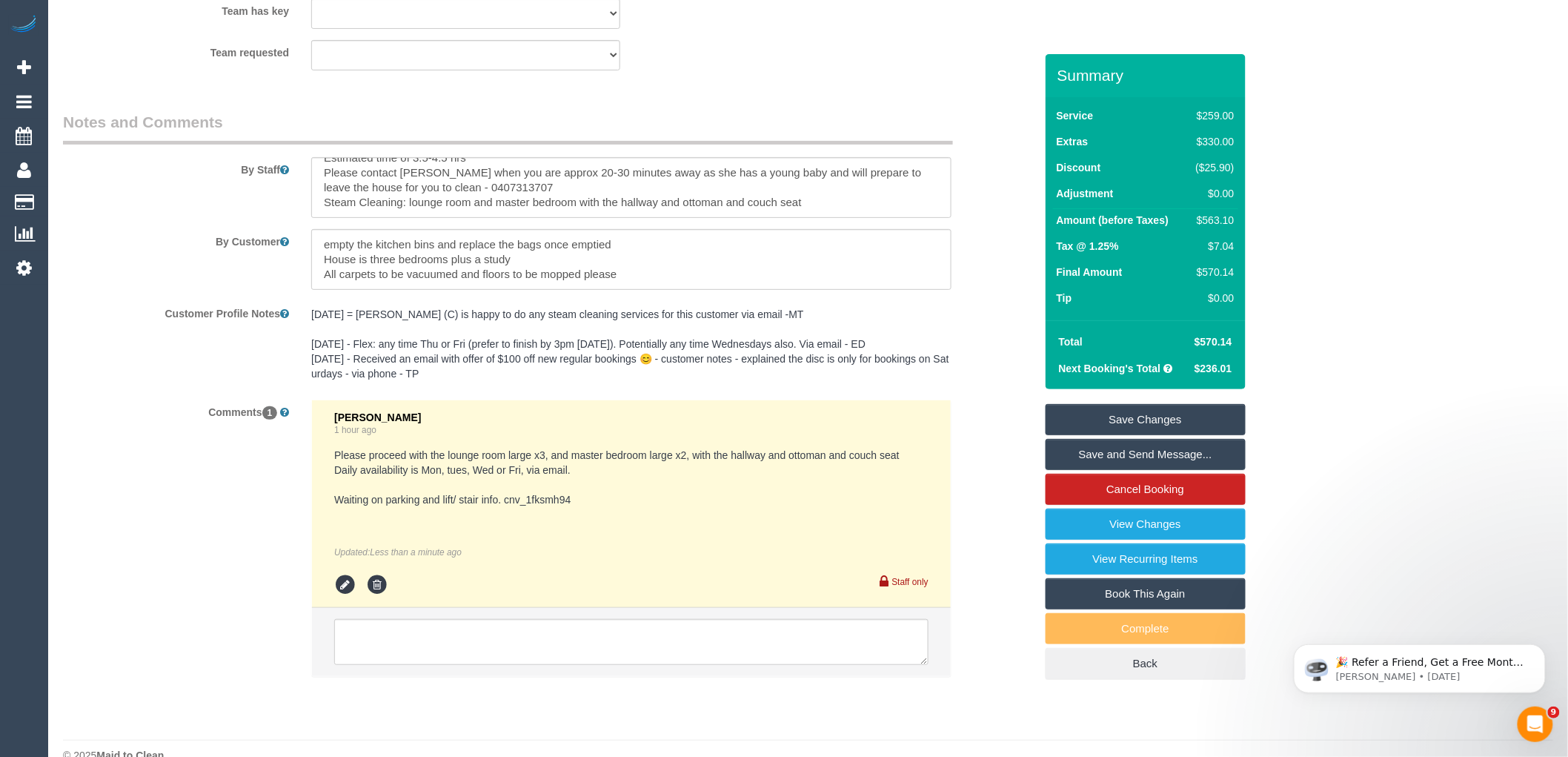
scroll to position [2493, 0]
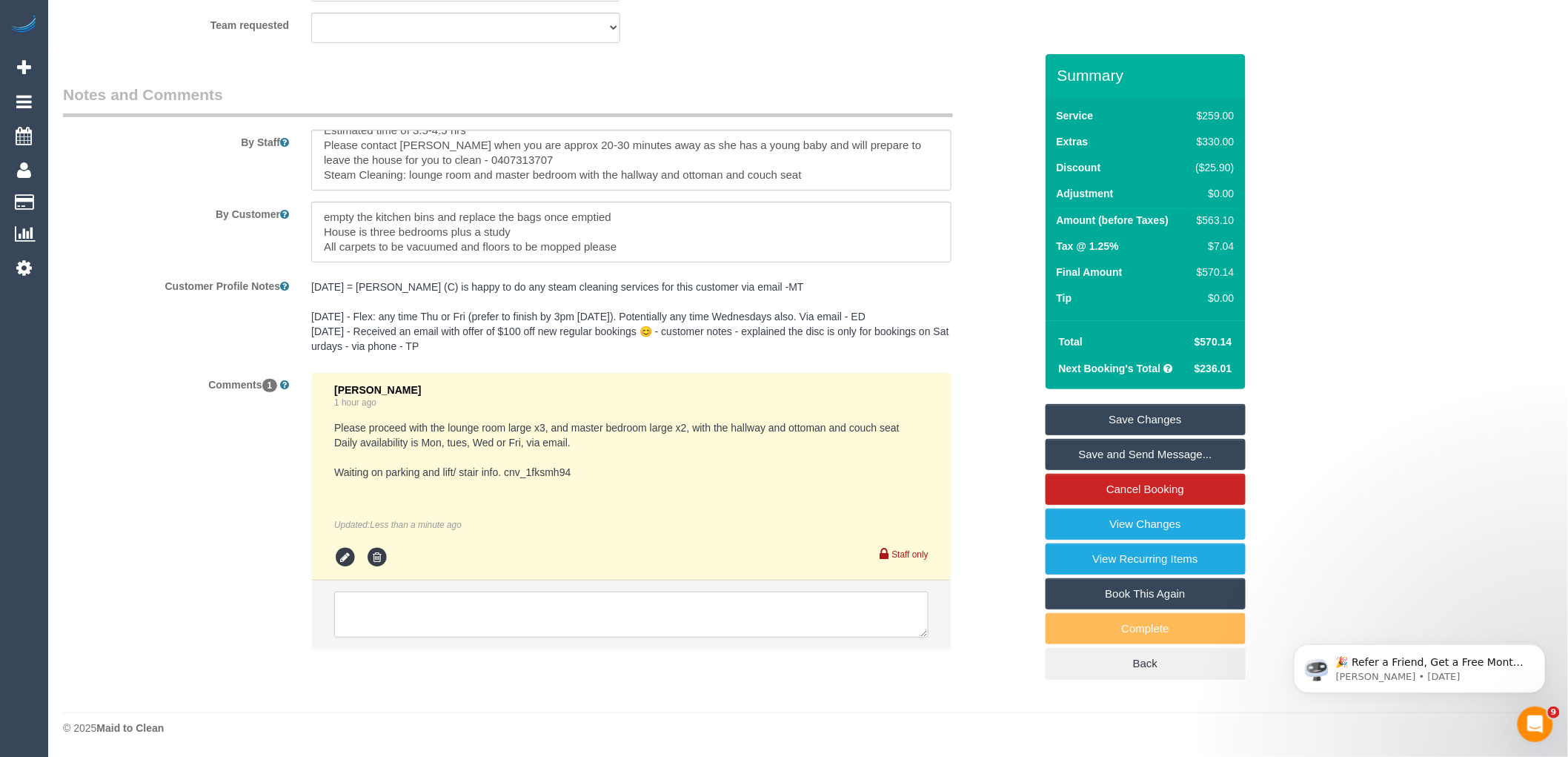
click at [497, 619] on textarea at bounding box center [631, 615] width 594 height 46
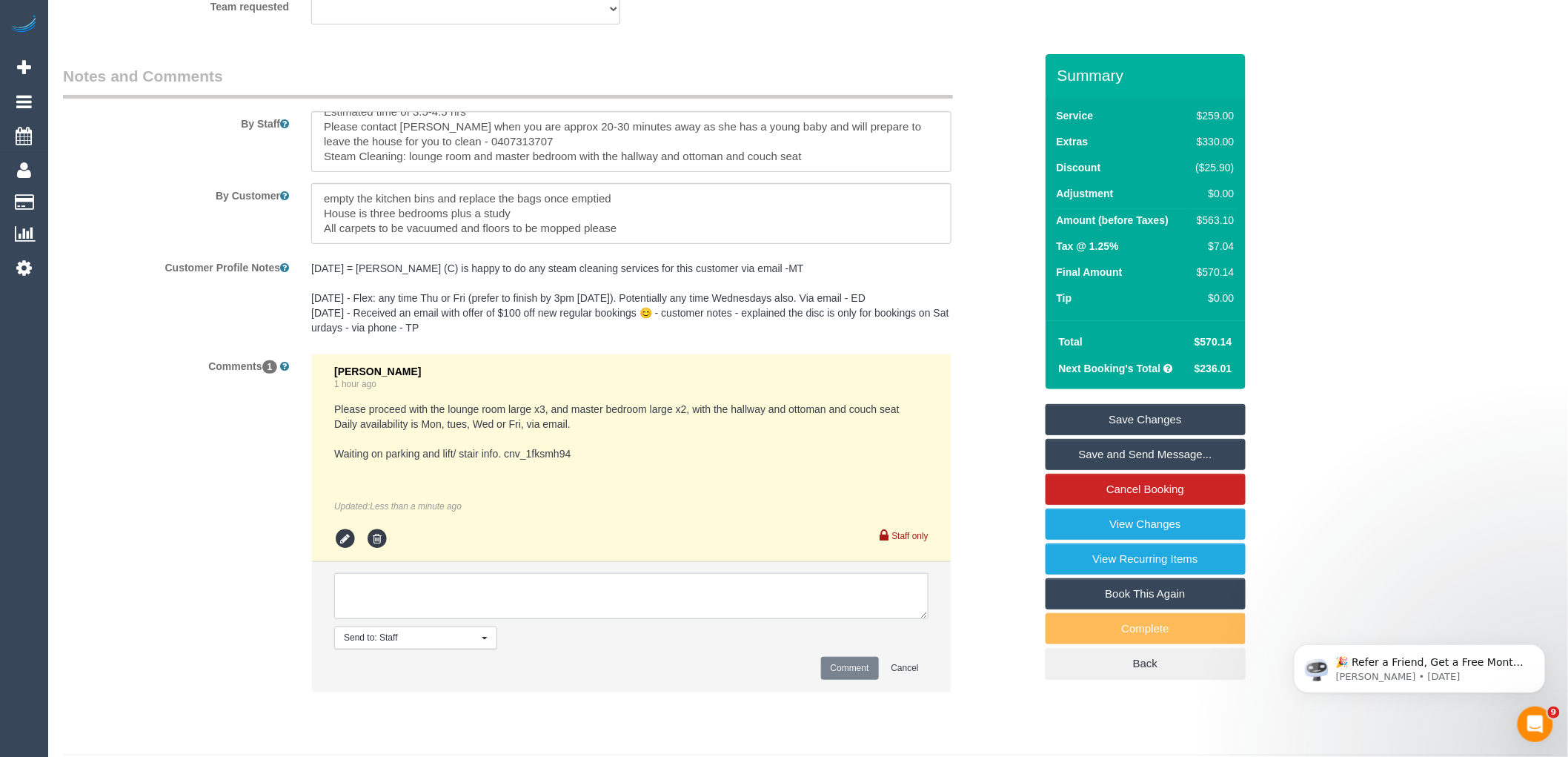
paste textarea "This booking can be booked outside of my scheduled clean on Thursday. Car parki…"
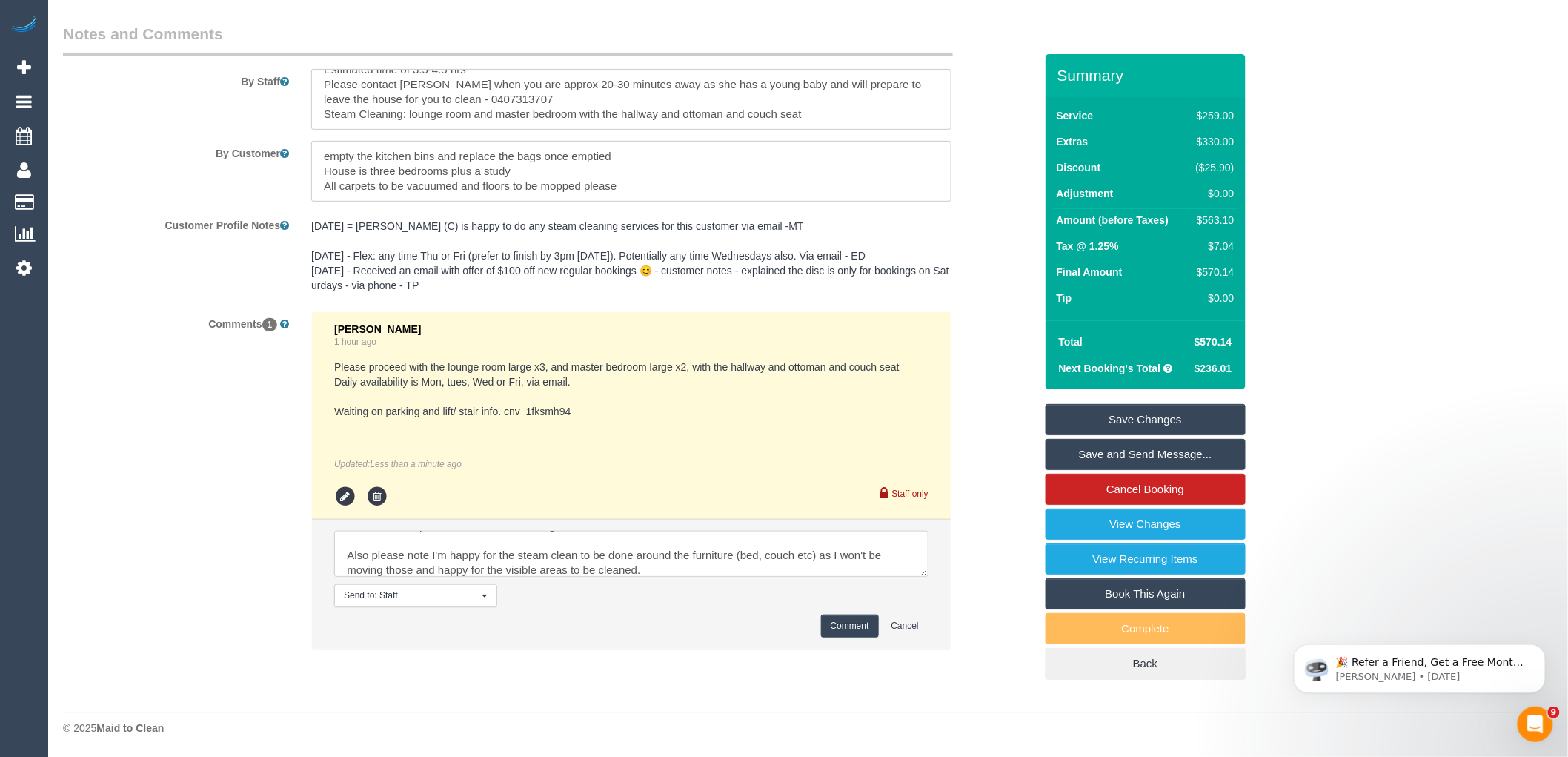
scroll to position [0, 0]
click at [346, 536] on textarea at bounding box center [631, 554] width 594 height 46
type textarea "From customer: This booking can be booked outside of my scheduled clean on Thur…"
click at [848, 625] on button "Comment" at bounding box center [850, 626] width 58 height 23
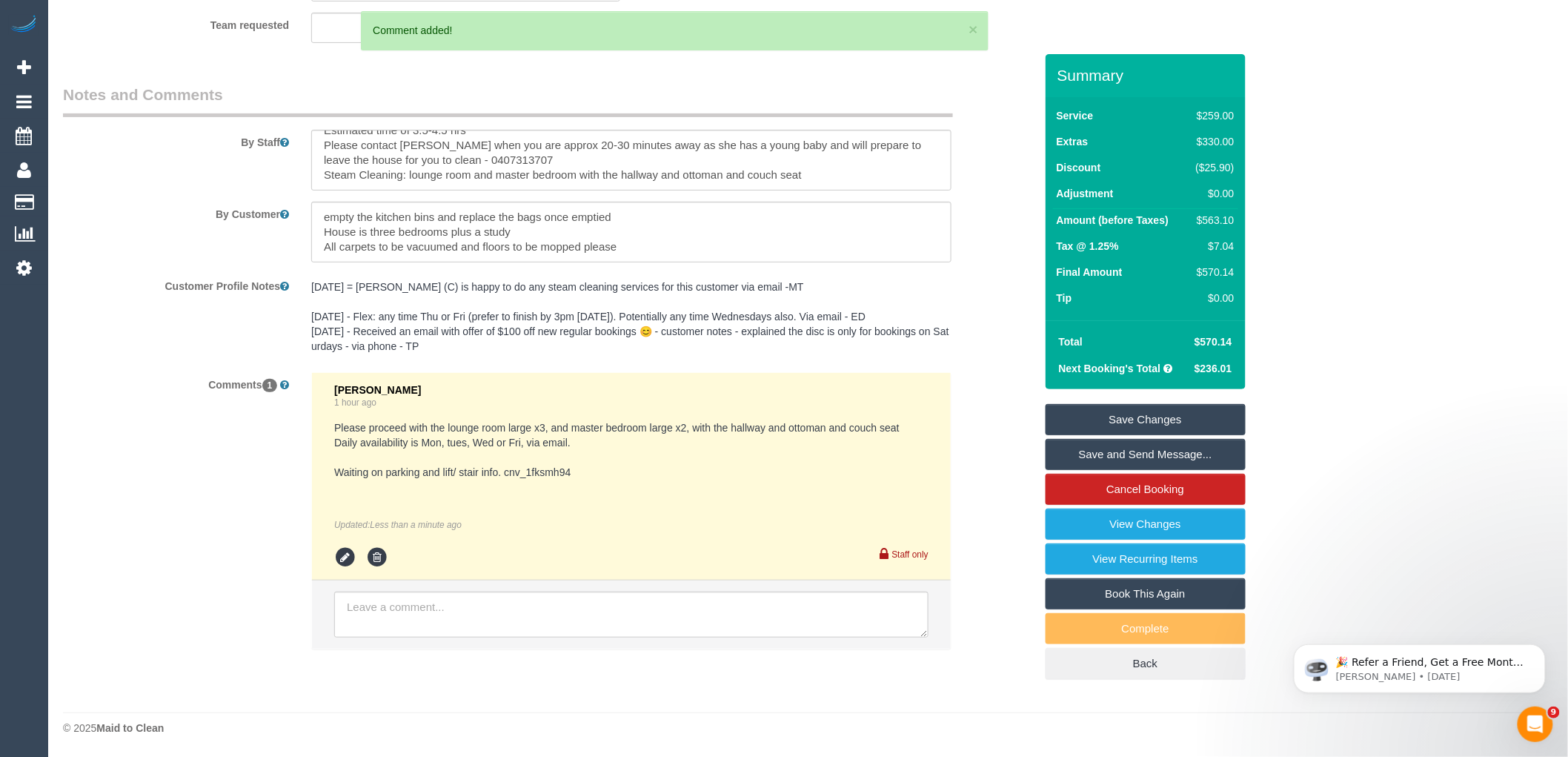
scroll to position [2554, 0]
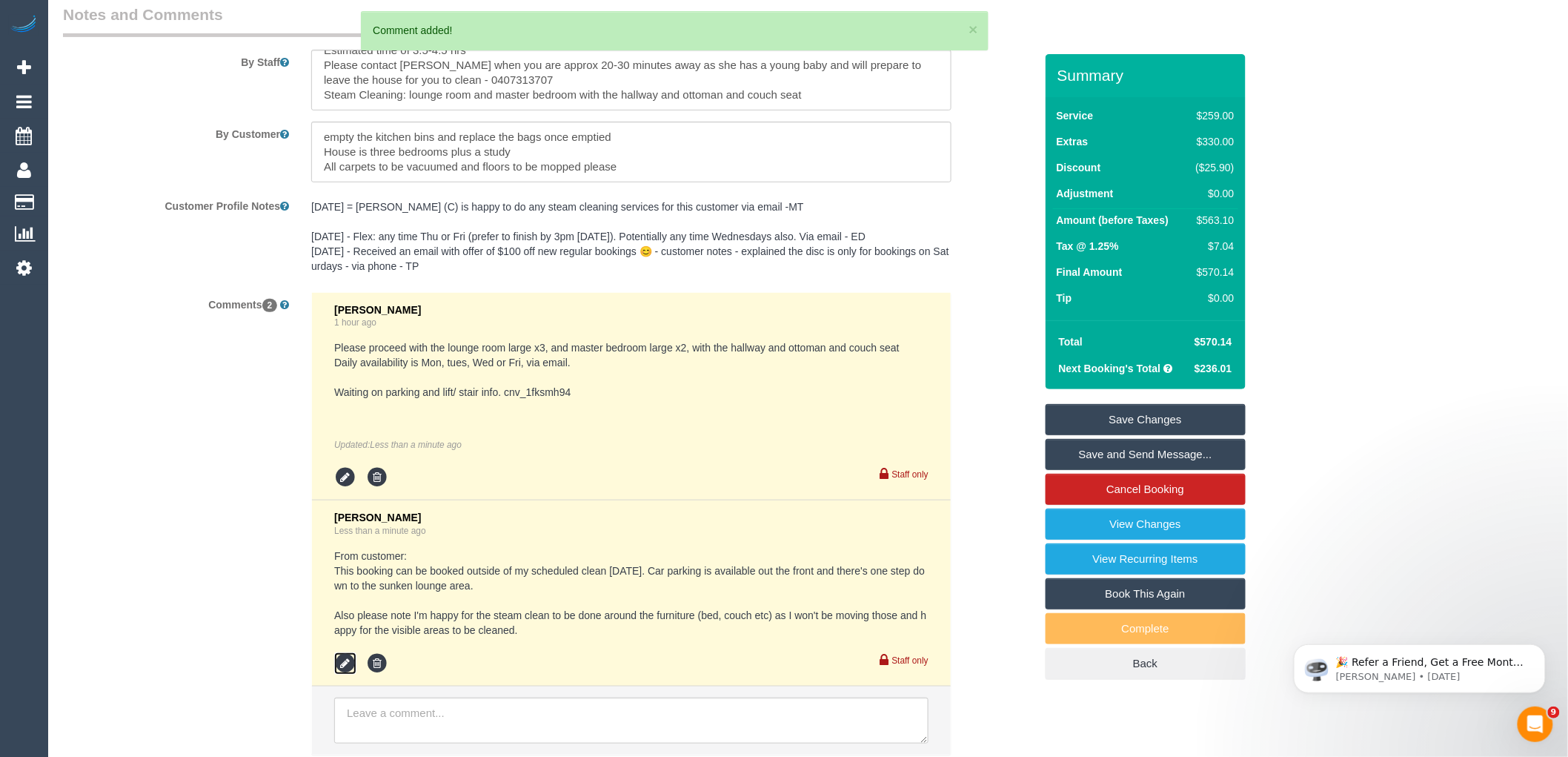
click at [349, 675] on icon at bounding box center [345, 664] width 22 height 22
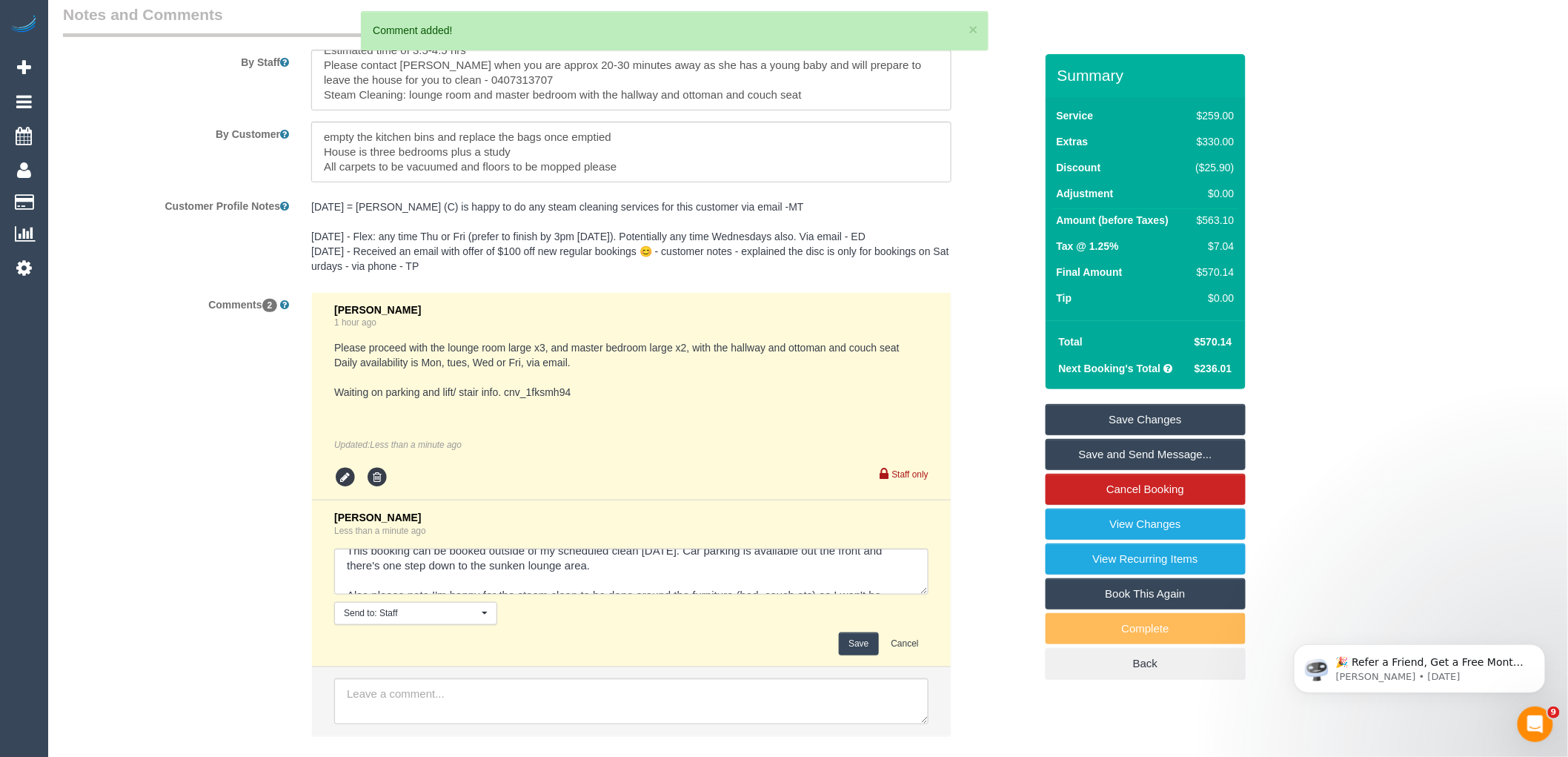
scroll to position [60, 0]
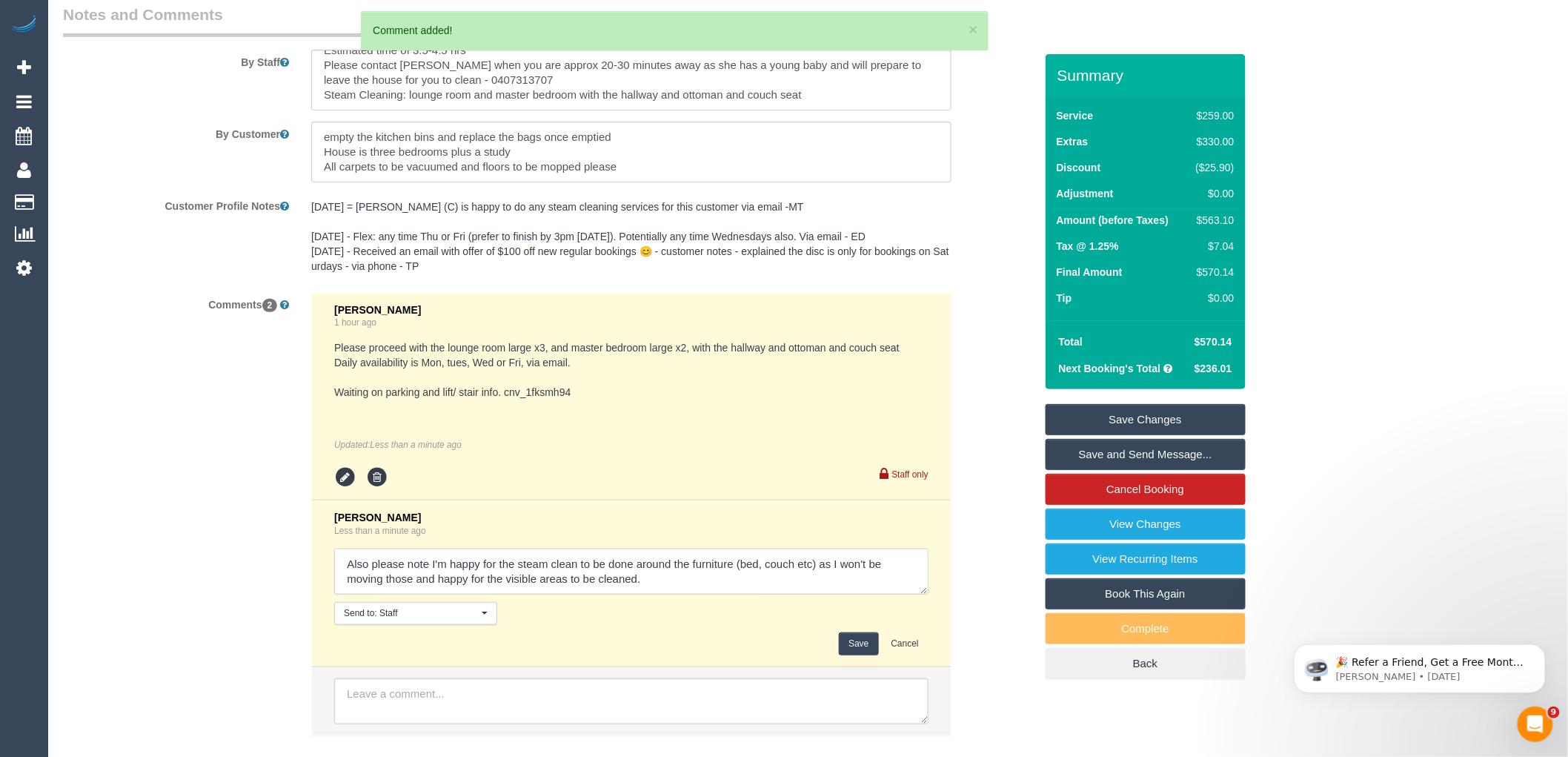
click at [694, 594] on textarea at bounding box center [631, 572] width 594 height 46
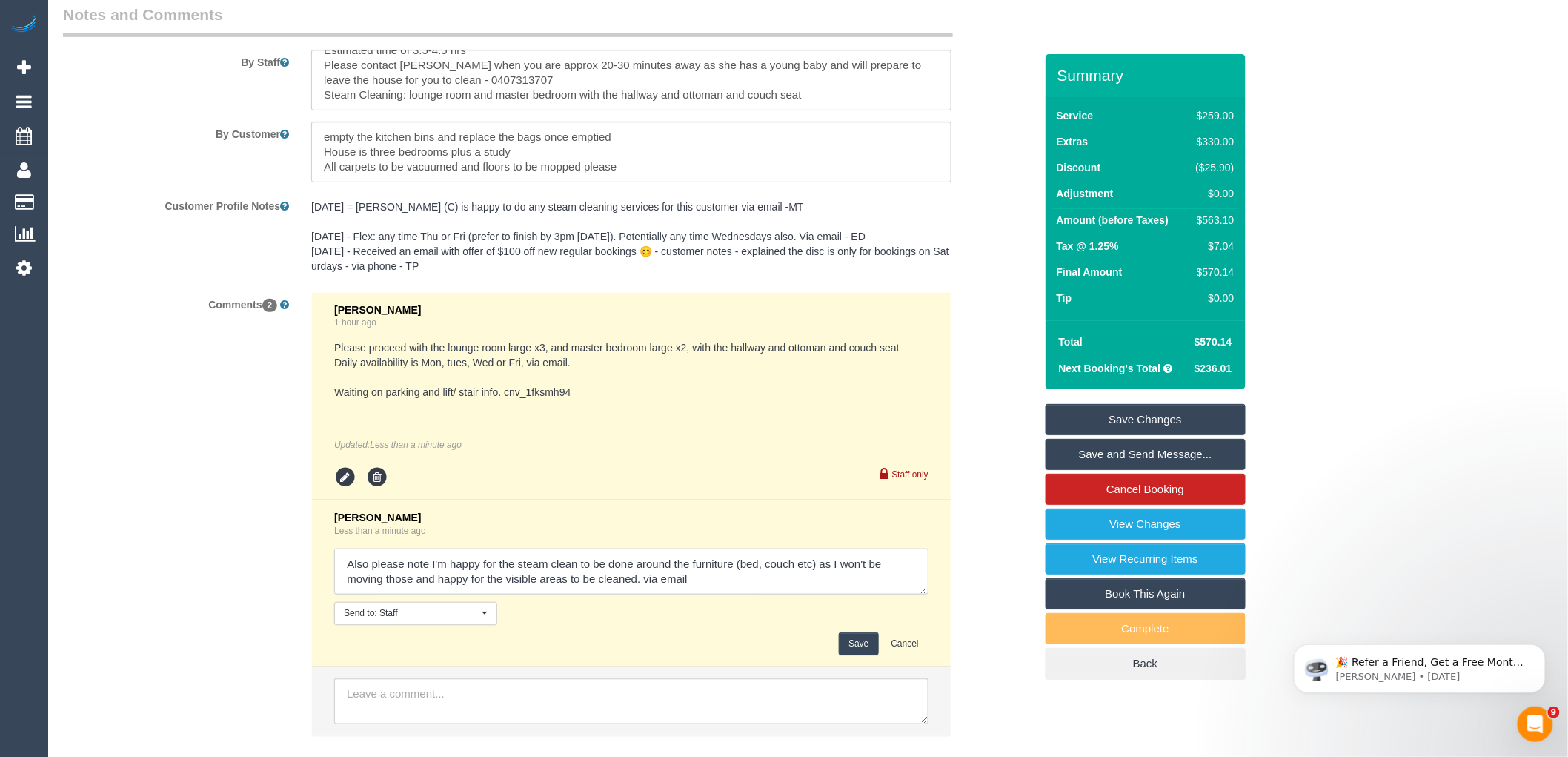
type textarea "From customer: This booking can be booked outside of my scheduled clean on Thur…"
click at [854, 655] on button "Save" at bounding box center [858, 644] width 40 height 23
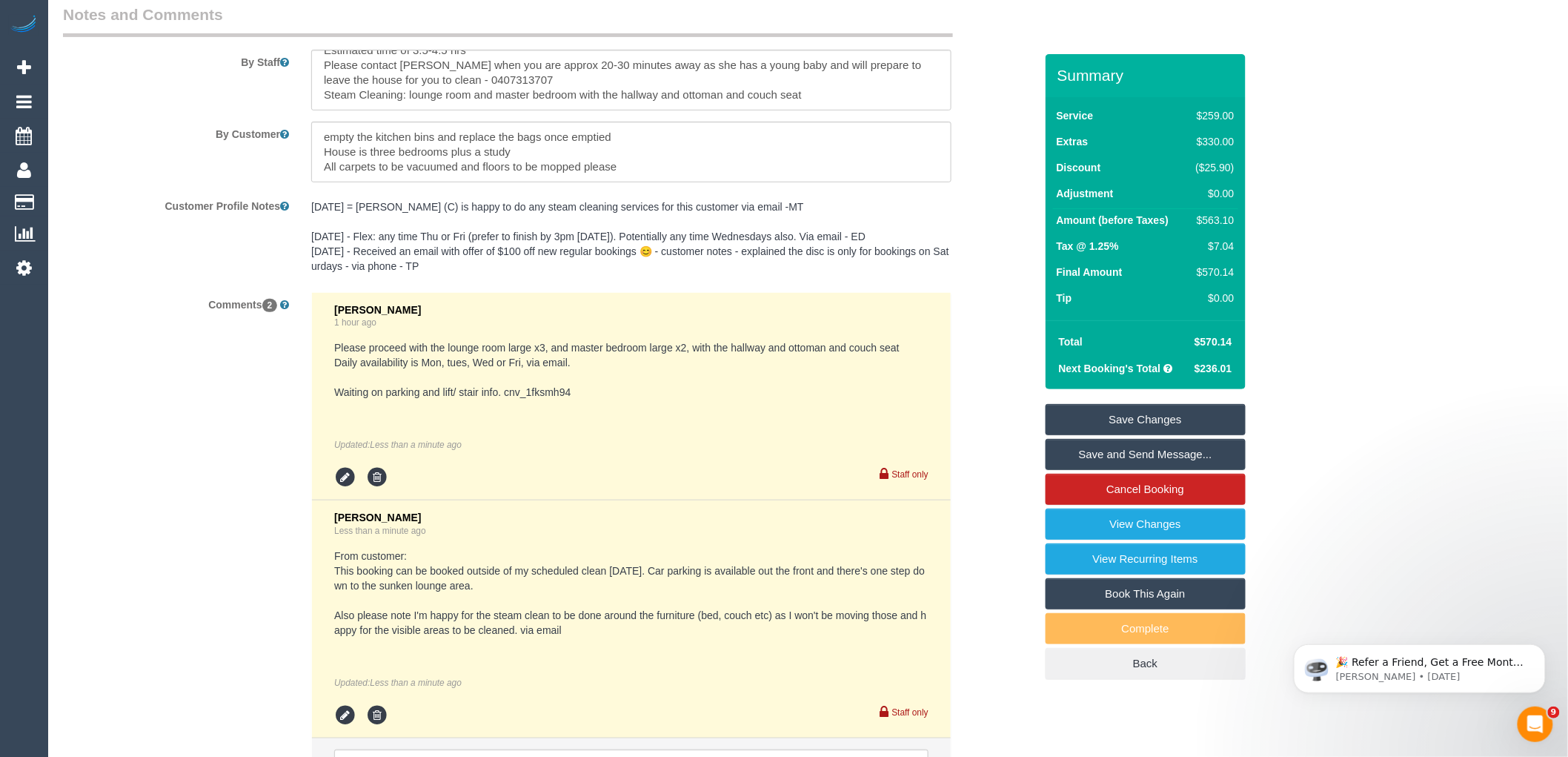
click at [1183, 423] on link "Save Changes" at bounding box center [1146, 420] width 200 height 31
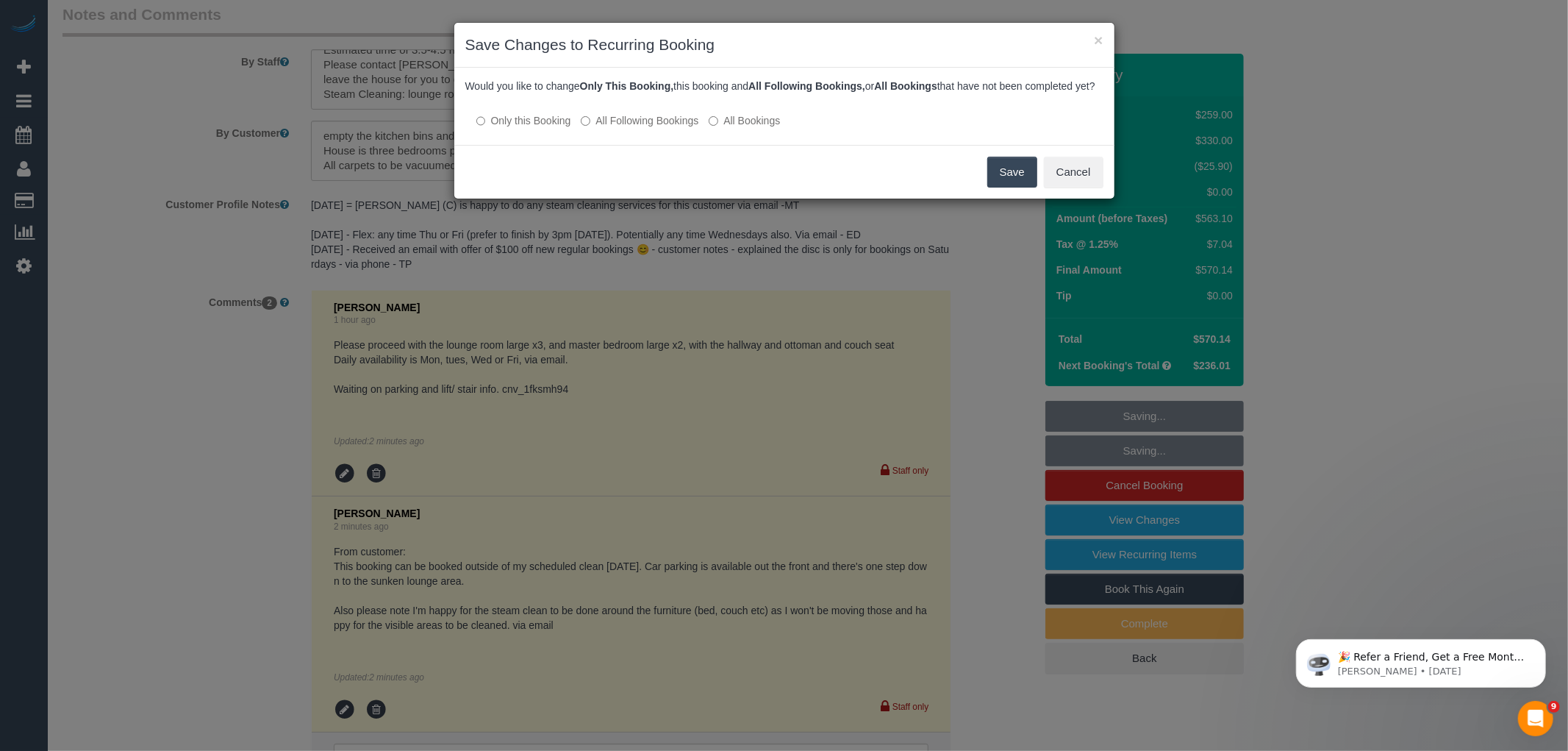
click at [1015, 183] on button "Save" at bounding box center [1013, 172] width 50 height 31
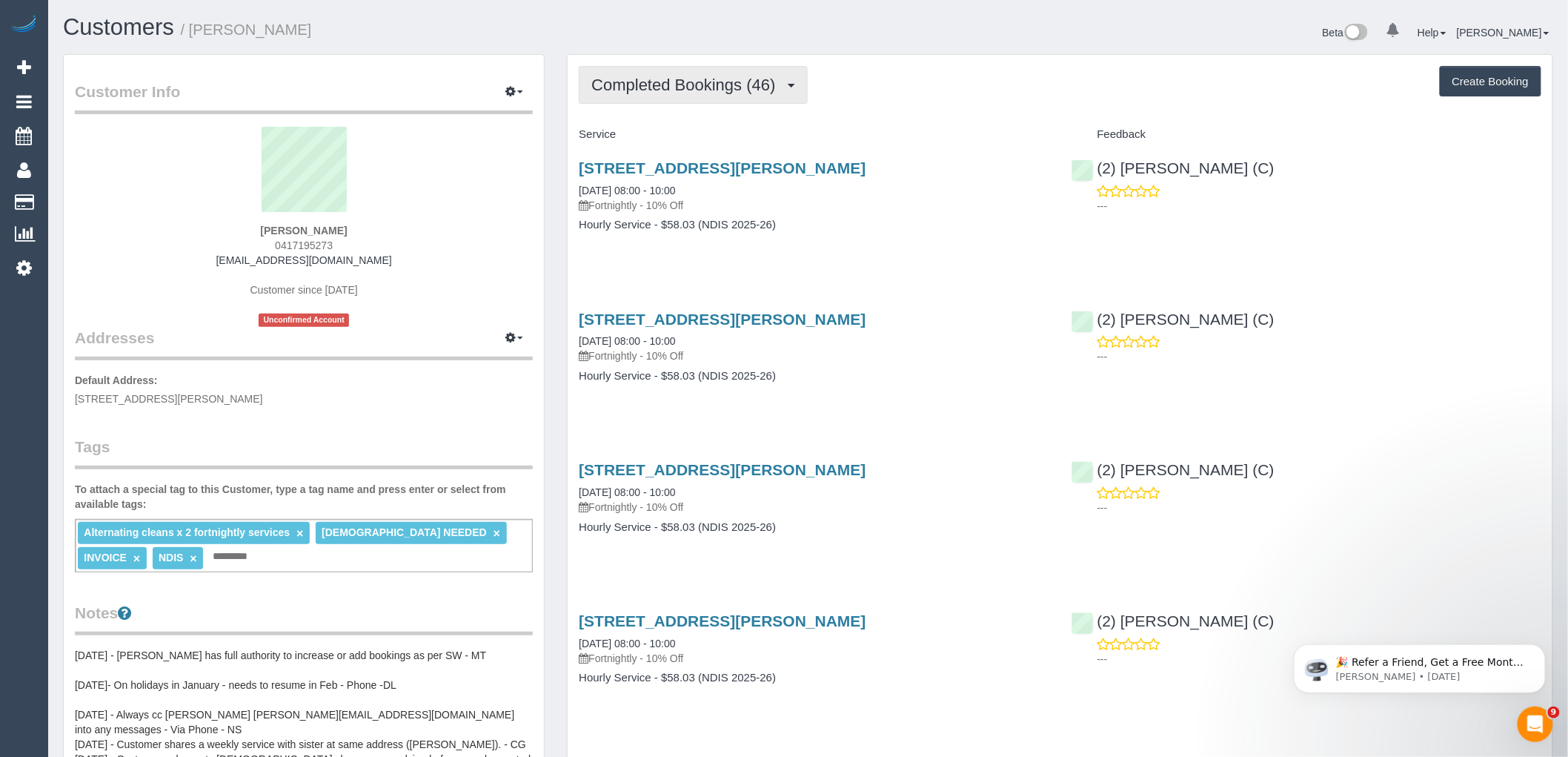
click at [702, 79] on span "Completed Bookings (46)" at bounding box center [687, 84] width 191 height 19
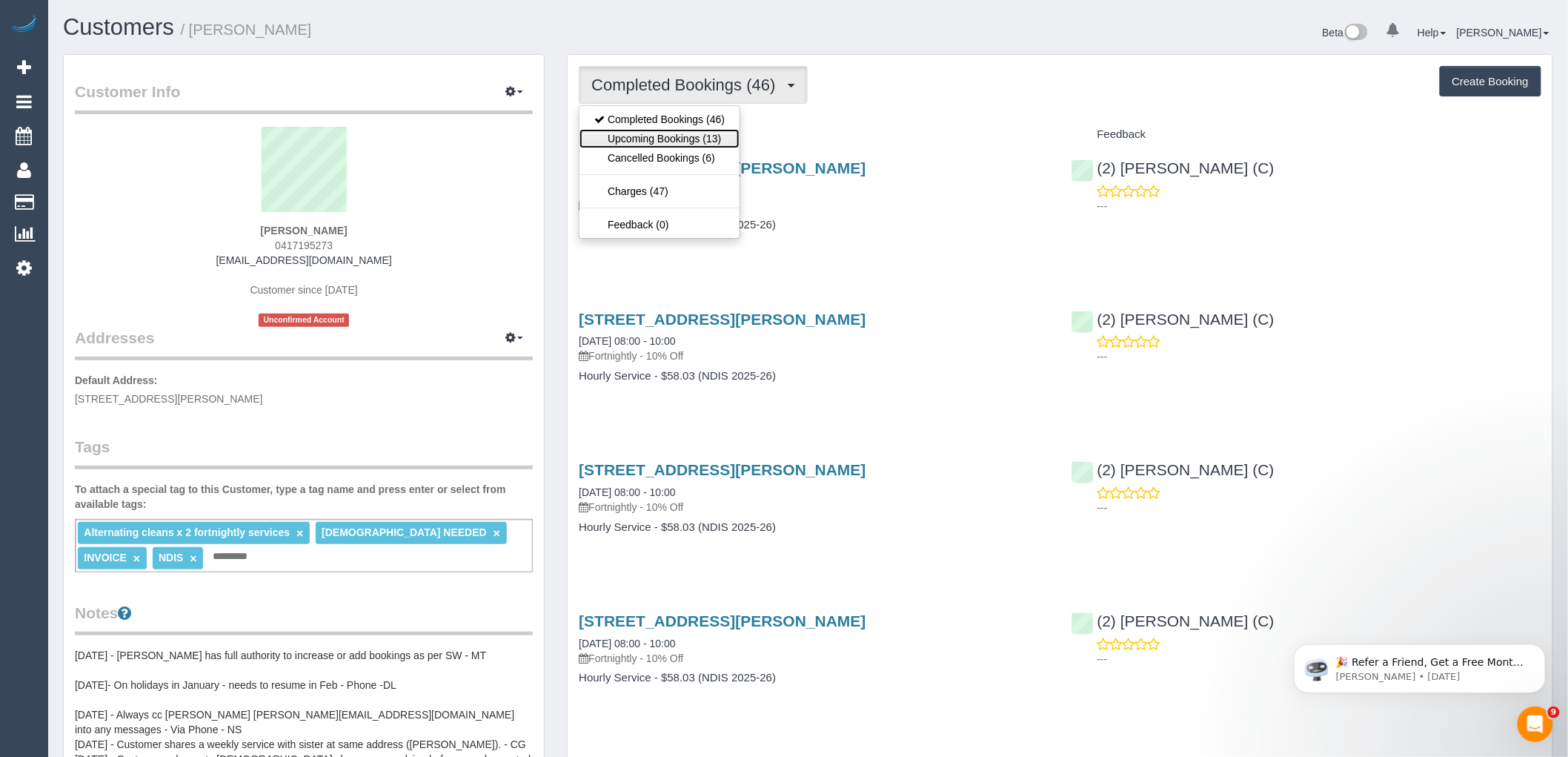
click at [695, 138] on link "Upcoming Bookings (13)" at bounding box center [659, 139] width 160 height 19
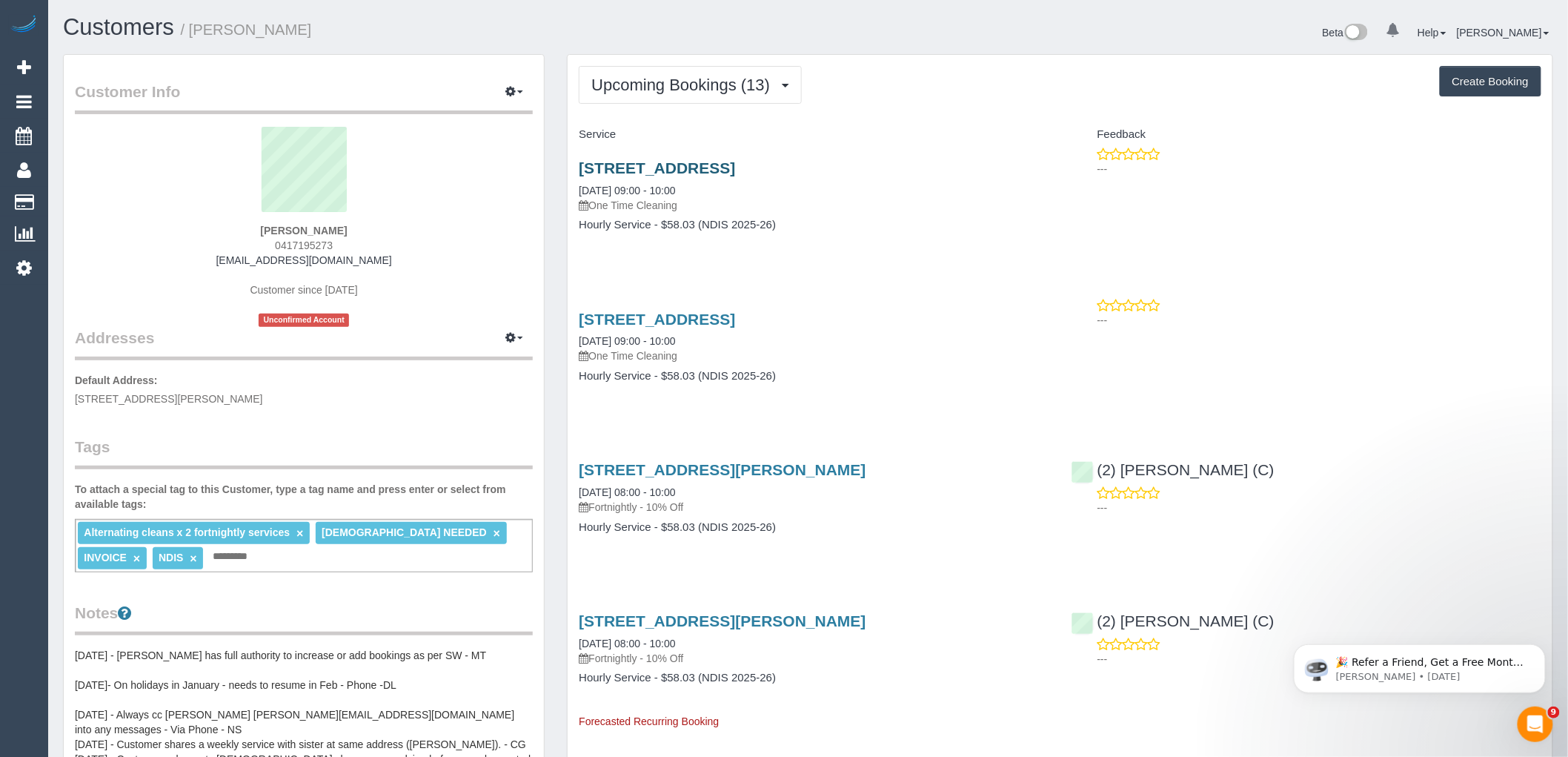
drag, startPoint x: 871, startPoint y: 166, endPoint x: 579, endPoint y: 169, distance: 292.0
click at [579, 169] on h3 "[STREET_ADDRESS]" at bounding box center [813, 168] width 470 height 17
copy link "[STREET_ADDRESS]"
click at [685, 235] on div "[STREET_ADDRESS] [DATE] 09:00 - 10:00 One Time Cleaning Hourly Service - $58.03…" at bounding box center [813, 204] width 492 height 114
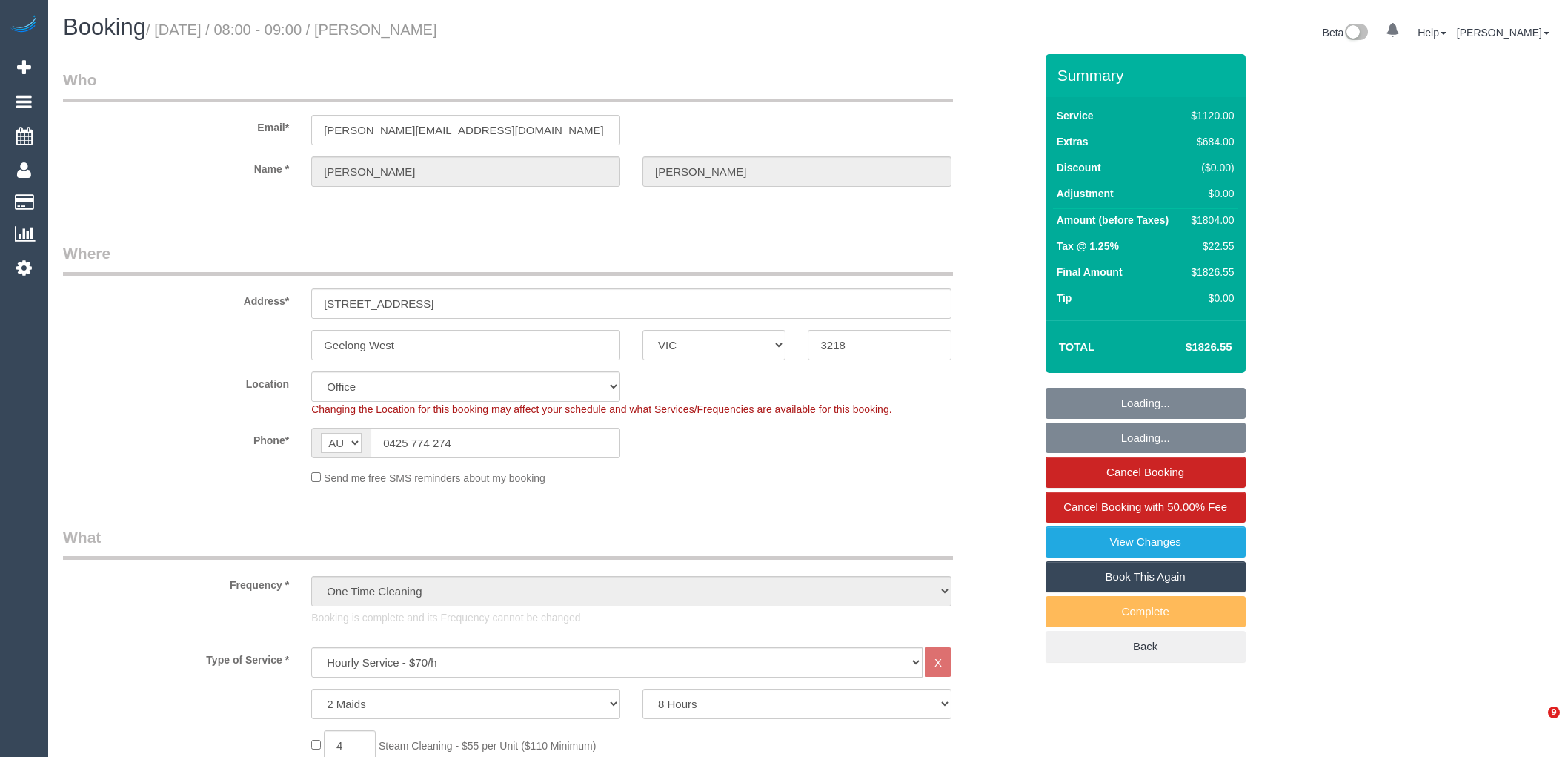
select select "VIC"
select select "2"
select select "480"
select select "number:28"
select select "number:14"
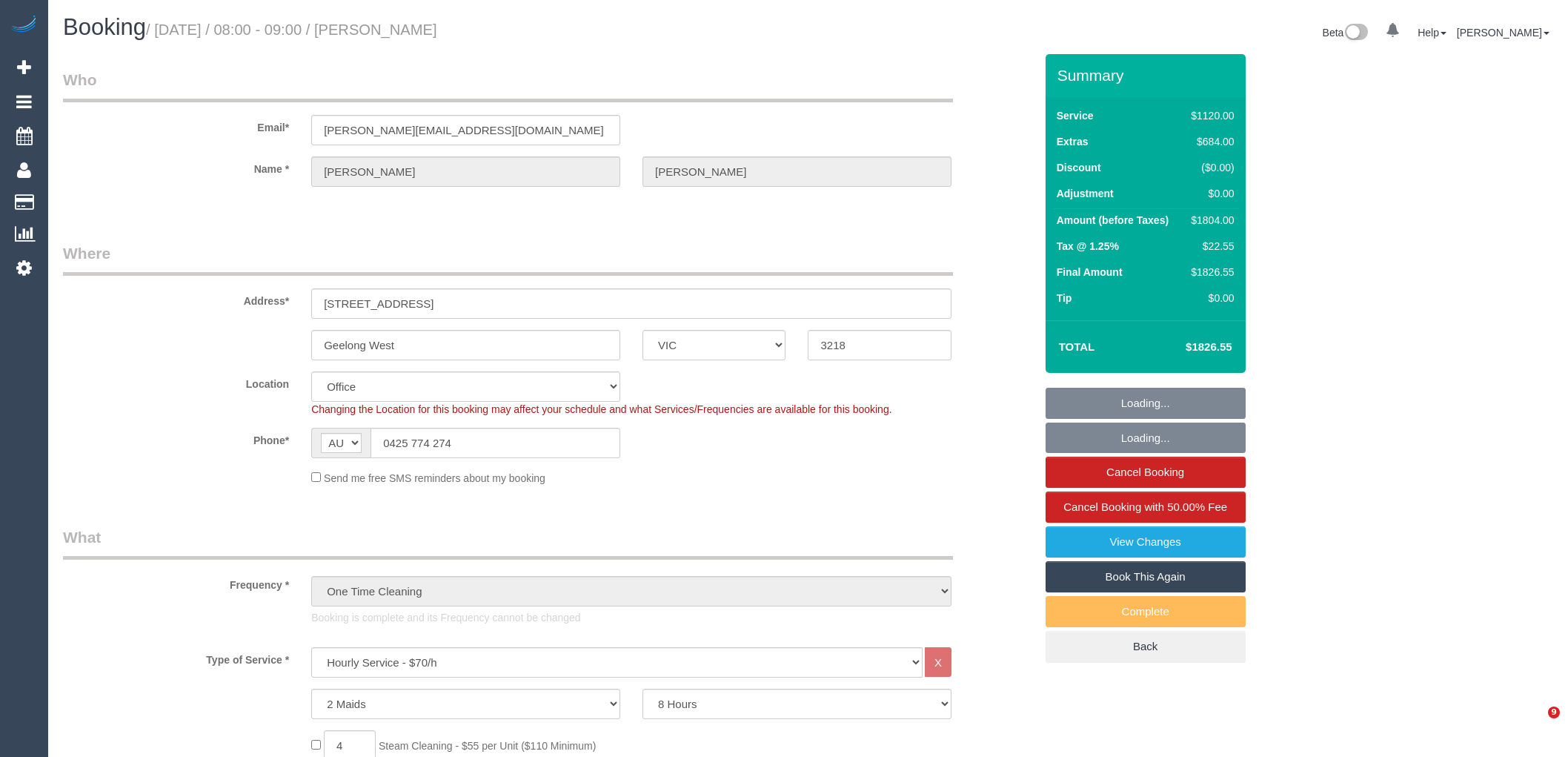
select select "number:19"
select select "number:25"
select select "number:26"
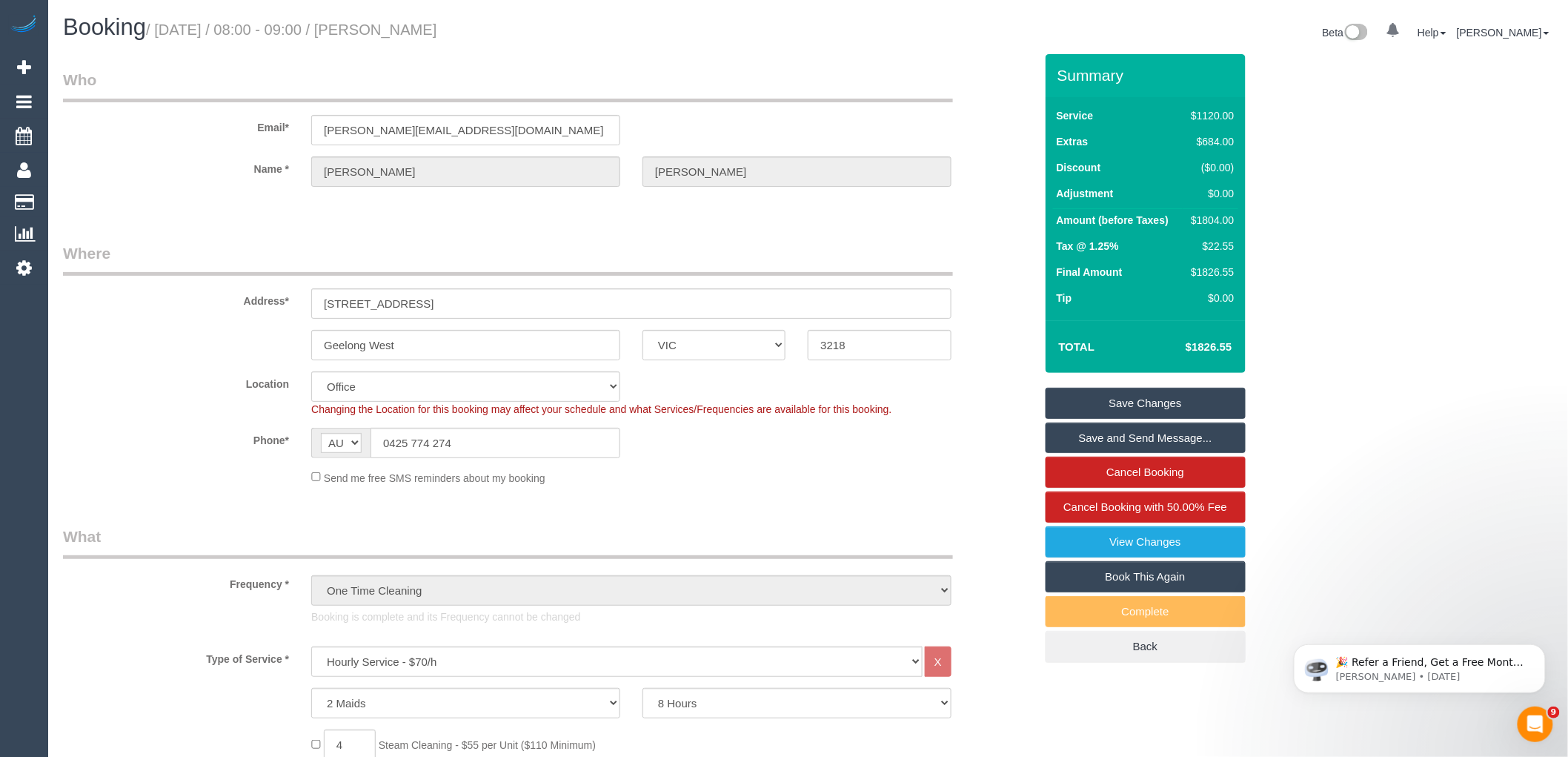
click at [535, 483] on span "Send me free SMS reminders about my booking" at bounding box center [434, 477] width 221 height 12
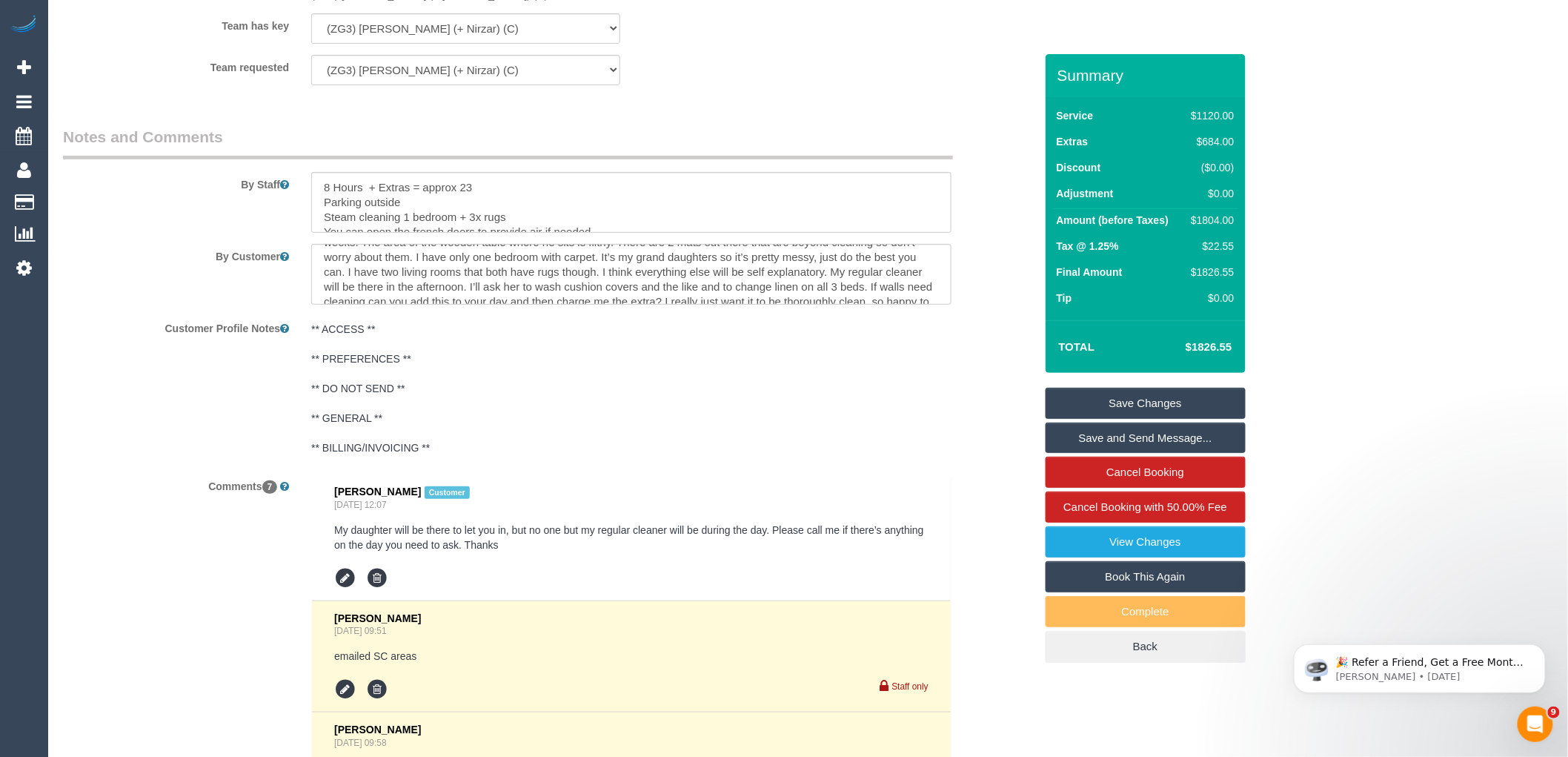
scroll to position [60, 0]
click at [598, 455] on pre "** ACCESS ** ** PREFERENCES ** ** DO NOT SEND ** ** GENERAL ** ** BILLING/INVOI…" at bounding box center [631, 388] width 640 height 134
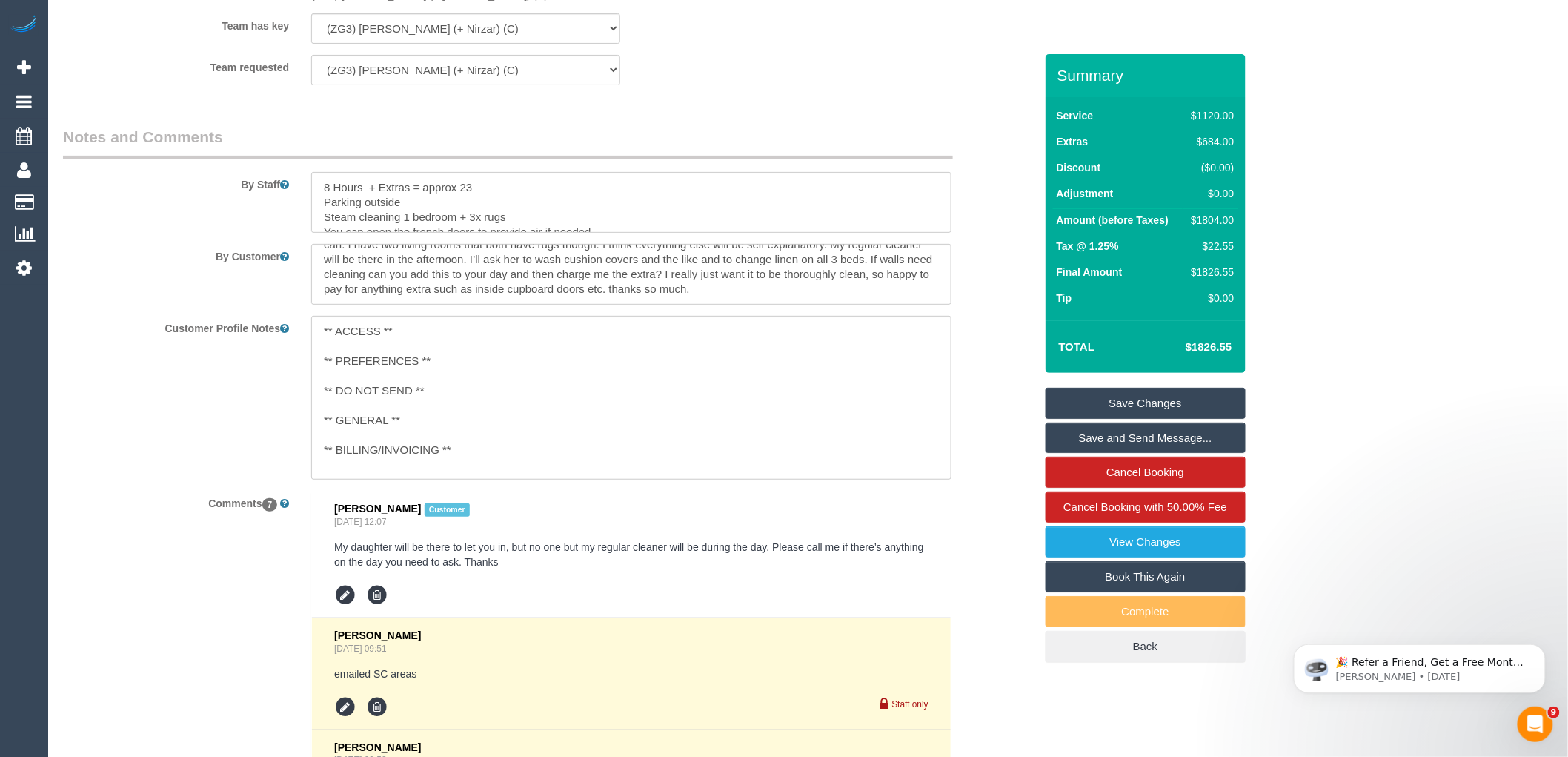
click at [974, 445] on div "Customer Profile Notes ** ACCESS ** ** PREFERENCES ** ** DO NOT SEND ** ** GENE…" at bounding box center [549, 398] width 994 height 164
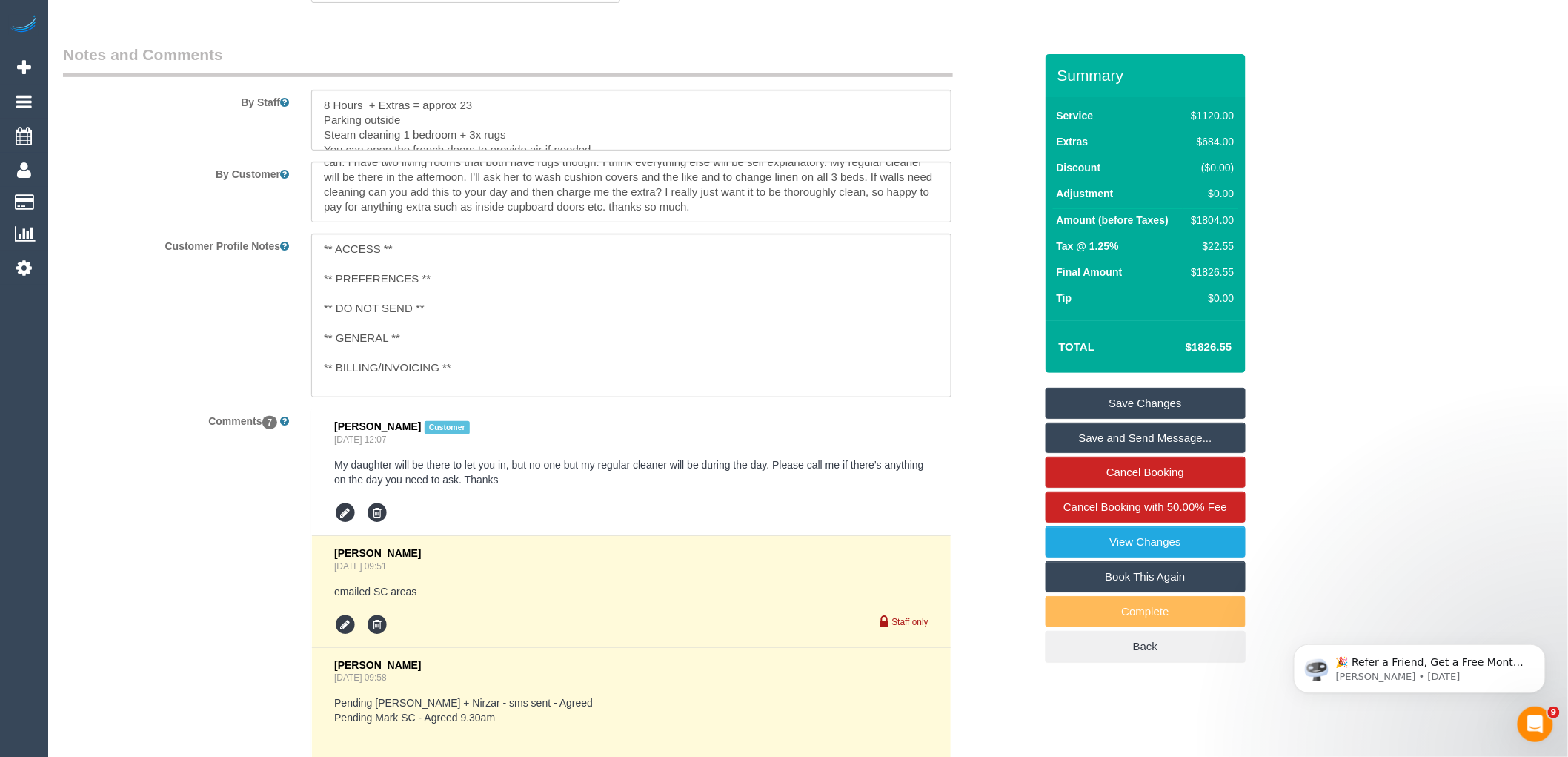
scroll to position [0, 0]
